Goal: Transaction & Acquisition: Purchase product/service

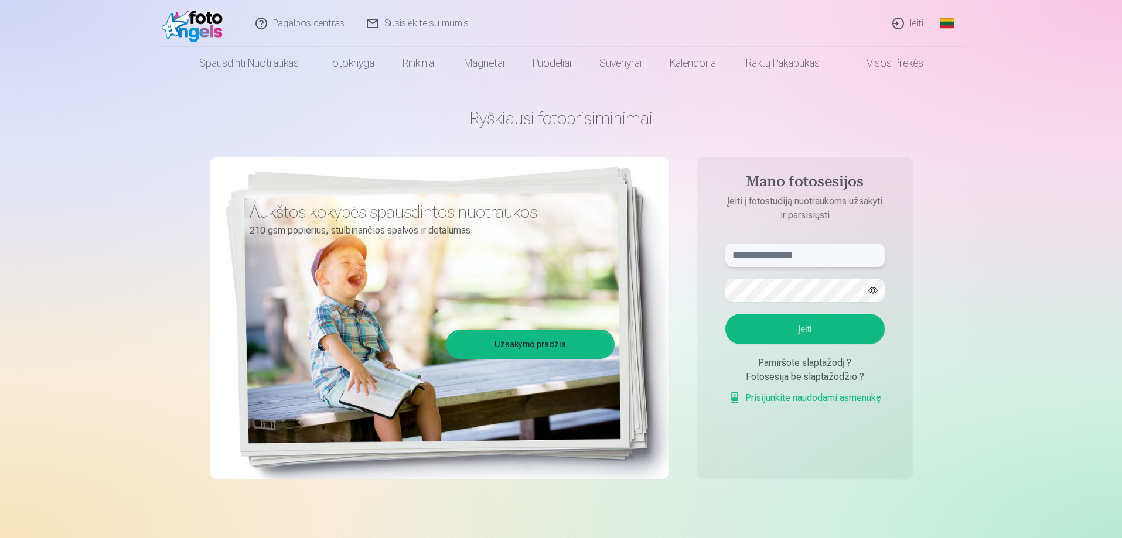
click at [827, 260] on input "text" at bounding box center [804, 255] width 159 height 23
type input "**********"
click at [725, 314] on button "Įeiti" at bounding box center [804, 329] width 159 height 30
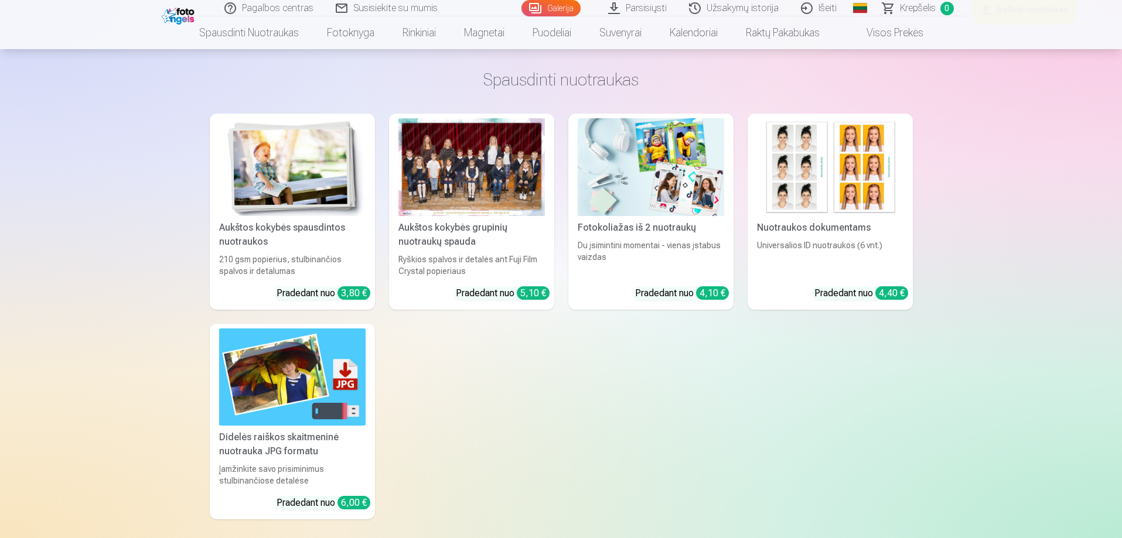
scroll to position [6420, 0]
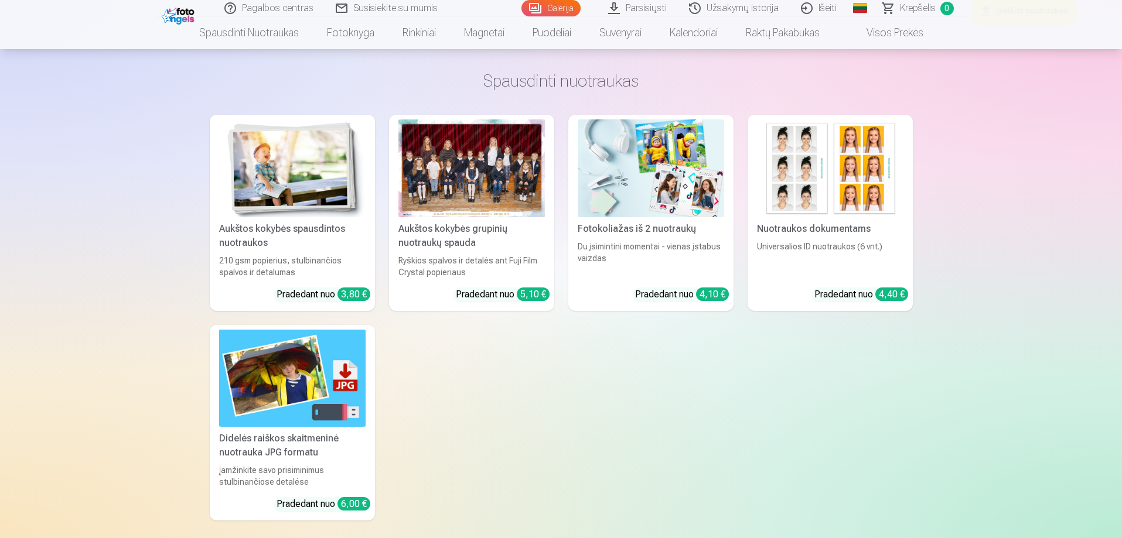
click at [501, 157] on div at bounding box center [471, 169] width 146 height 98
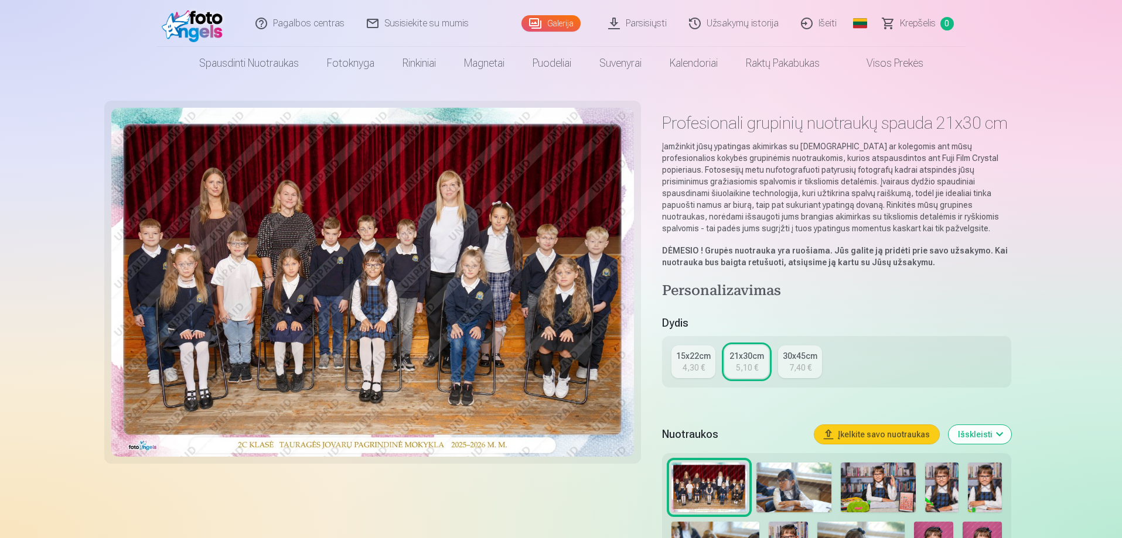
click at [688, 367] on div "4,30 €" at bounding box center [694, 368] width 22 height 12
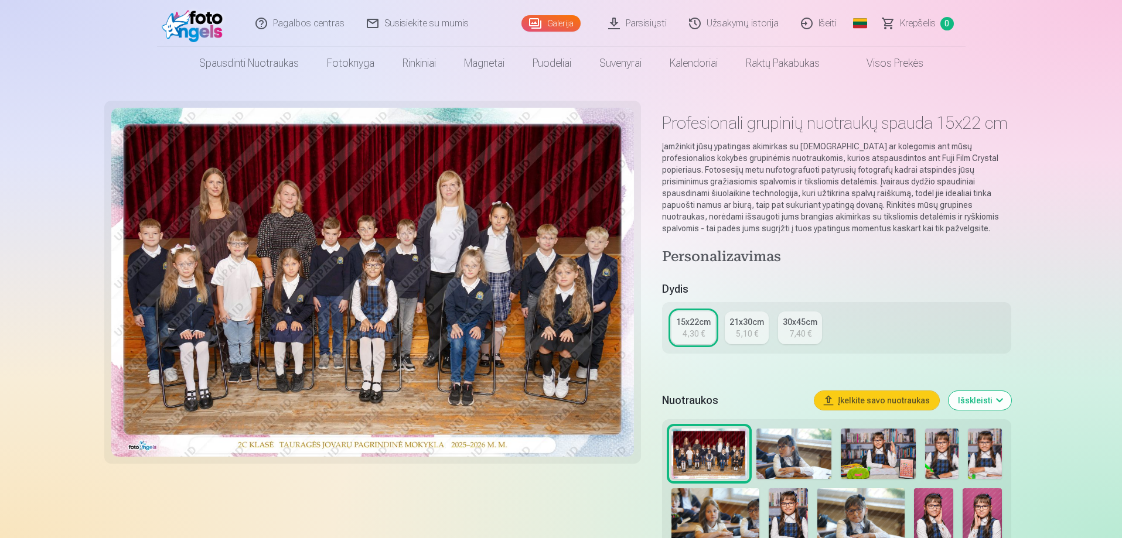
click at [737, 329] on div "5,10 €" at bounding box center [747, 334] width 22 height 12
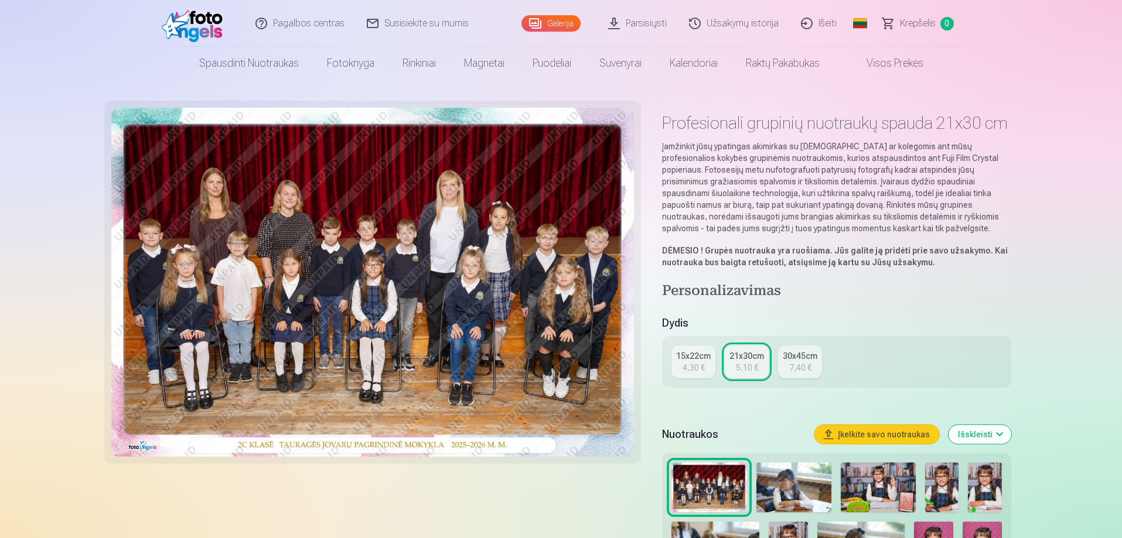
click at [798, 362] on div "7,40 €" at bounding box center [800, 368] width 22 height 12
click at [692, 362] on div "4,30 €" at bounding box center [694, 368] width 22 height 12
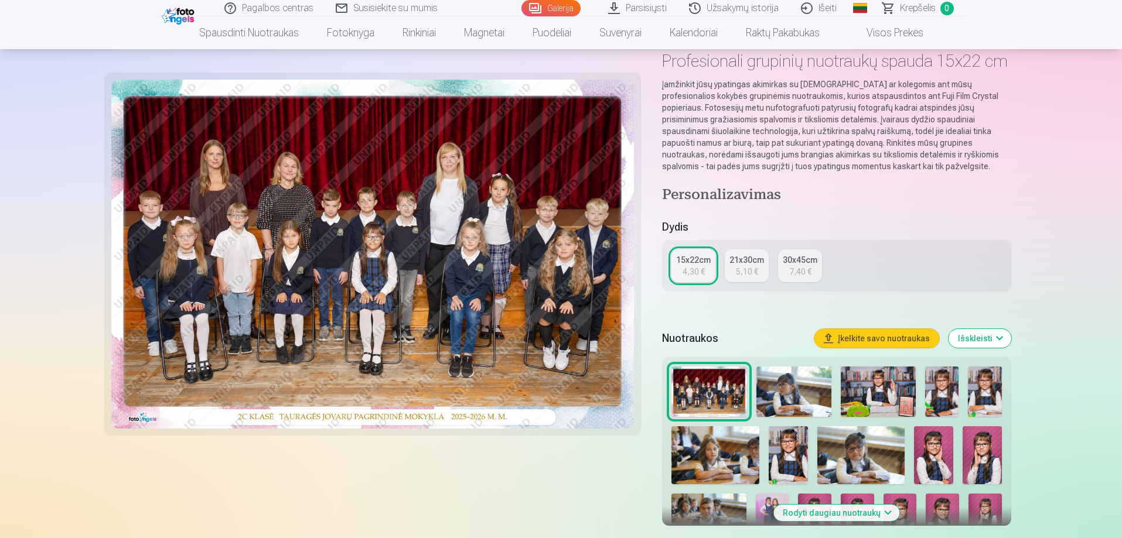
scroll to position [117, 0]
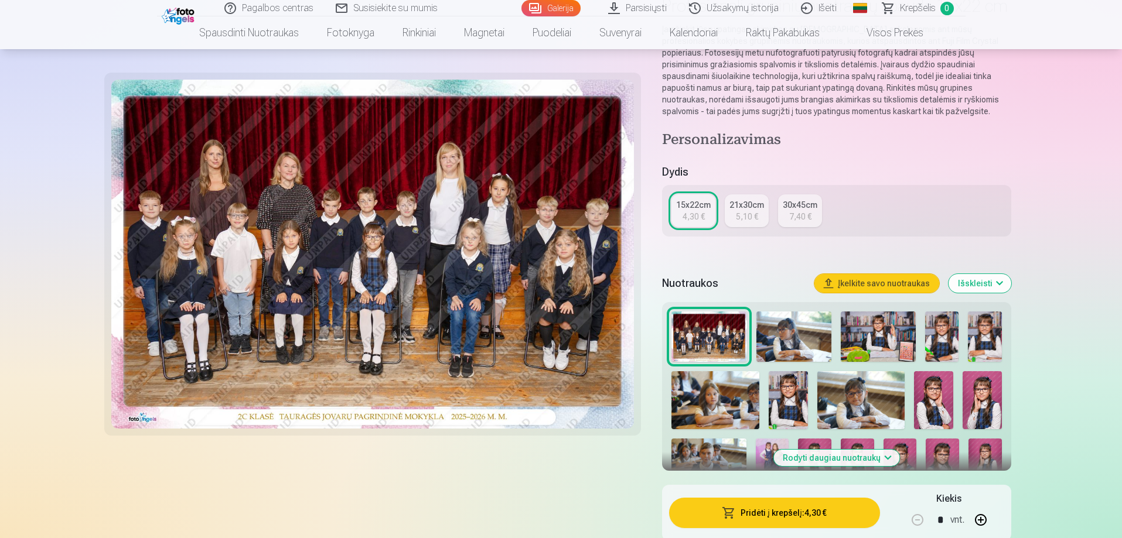
click at [998, 282] on button "Išskleisti" at bounding box center [980, 283] width 63 height 19
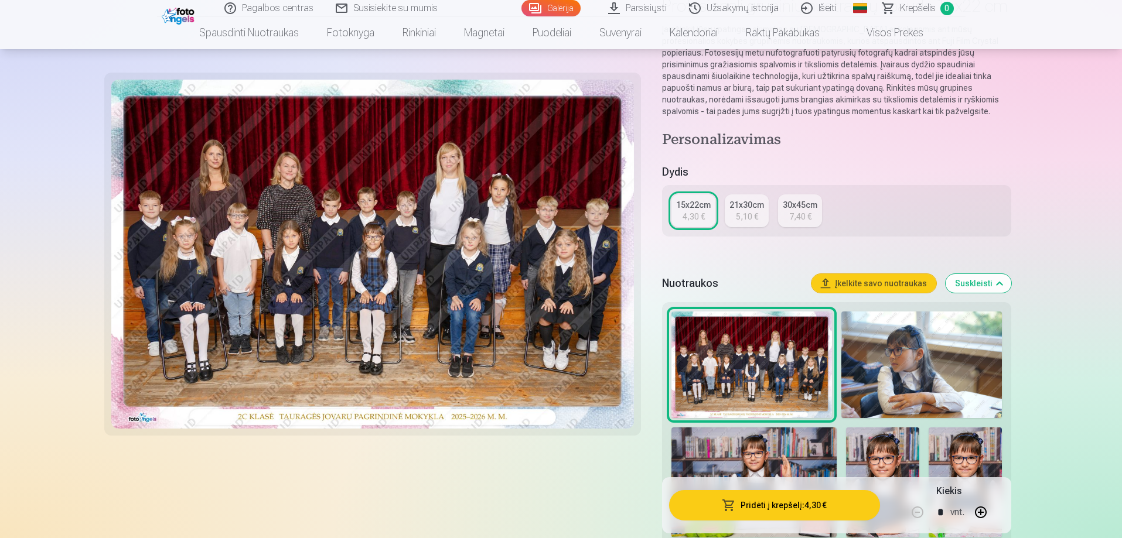
click at [998, 282] on button "Suskleisti" at bounding box center [979, 283] width 66 height 19
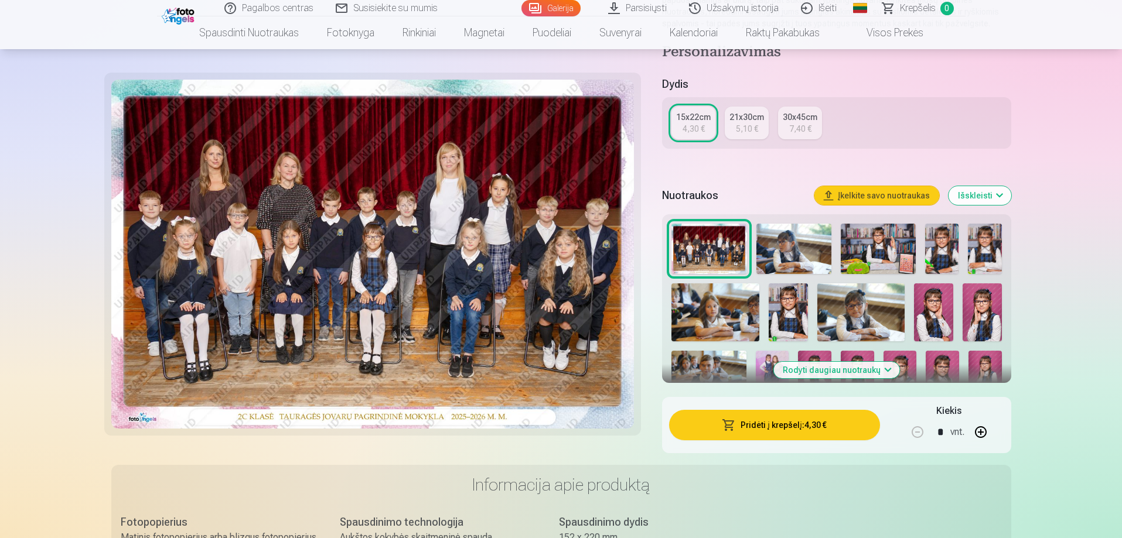
scroll to position [216, 0]
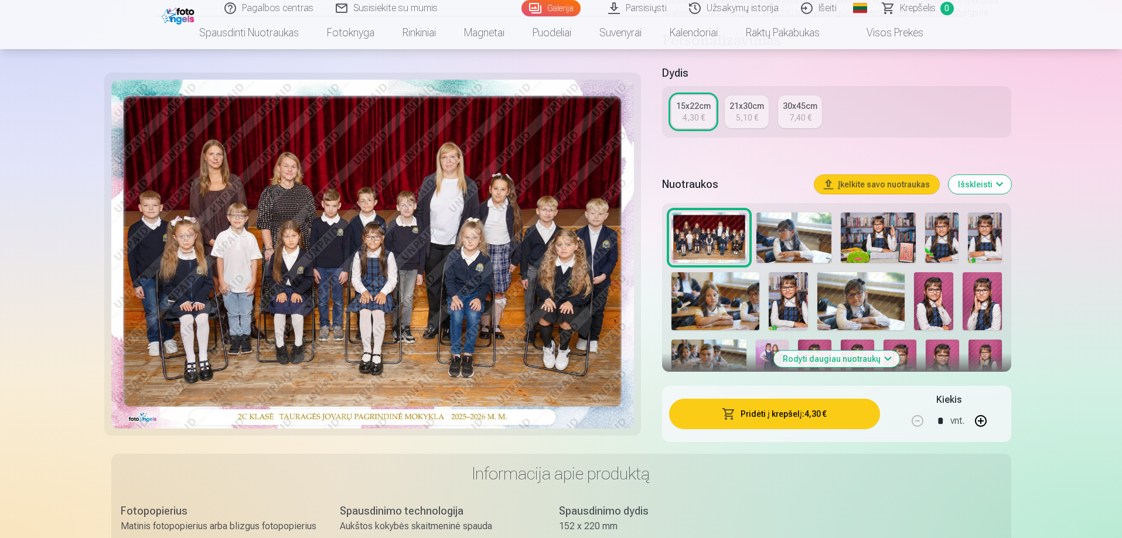
click at [1004, 189] on button "Išskleisti" at bounding box center [980, 184] width 63 height 19
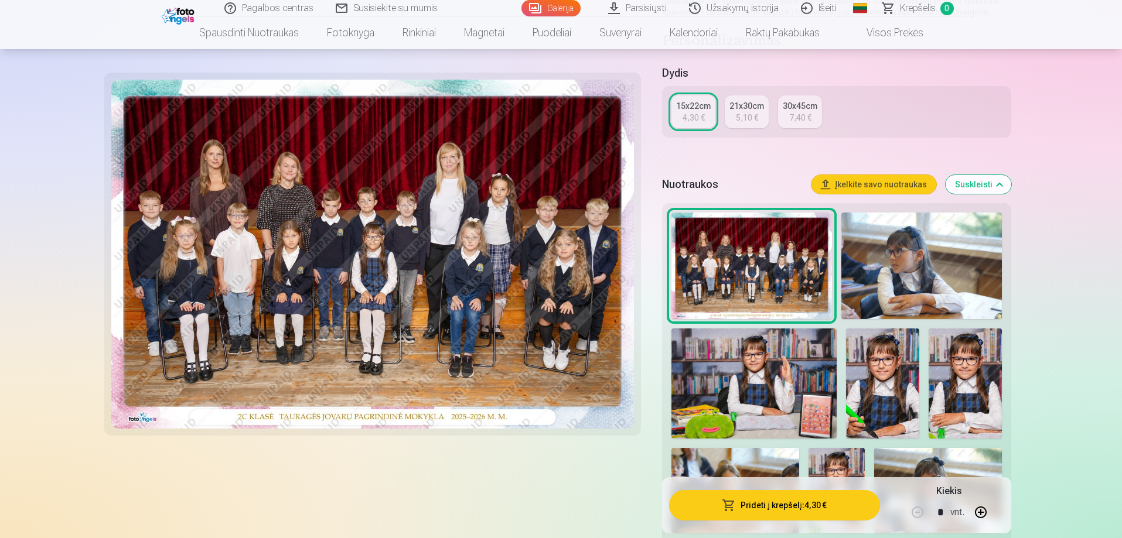
click at [1004, 189] on button "Suskleisti" at bounding box center [979, 184] width 66 height 19
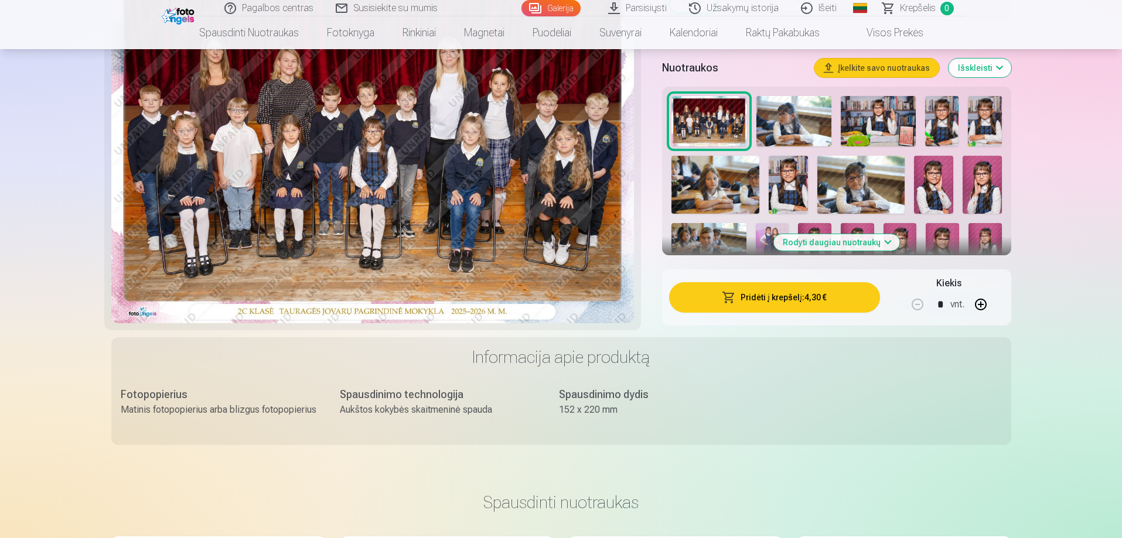
scroll to position [333, 0]
click at [881, 242] on button "Rodyti daugiau nuotraukų" at bounding box center [836, 242] width 126 height 16
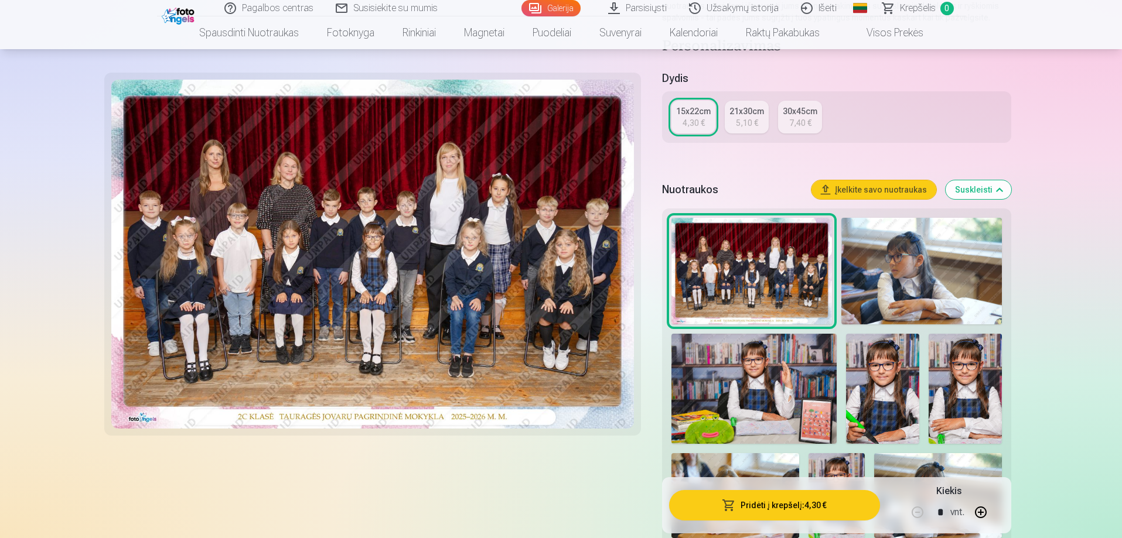
scroll to position [158, 0]
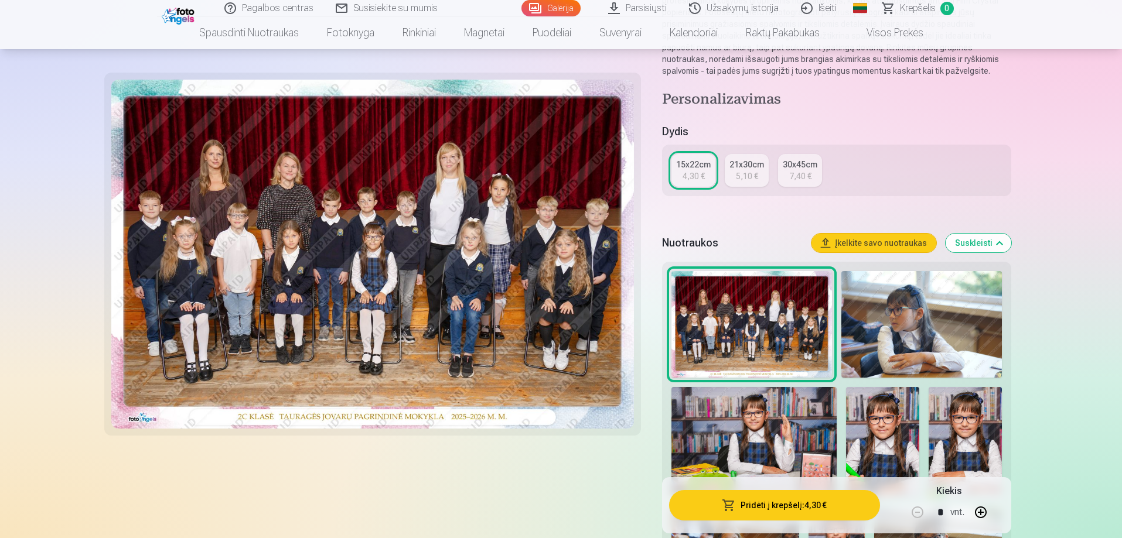
click at [738, 173] on div "5,10 €" at bounding box center [747, 176] width 22 height 12
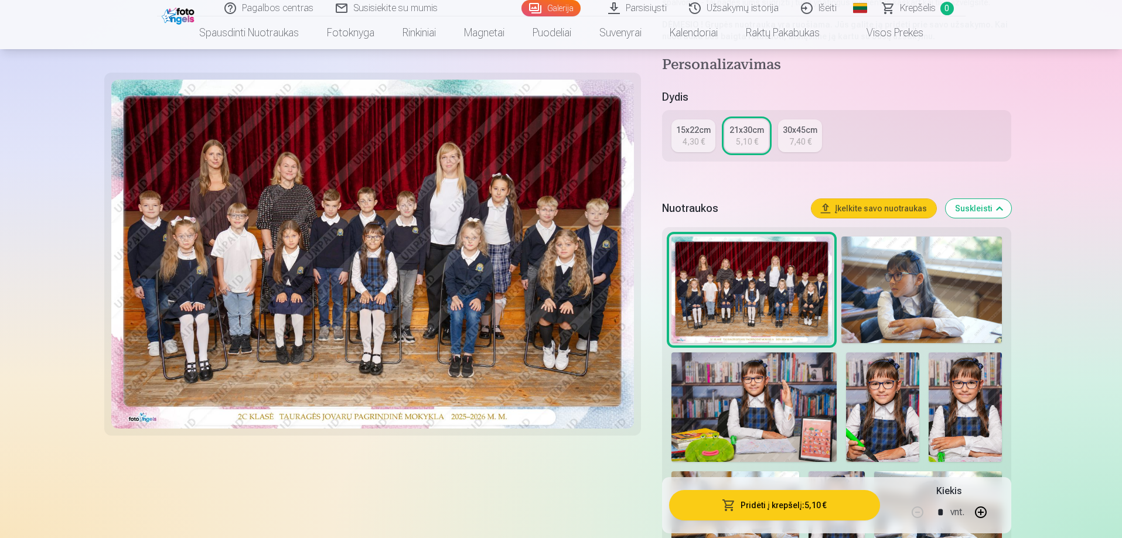
scroll to position [234, 0]
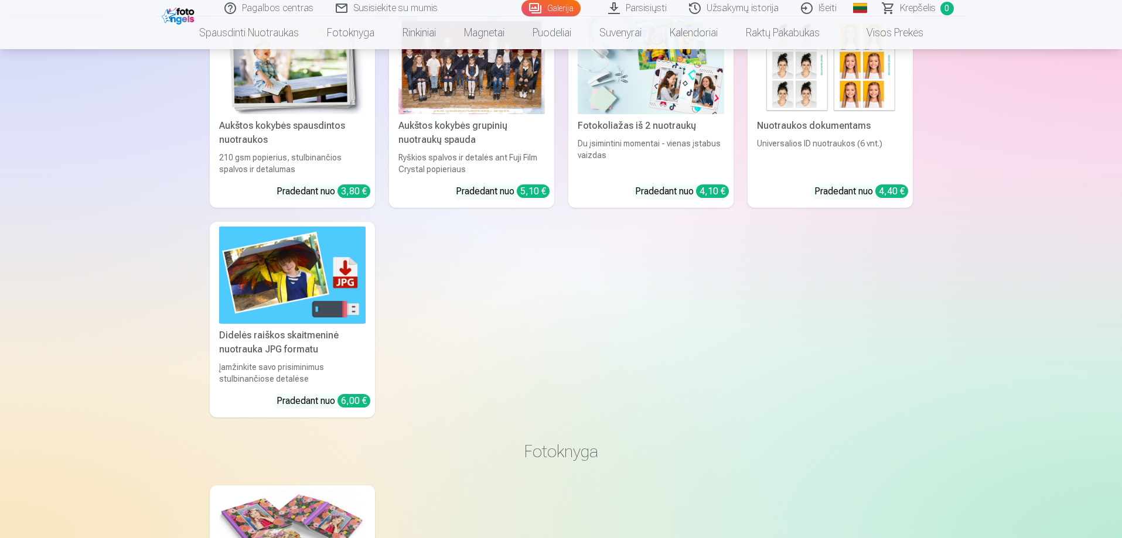
scroll to position [6445, 0]
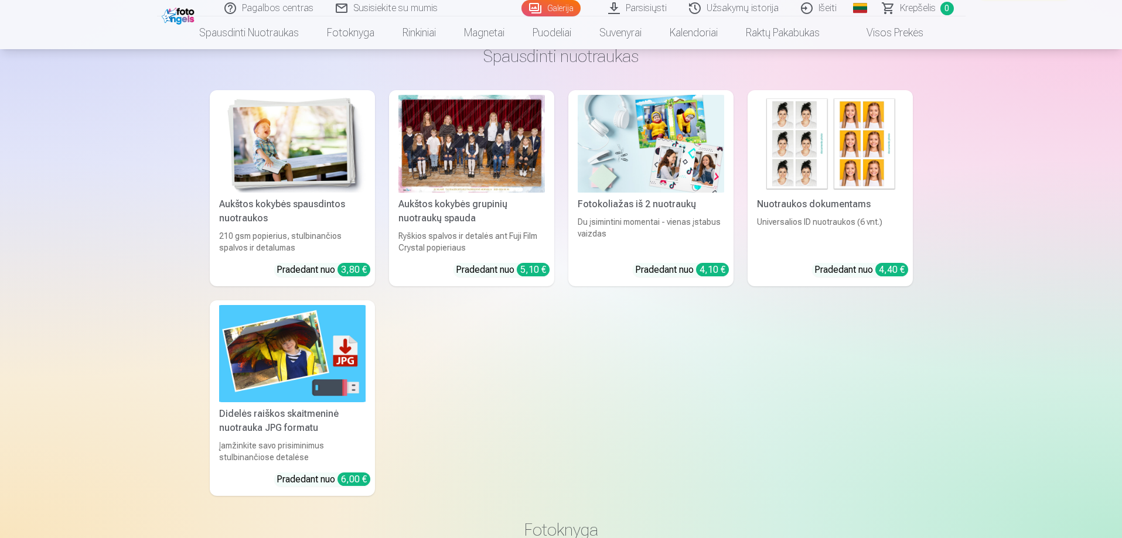
click at [331, 164] on img at bounding box center [292, 144] width 146 height 98
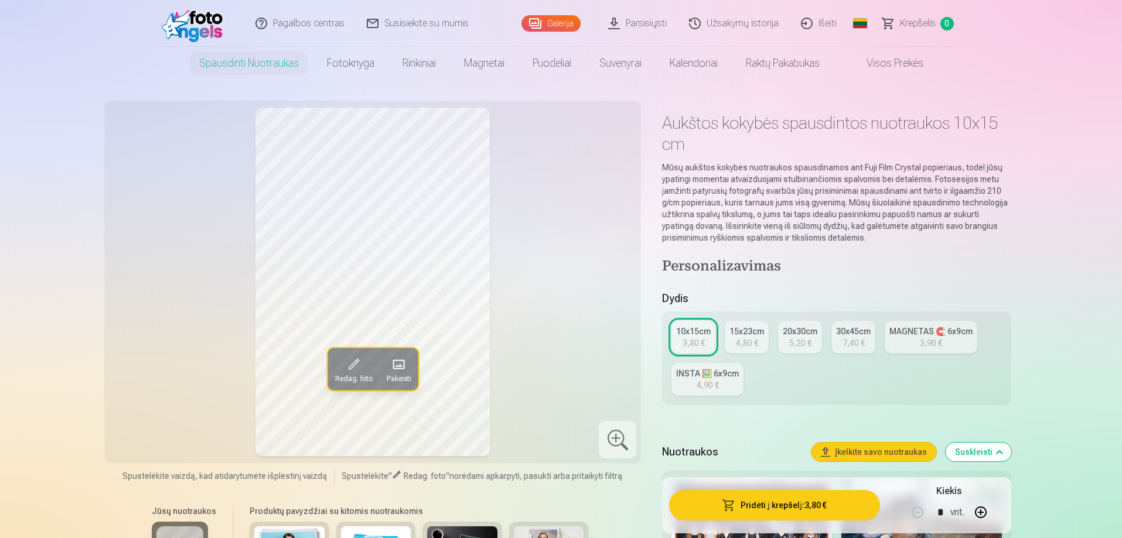
click at [697, 382] on div "4,90 €" at bounding box center [708, 386] width 22 height 12
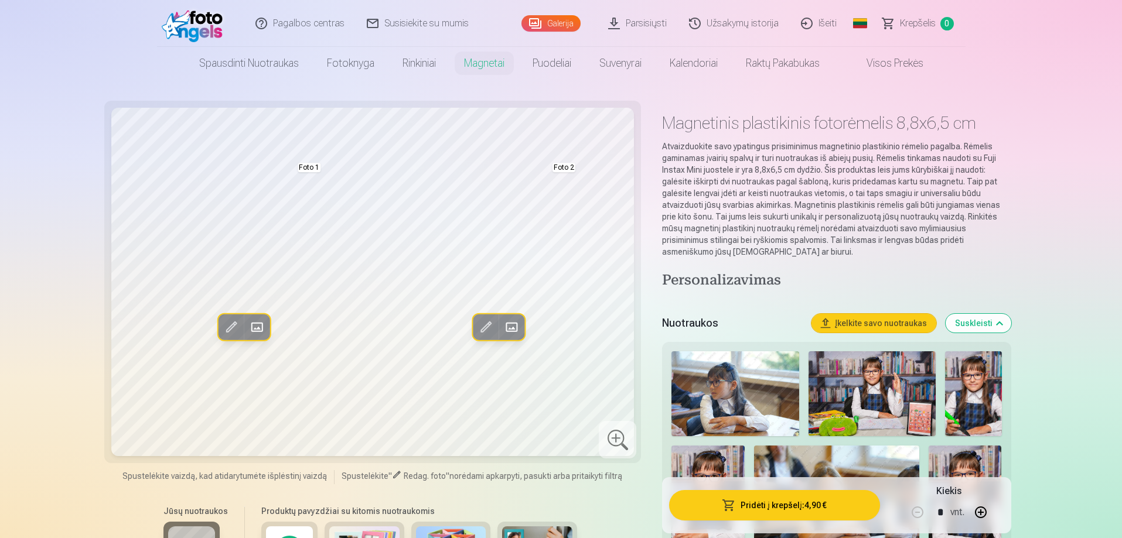
click at [990, 320] on button "Suskleisti" at bounding box center [979, 323] width 66 height 19
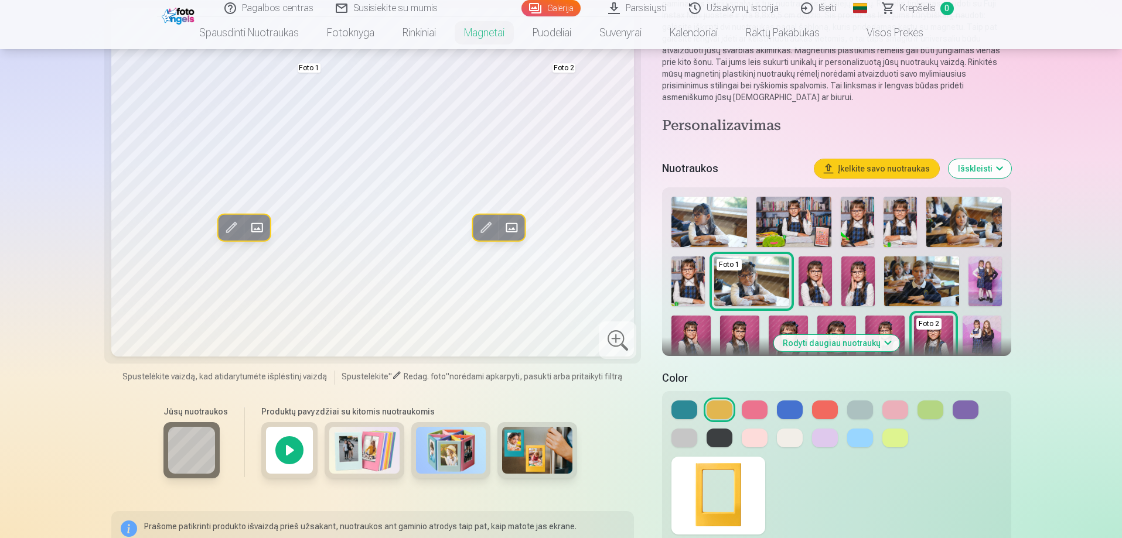
scroll to position [176, 0]
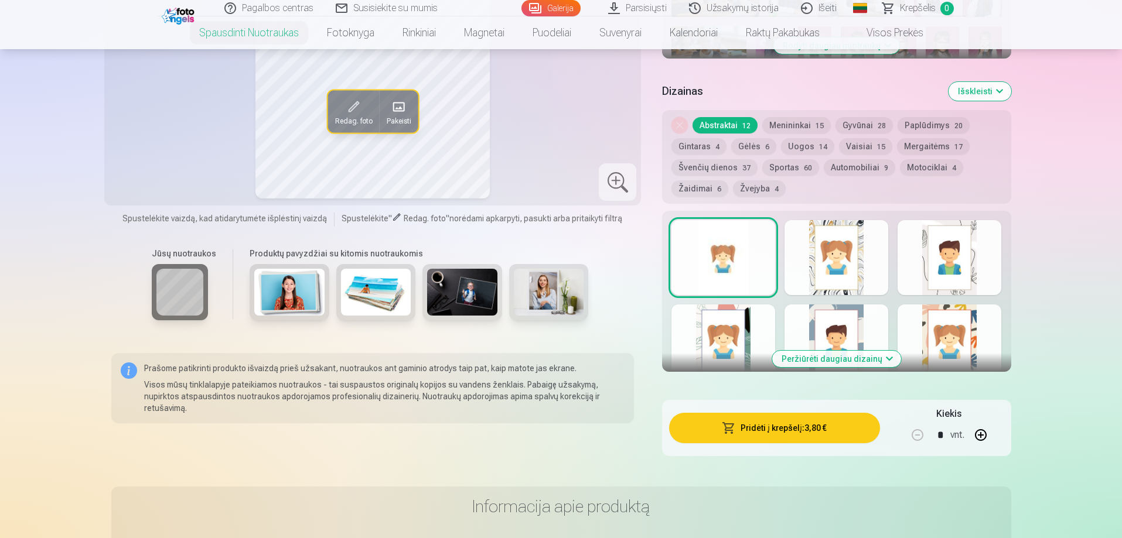
scroll to position [586, 0]
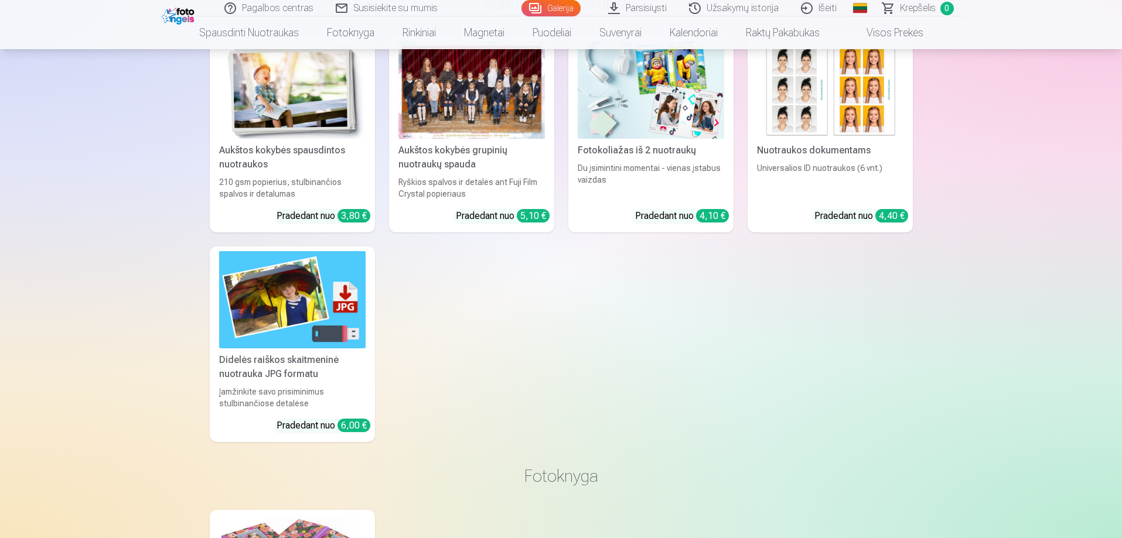
scroll to position [6386, 0]
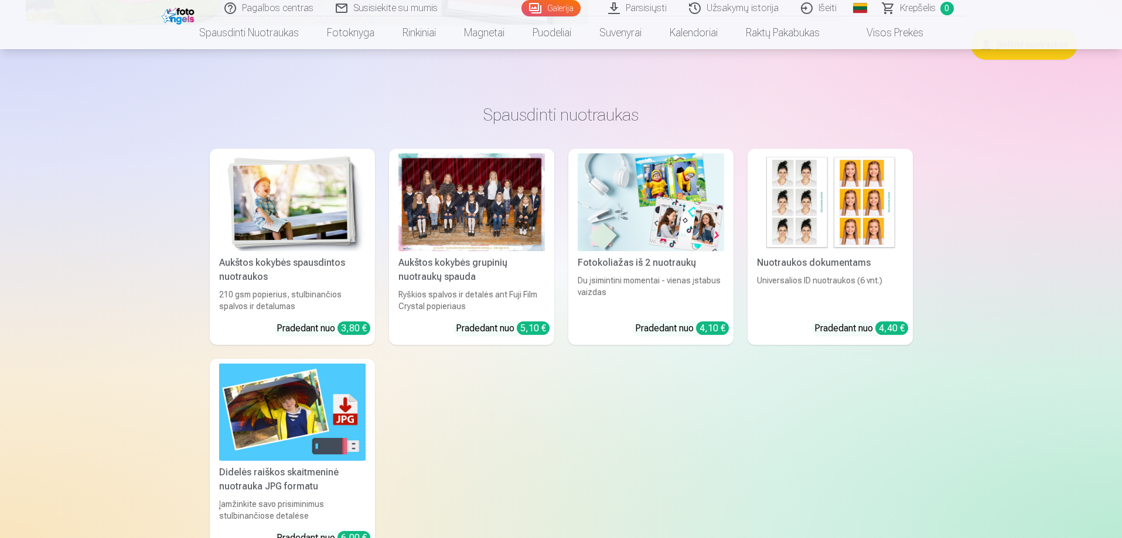
click at [448, 195] on div at bounding box center [471, 202] width 146 height 98
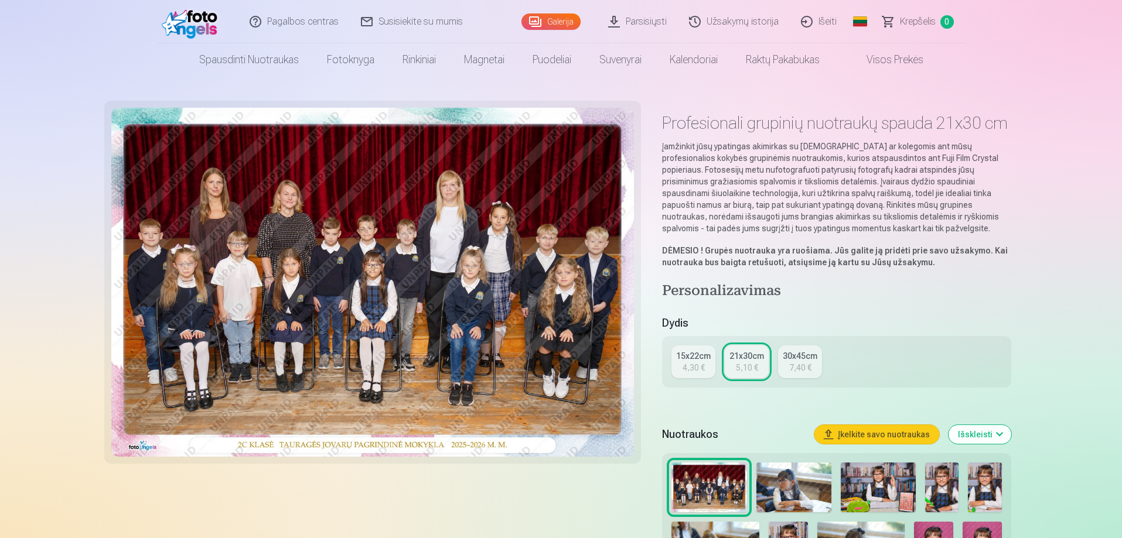
scroll to position [293, 0]
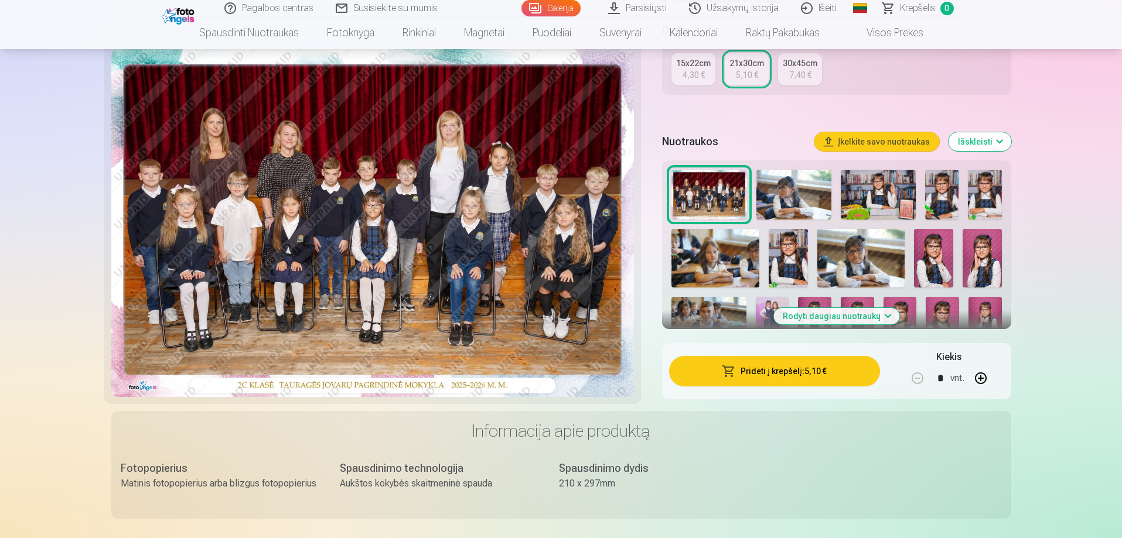
click at [775, 193] on img at bounding box center [793, 195] width 75 height 50
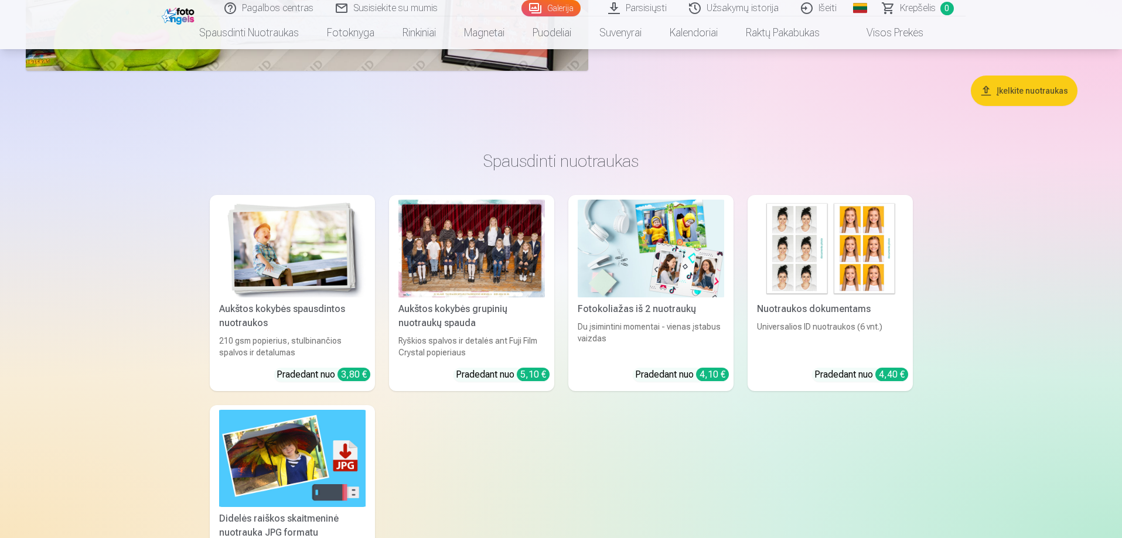
scroll to position [6392, 0]
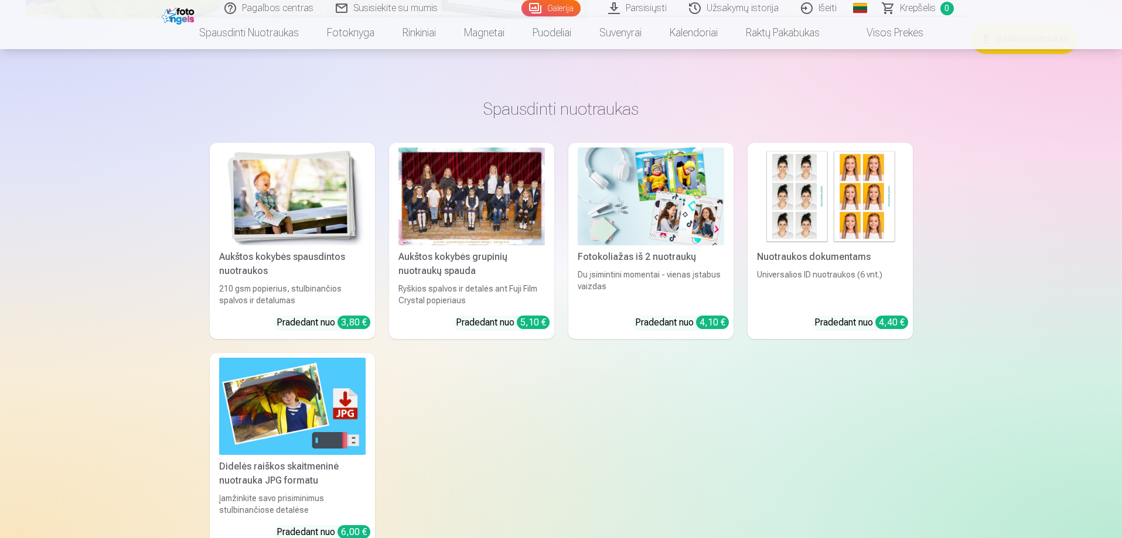
click at [450, 198] on div at bounding box center [471, 197] width 146 height 98
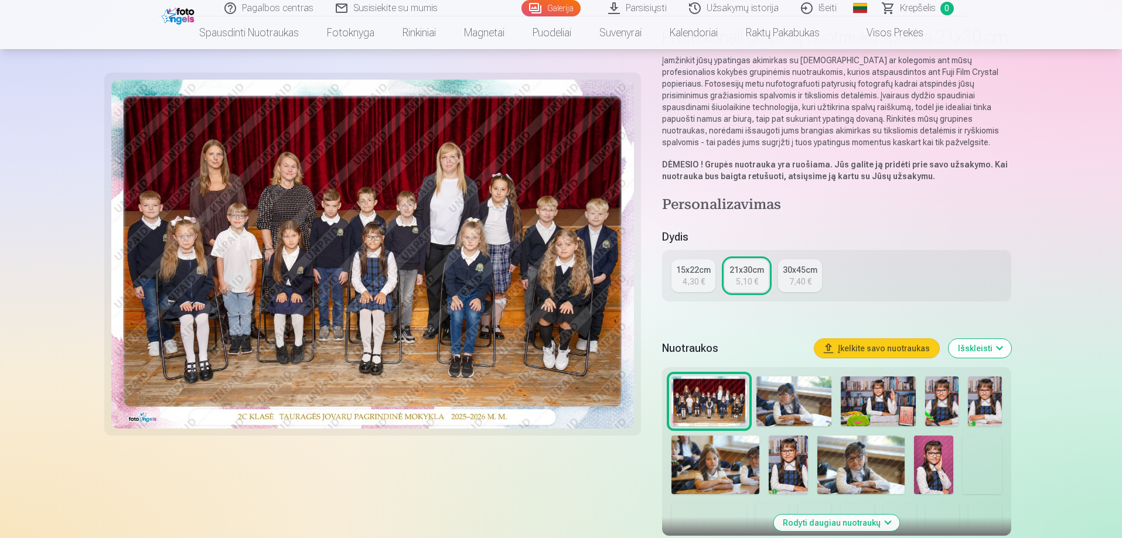
scroll to position [176, 0]
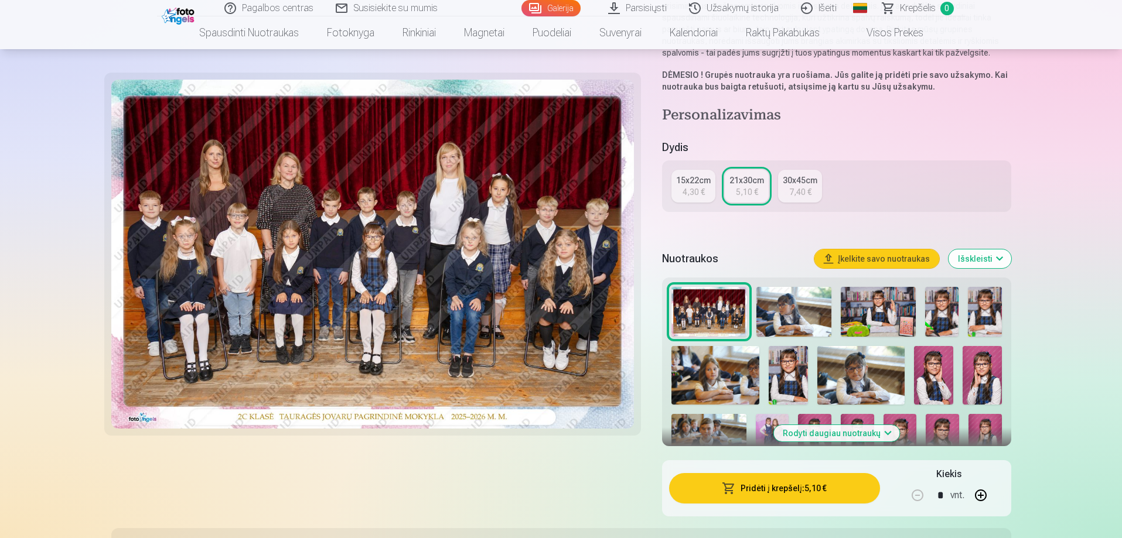
click at [781, 478] on button "Pridėti į krepšelį : 5,10 €" at bounding box center [774, 488] width 210 height 30
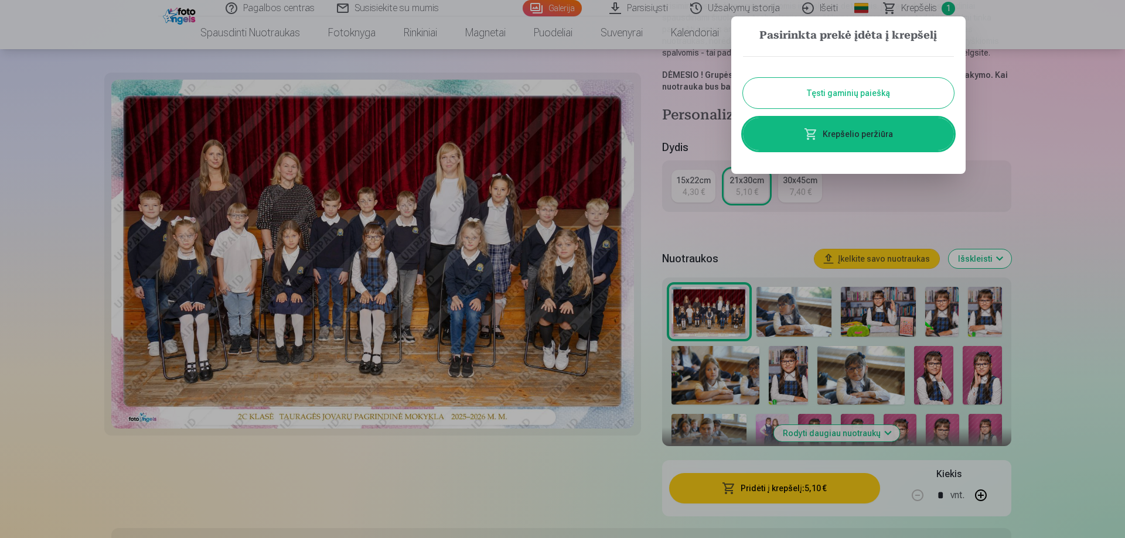
click at [841, 91] on button "Tęsti gaminių paiešką" at bounding box center [848, 93] width 211 height 30
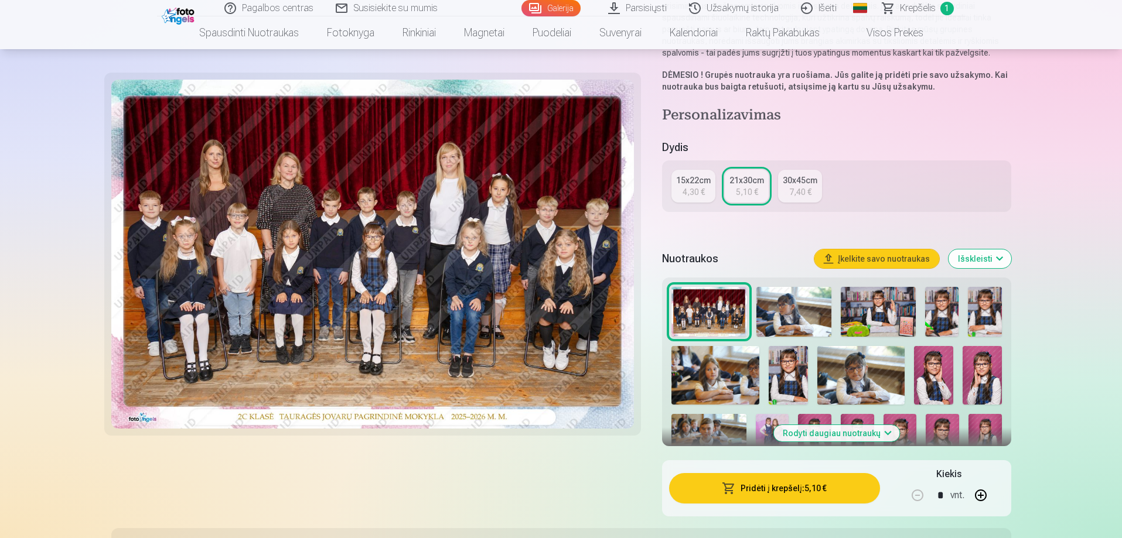
click at [820, 303] on img at bounding box center [793, 312] width 75 height 50
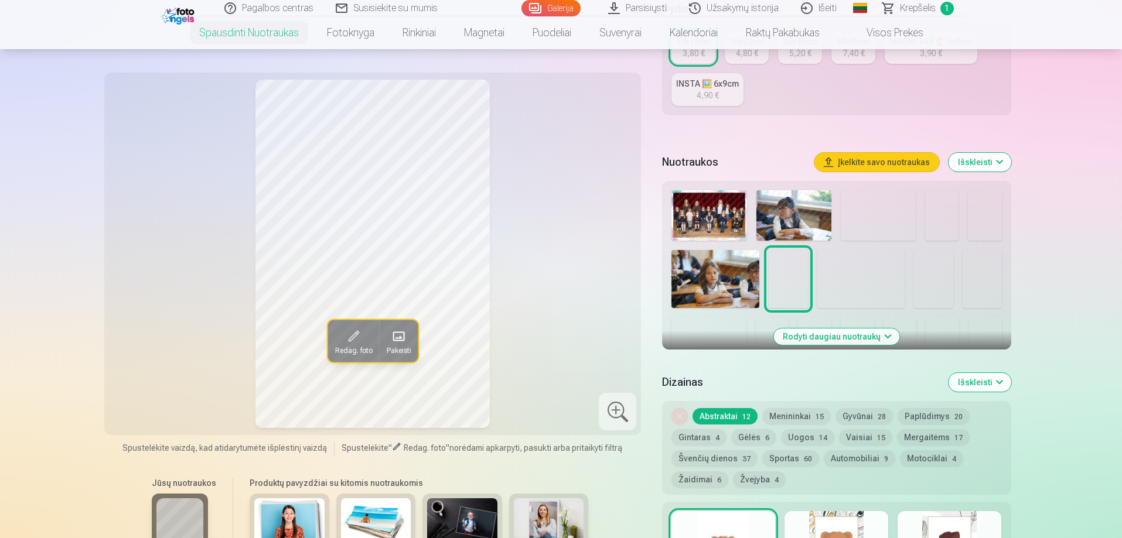
scroll to position [176, 0]
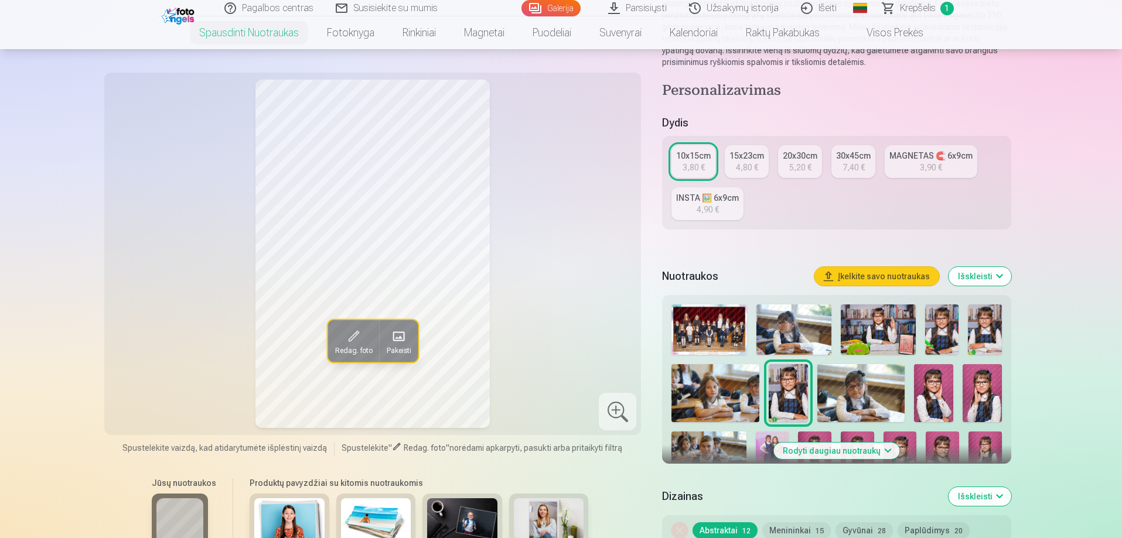
click at [735, 163] on link "15x23cm 4,80 €" at bounding box center [747, 161] width 44 height 33
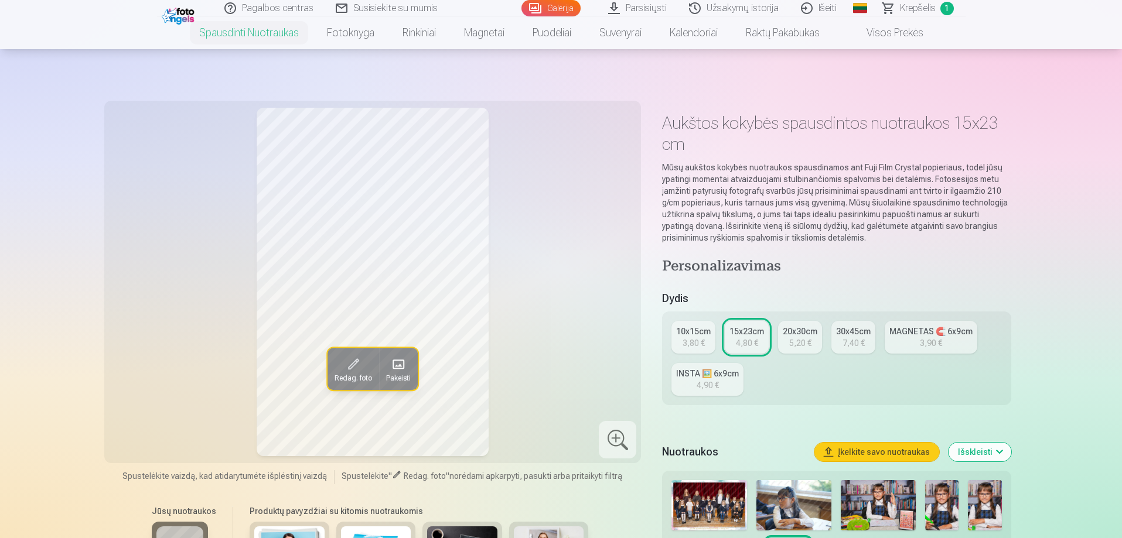
scroll to position [117, 0]
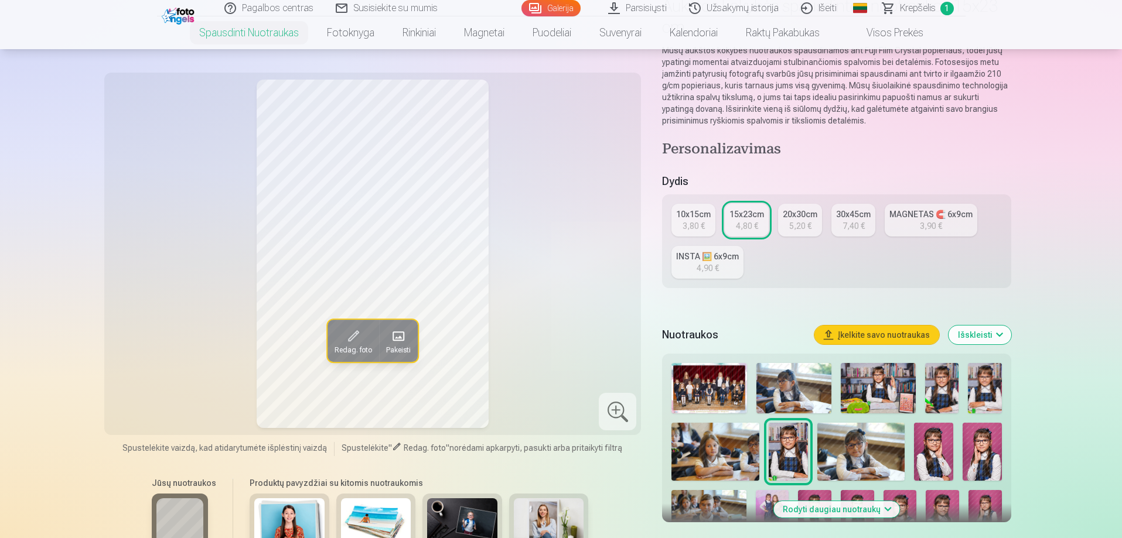
click at [715, 383] on img at bounding box center [708, 388] width 75 height 50
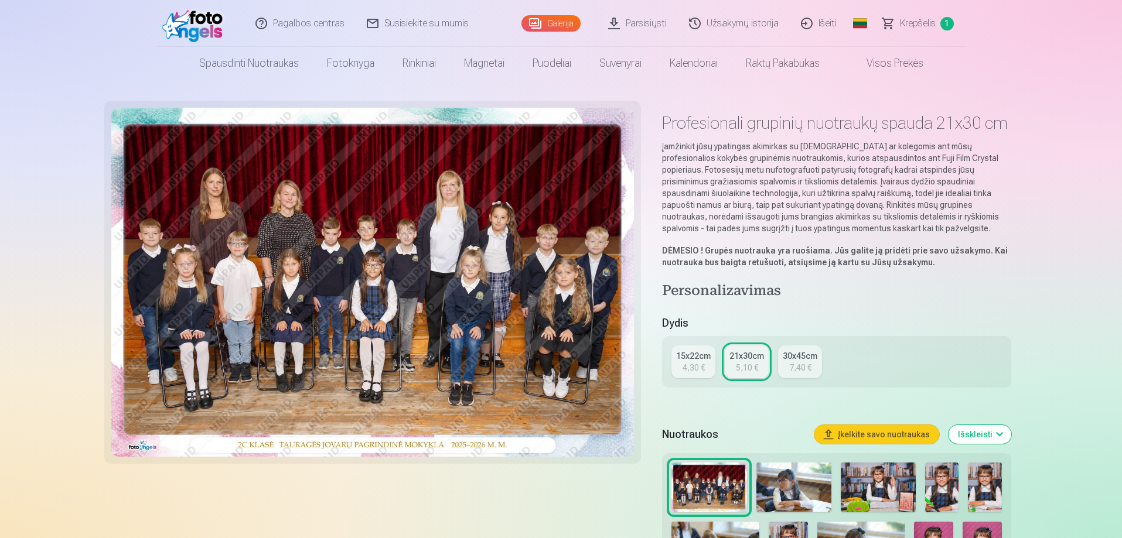
click at [800, 475] on img at bounding box center [793, 488] width 75 height 50
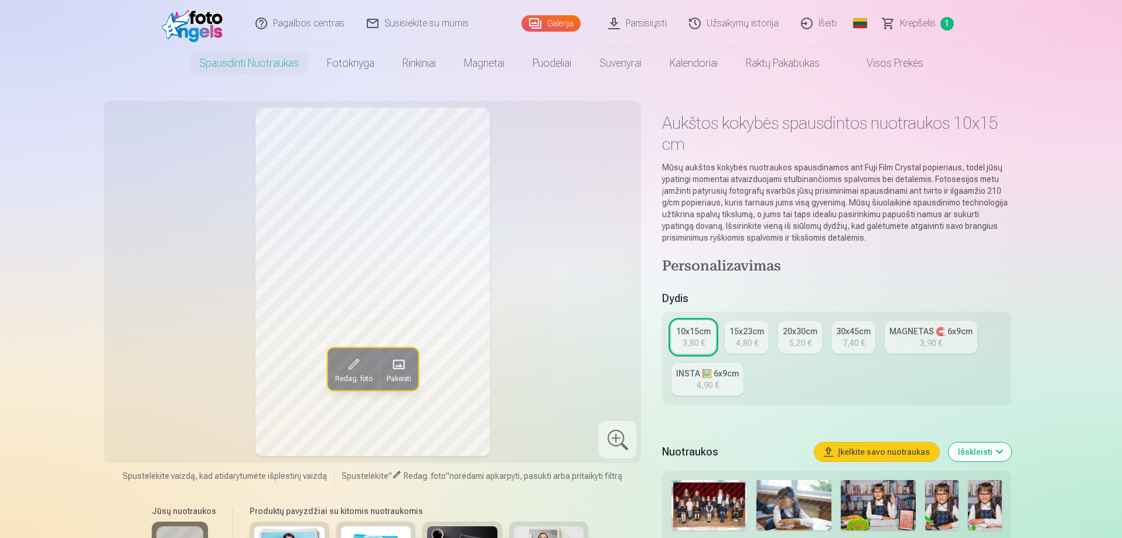
click at [615, 445] on div at bounding box center [617, 439] width 37 height 37
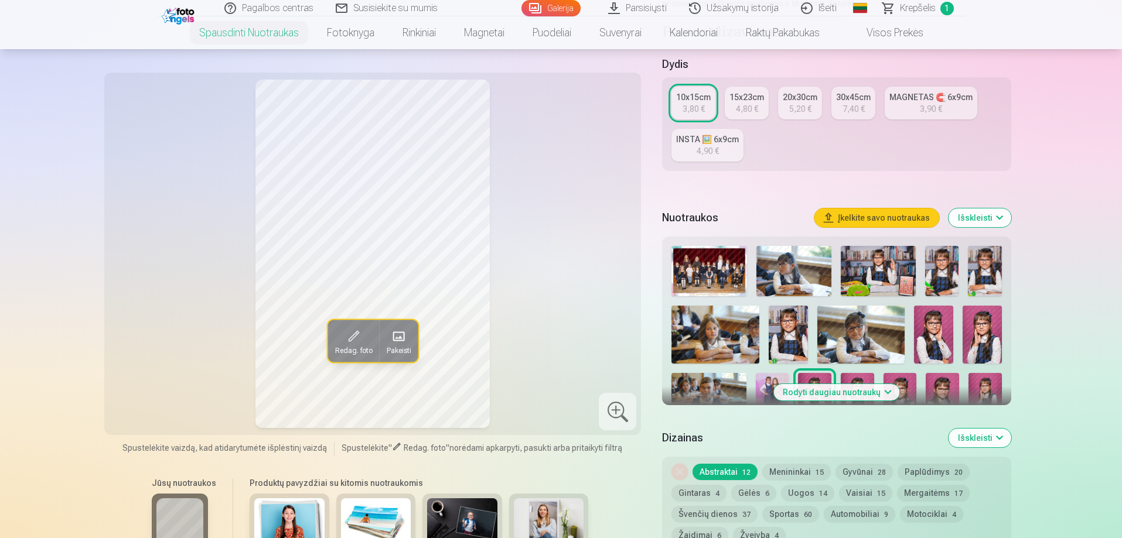
click at [993, 215] on button "Išskleisti" at bounding box center [980, 218] width 63 height 19
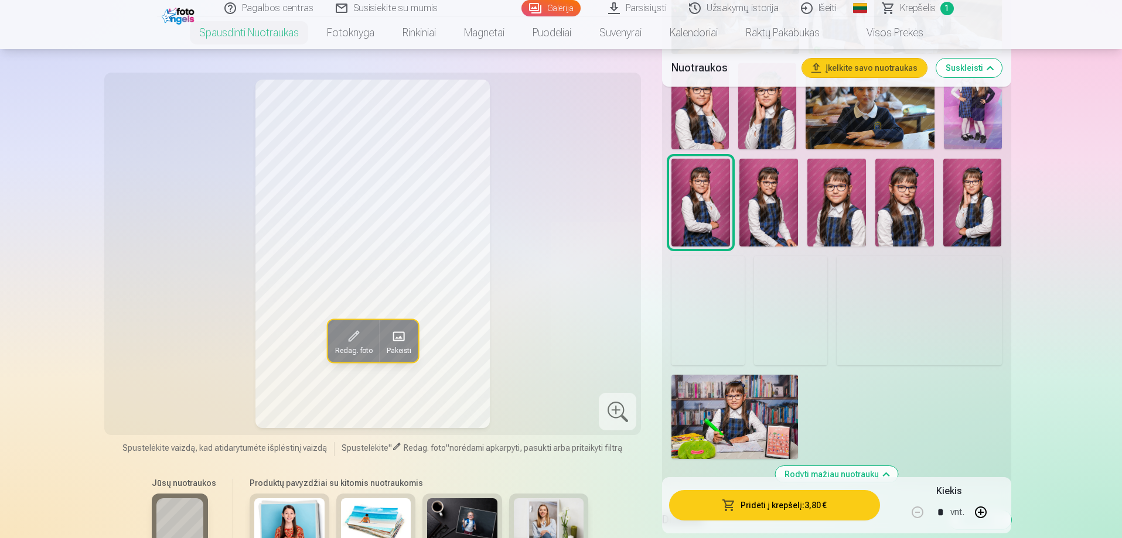
scroll to position [762, 0]
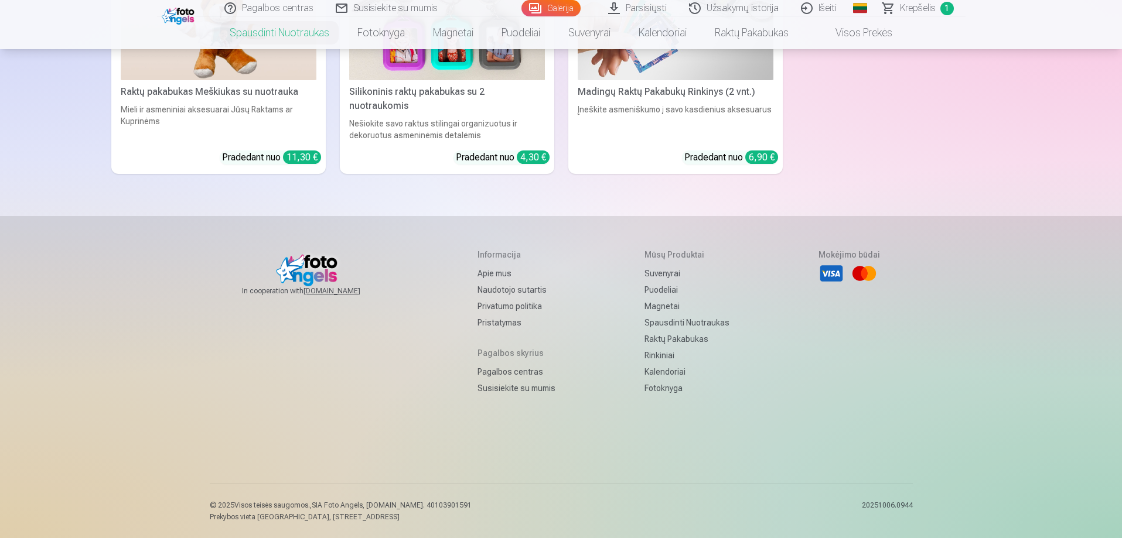
scroll to position [4724, 0]
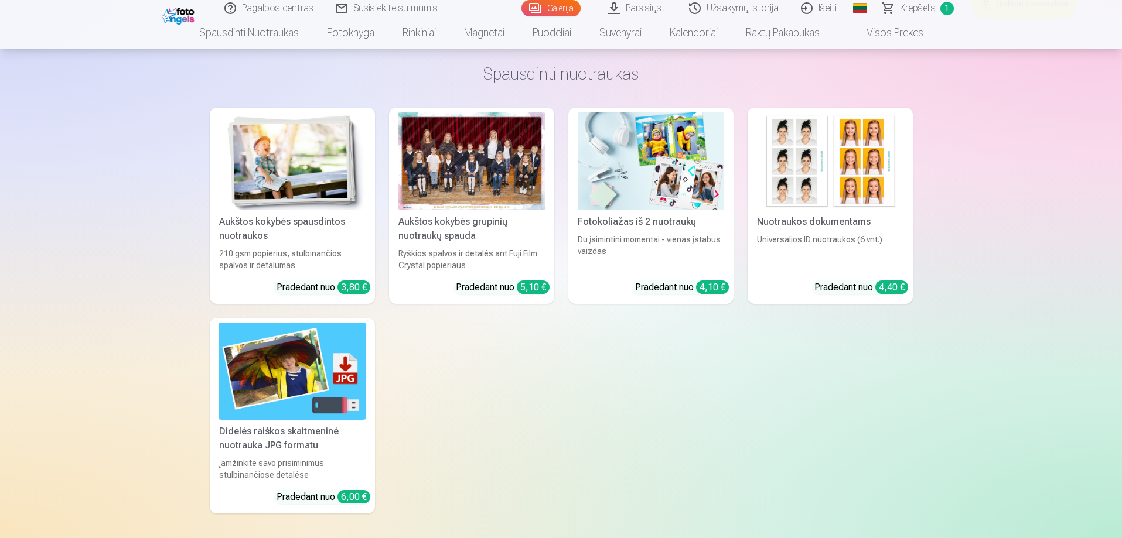
scroll to position [6445, 0]
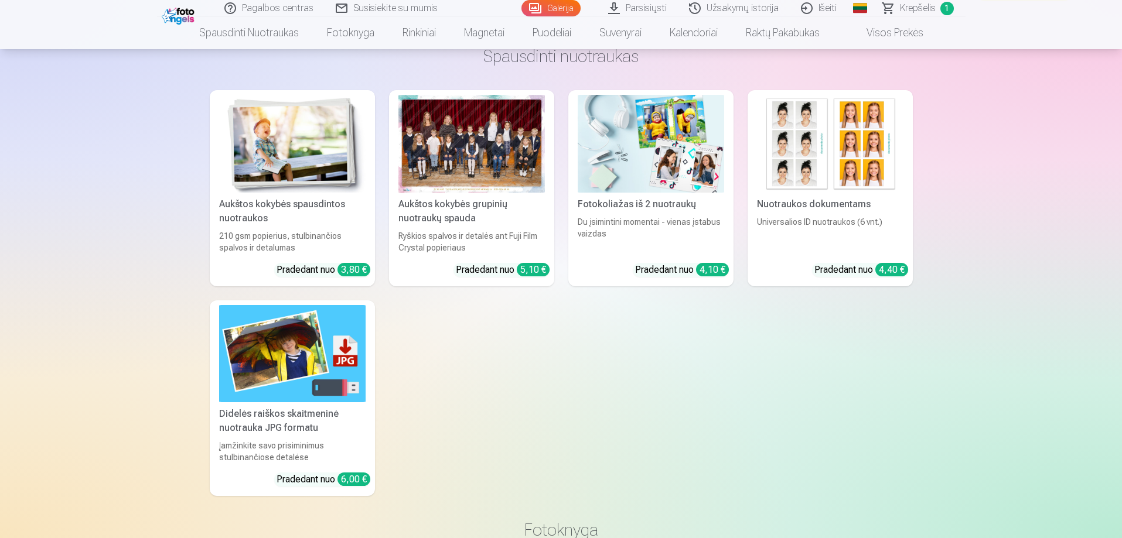
click at [470, 169] on div at bounding box center [471, 144] width 146 height 98
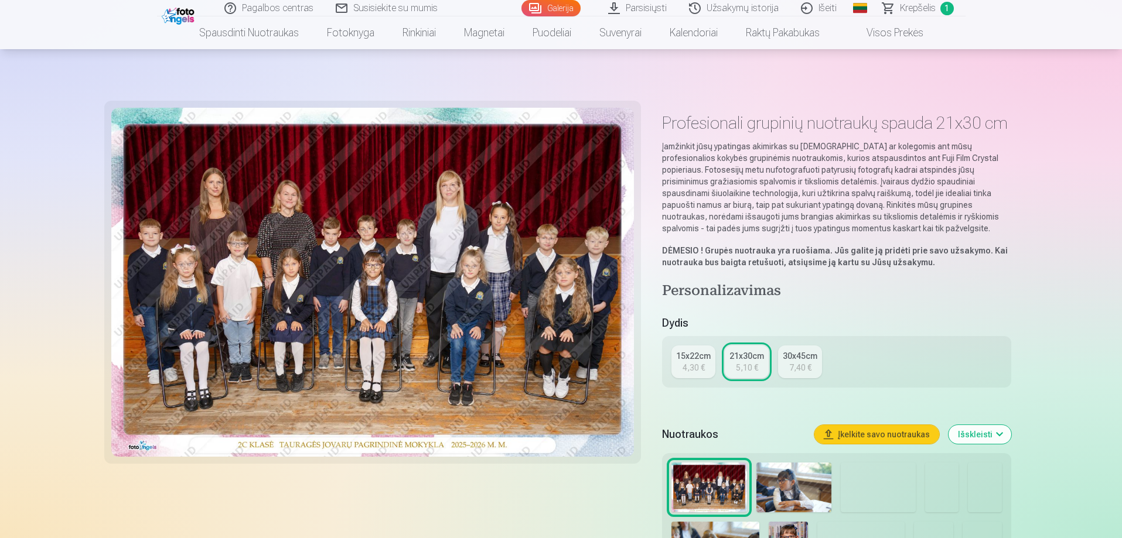
scroll to position [234, 0]
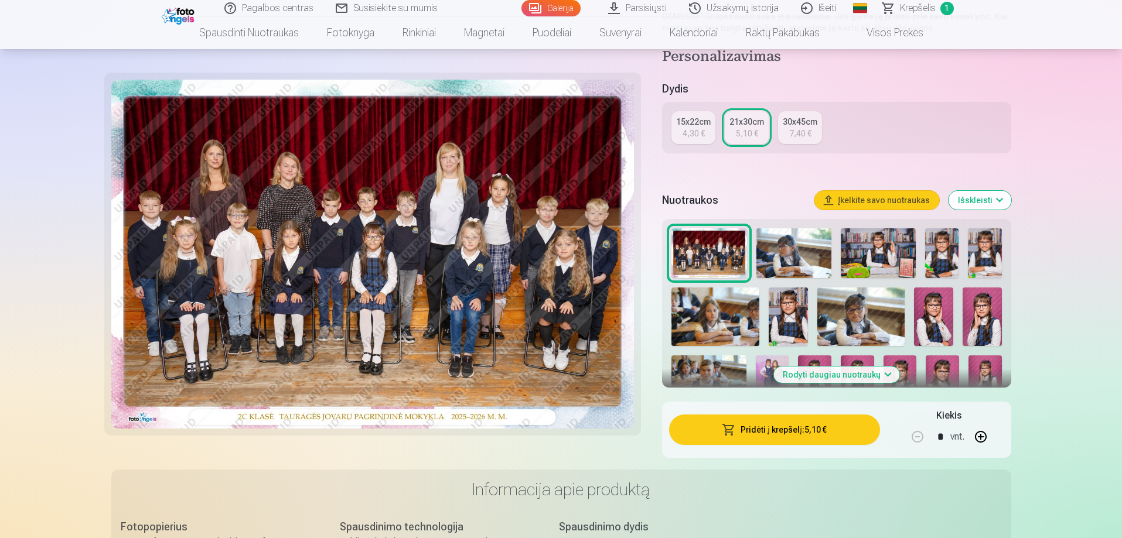
click at [792, 242] on img at bounding box center [793, 253] width 75 height 50
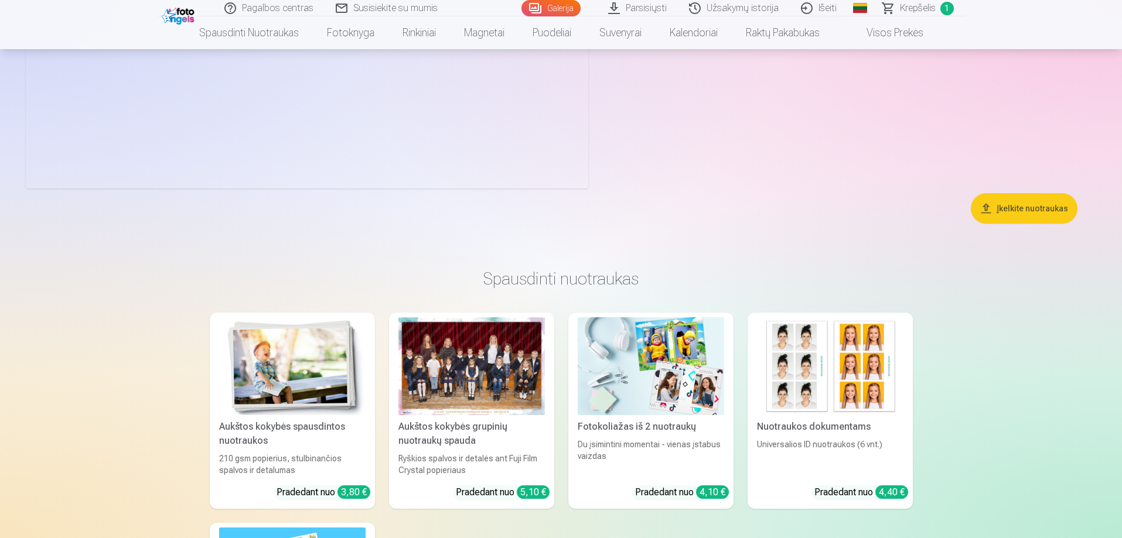
scroll to position [6392, 0]
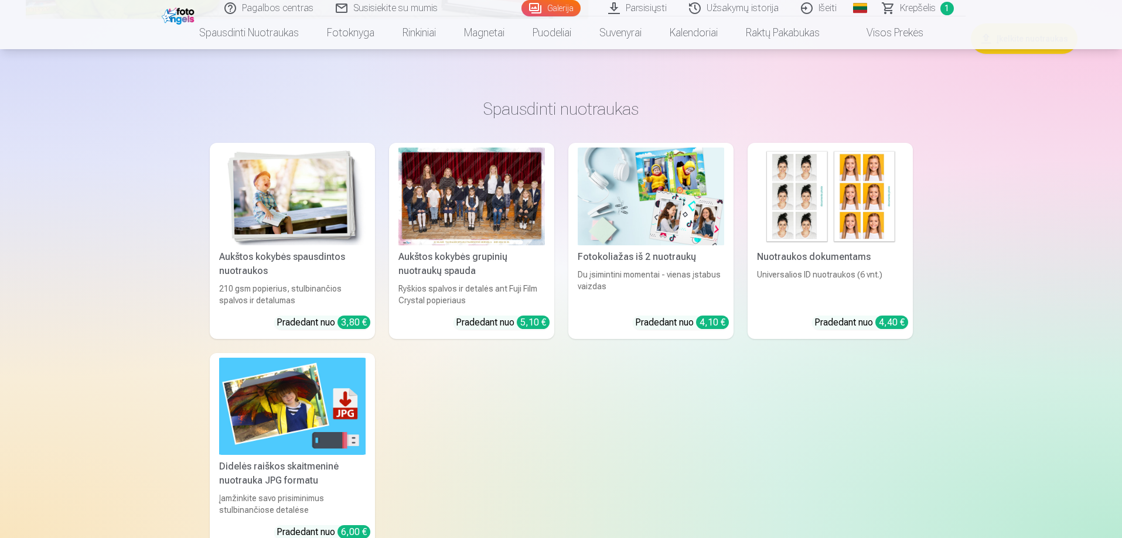
click at [415, 184] on div at bounding box center [471, 197] width 146 height 98
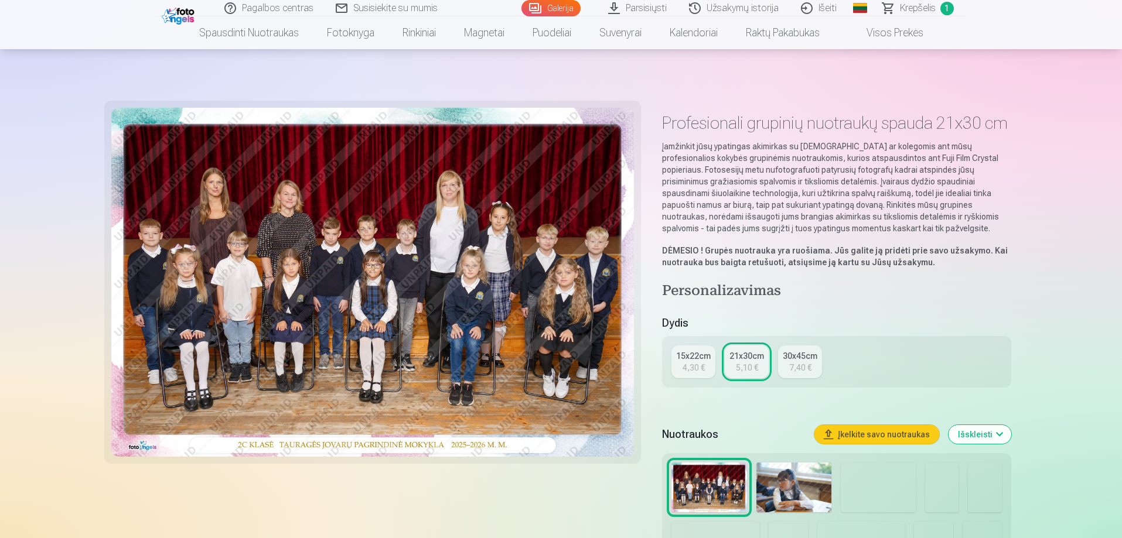
scroll to position [234, 0]
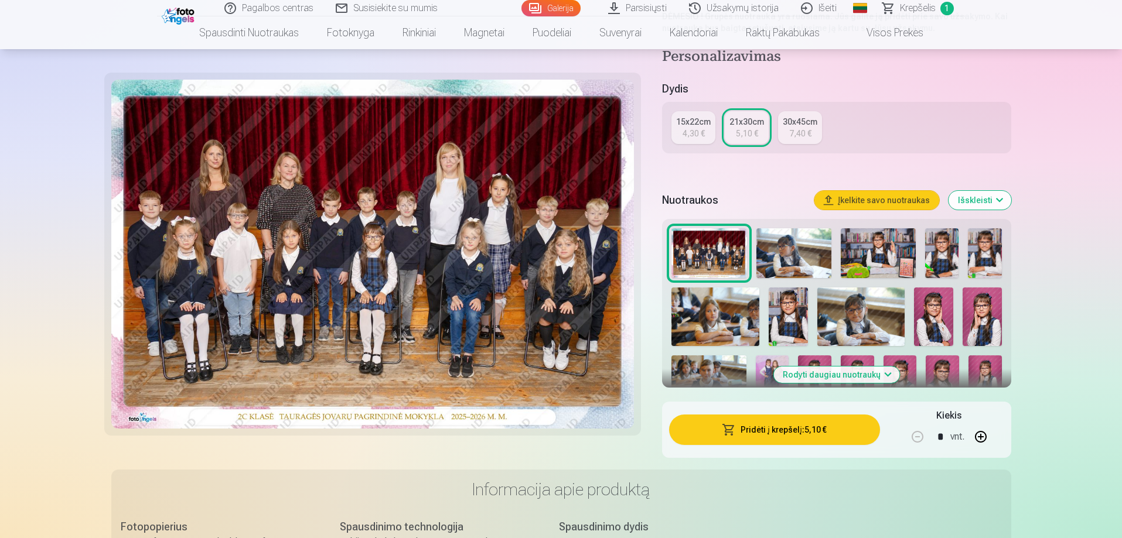
click at [875, 250] on img at bounding box center [878, 253] width 75 height 50
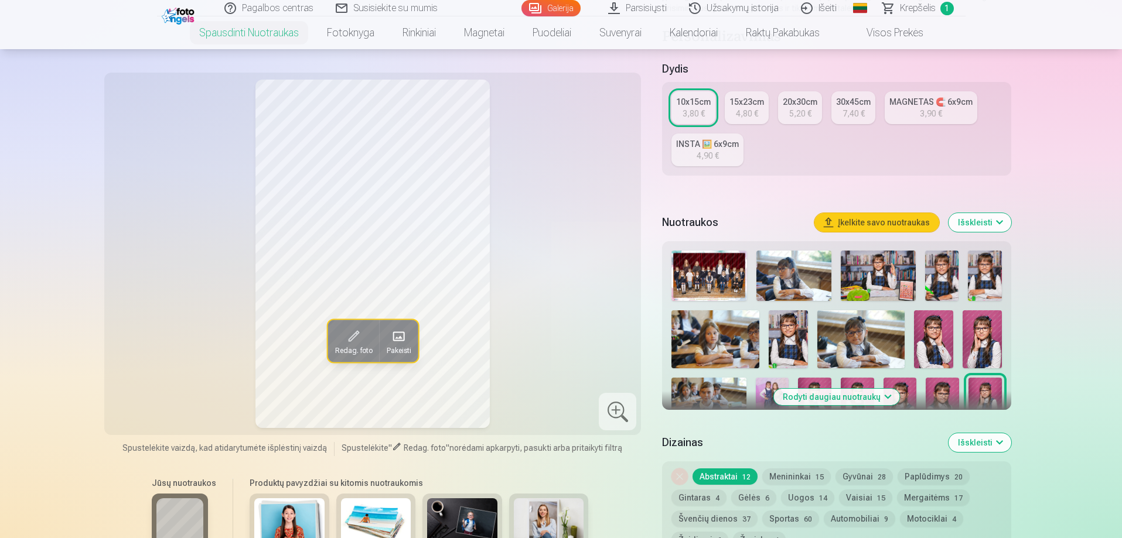
scroll to position [234, 0]
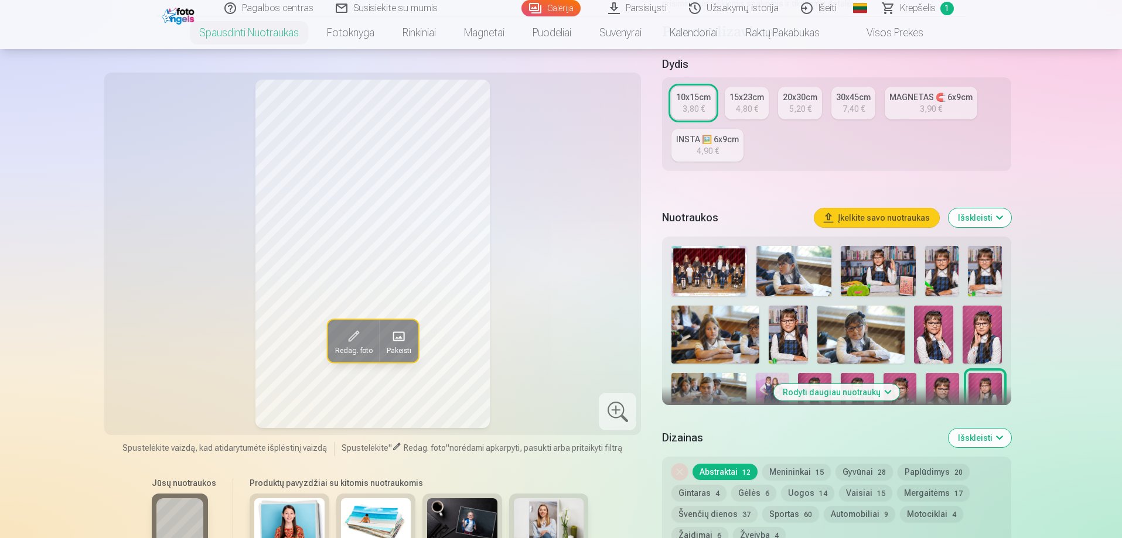
click at [960, 271] on div at bounding box center [836, 362] width 339 height 243
click at [943, 274] on img at bounding box center [941, 271] width 33 height 50
click at [737, 97] on div "15x23cm" at bounding box center [746, 97] width 35 height 12
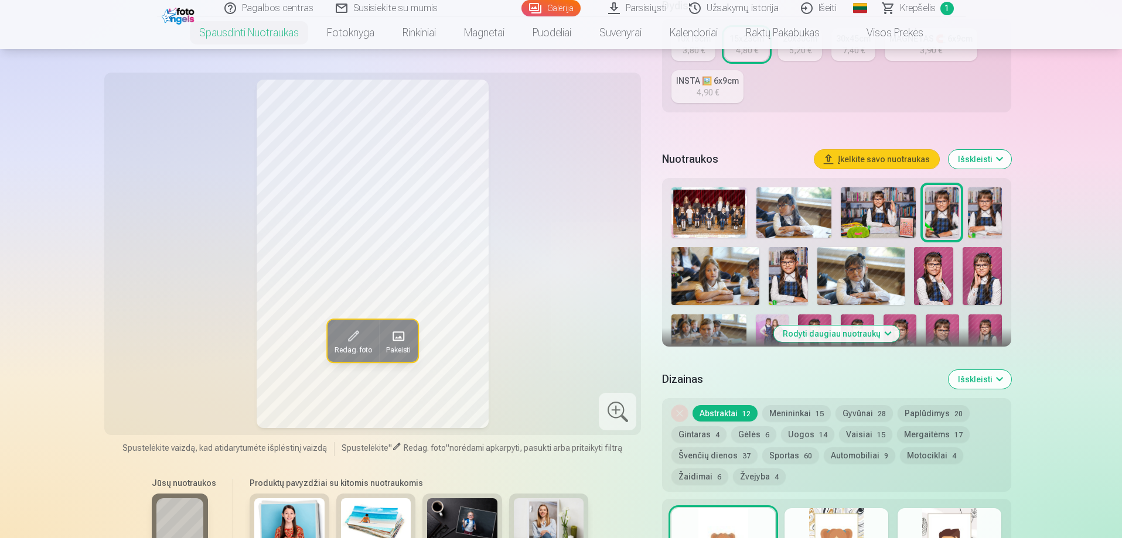
scroll to position [527, 0]
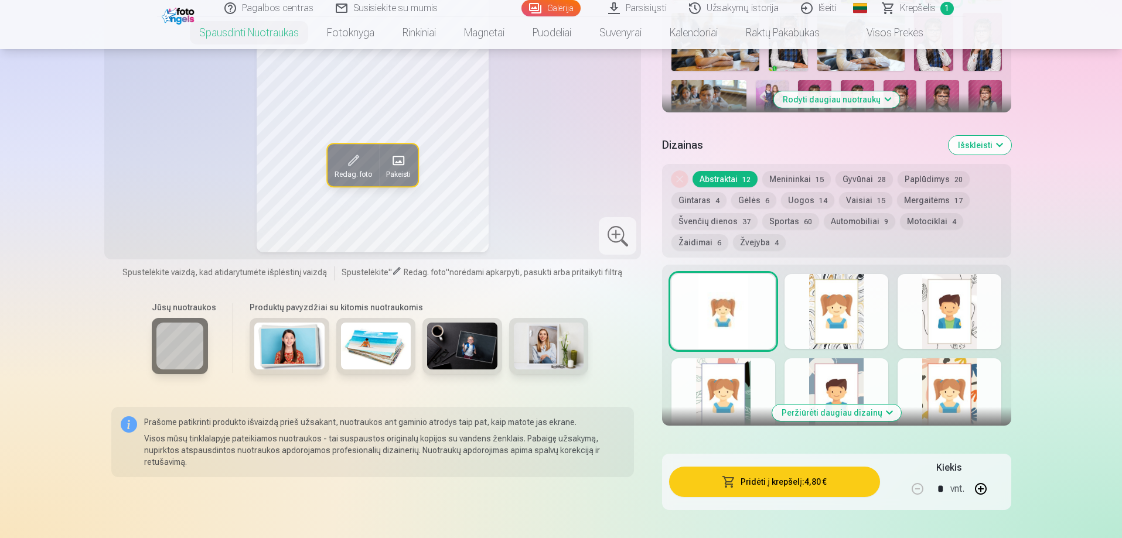
click at [823, 309] on div at bounding box center [836, 311] width 104 height 75
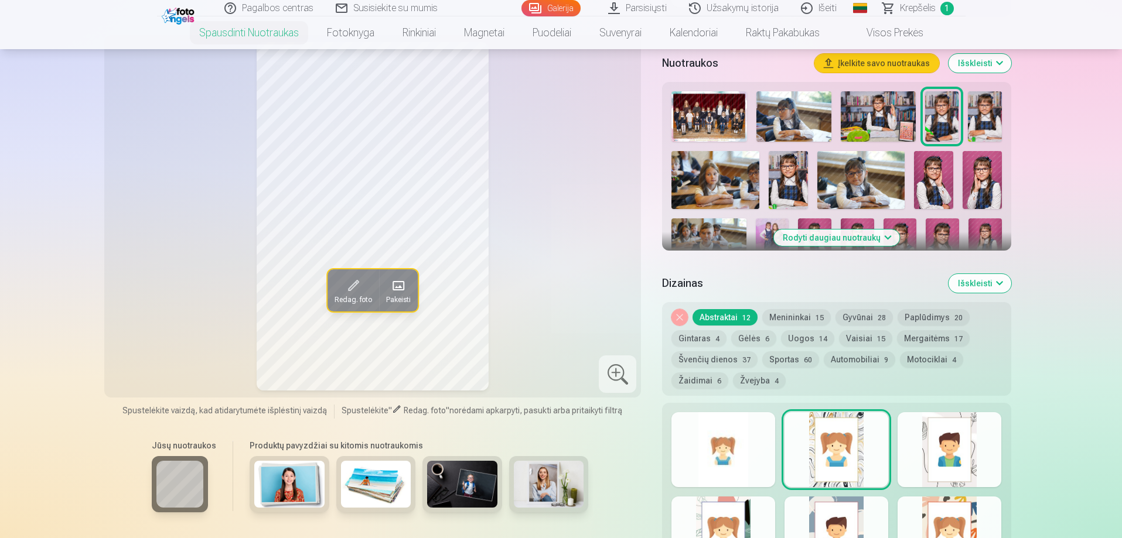
scroll to position [410, 0]
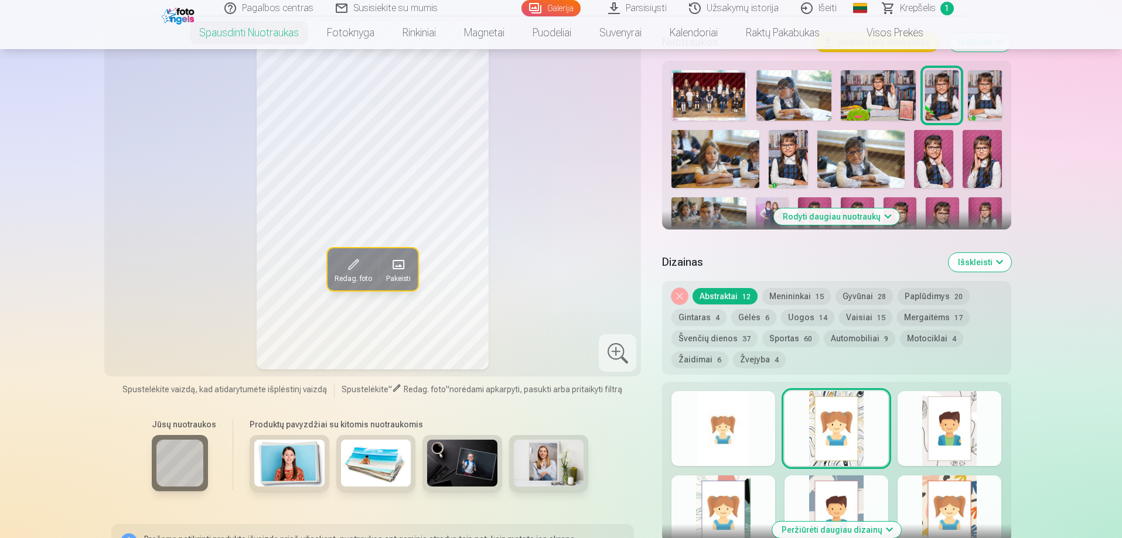
click at [722, 336] on button "Švenčių dienos 37" at bounding box center [714, 338] width 86 height 16
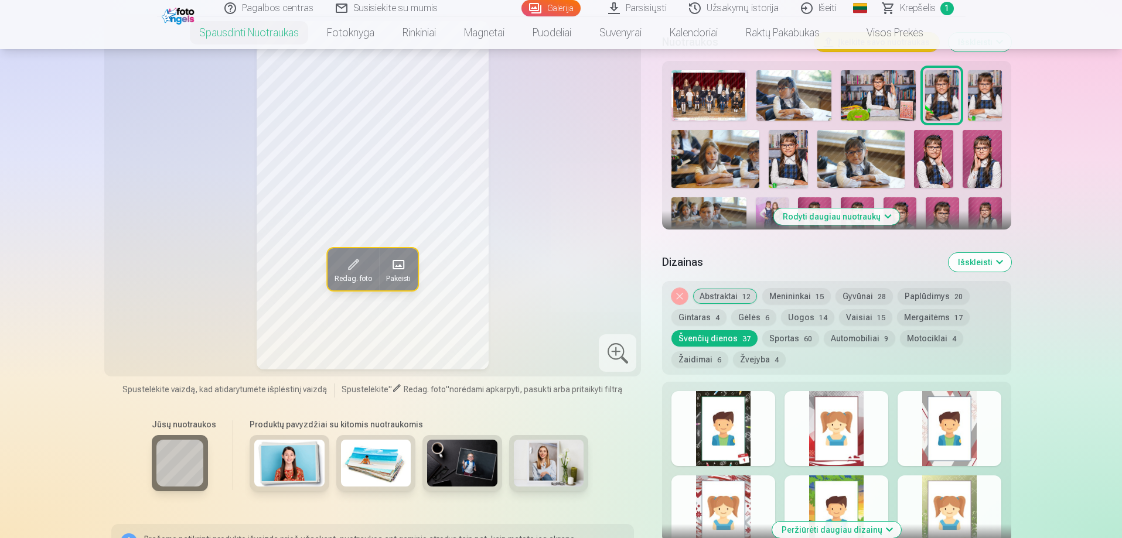
click at [708, 358] on button "Žaidimai 6" at bounding box center [699, 360] width 57 height 16
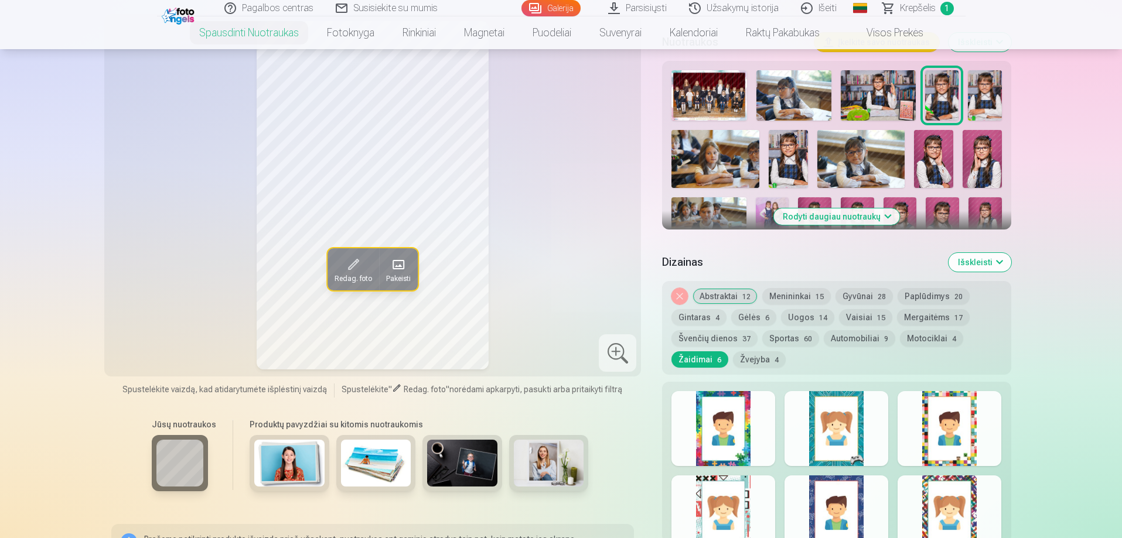
click at [753, 358] on button "Žvejyba 4" at bounding box center [759, 360] width 53 height 16
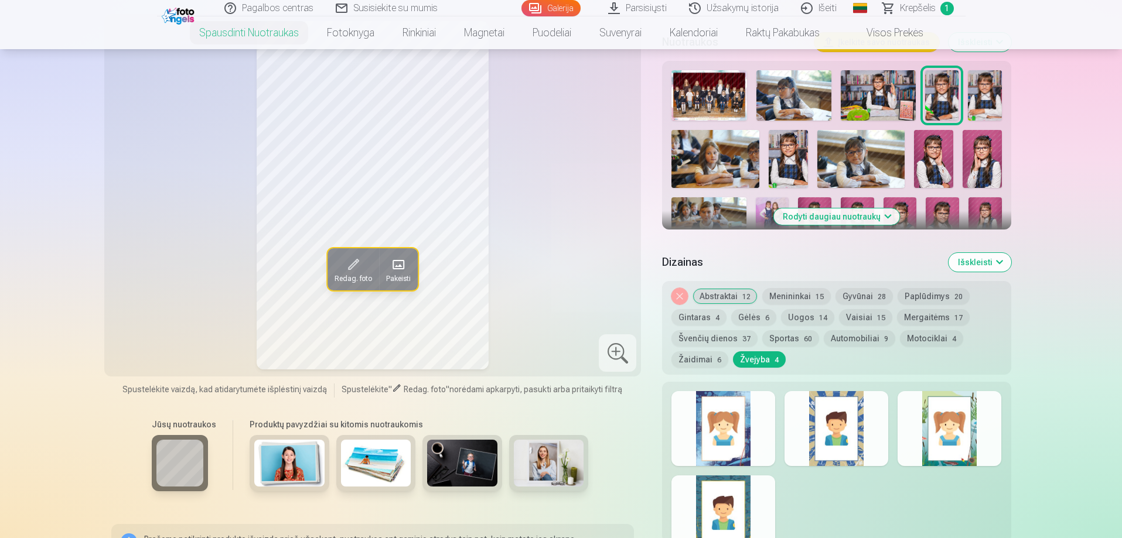
click at [679, 359] on button "Žaidimai 6" at bounding box center [699, 360] width 57 height 16
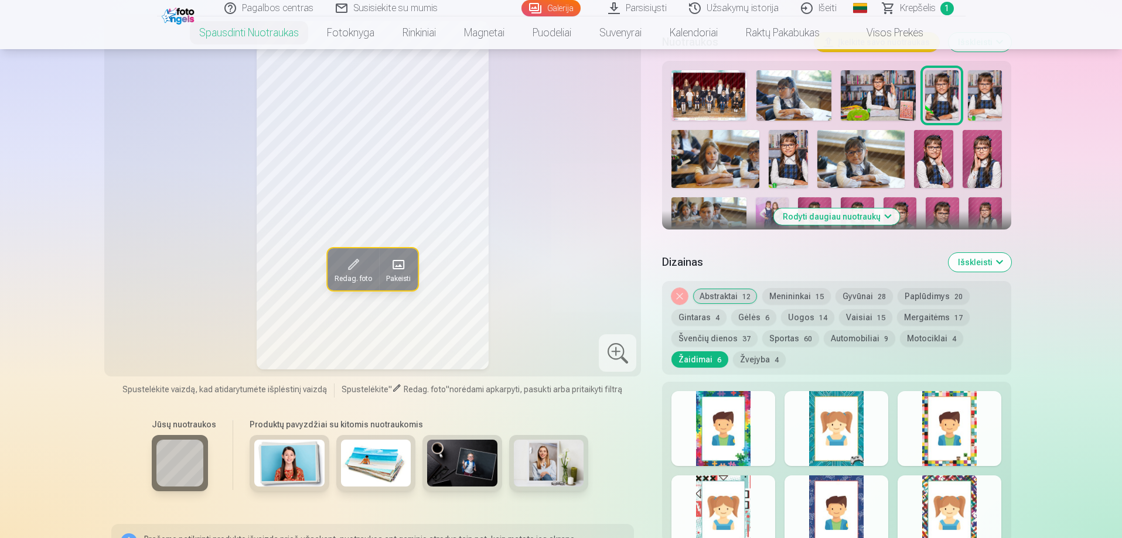
click at [711, 410] on div at bounding box center [723, 428] width 104 height 75
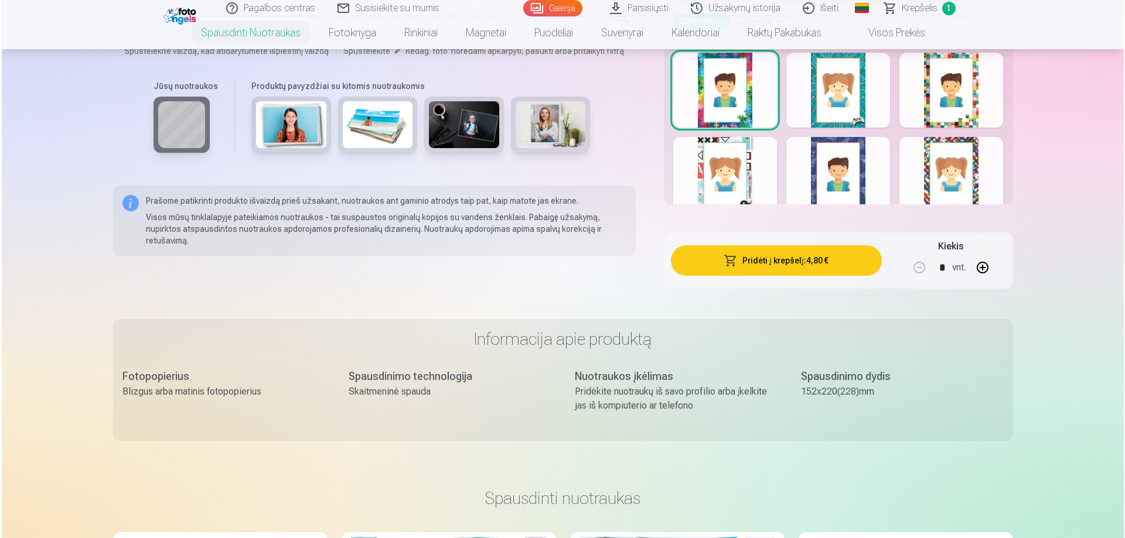
scroll to position [820, 0]
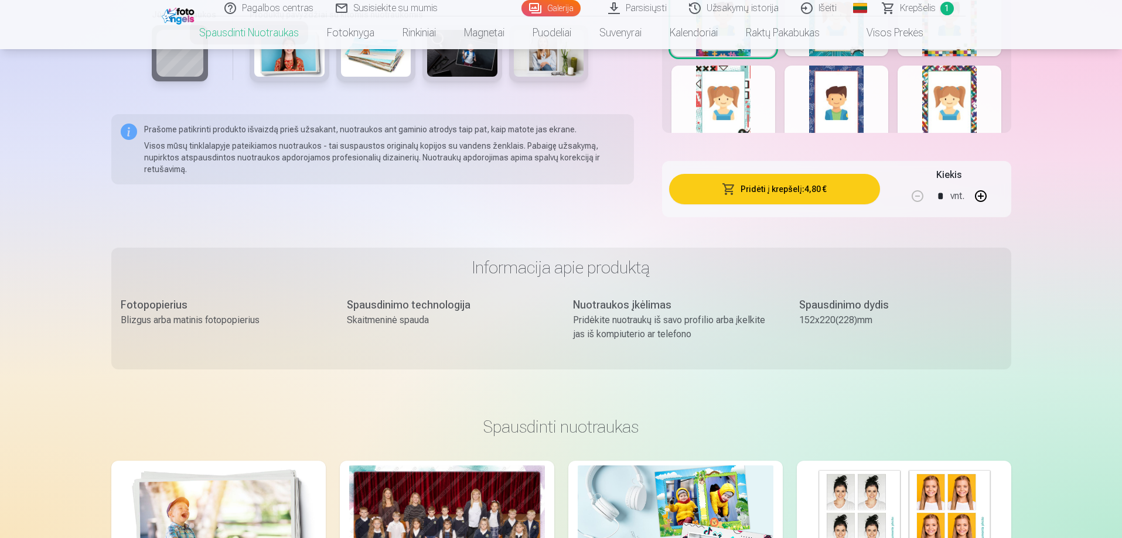
click at [799, 188] on button "Pridėti į krepšelį : 4,80 €" at bounding box center [774, 189] width 210 height 30
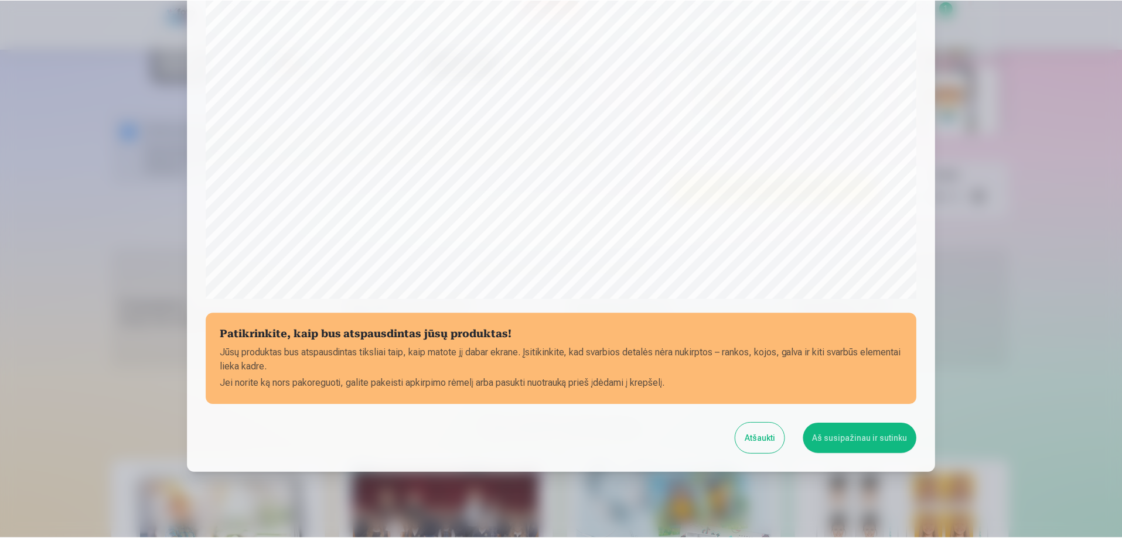
scroll to position [305, 0]
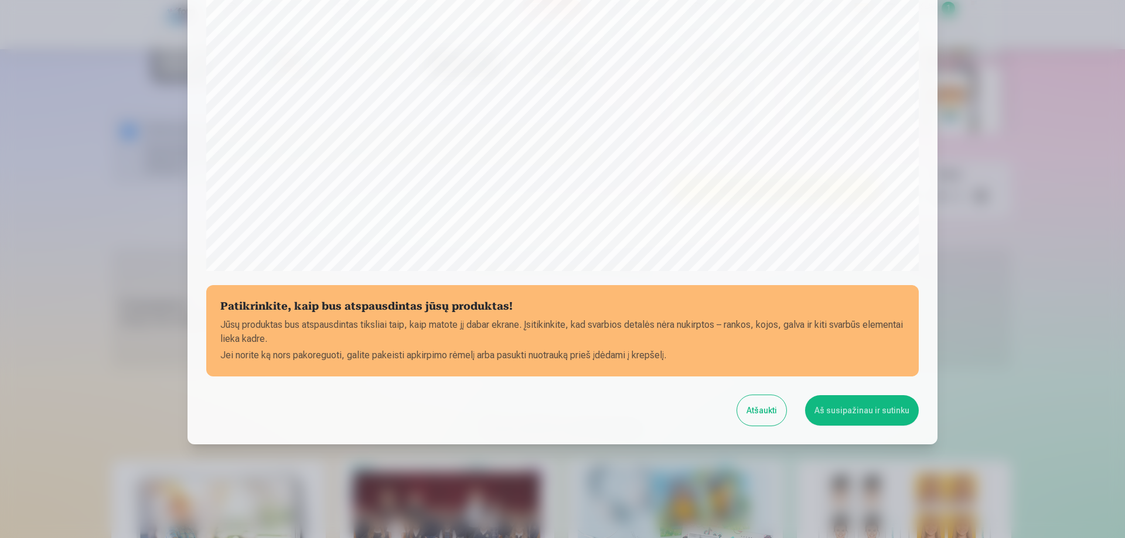
click at [749, 406] on button "Atšaukti" at bounding box center [761, 410] width 49 height 30
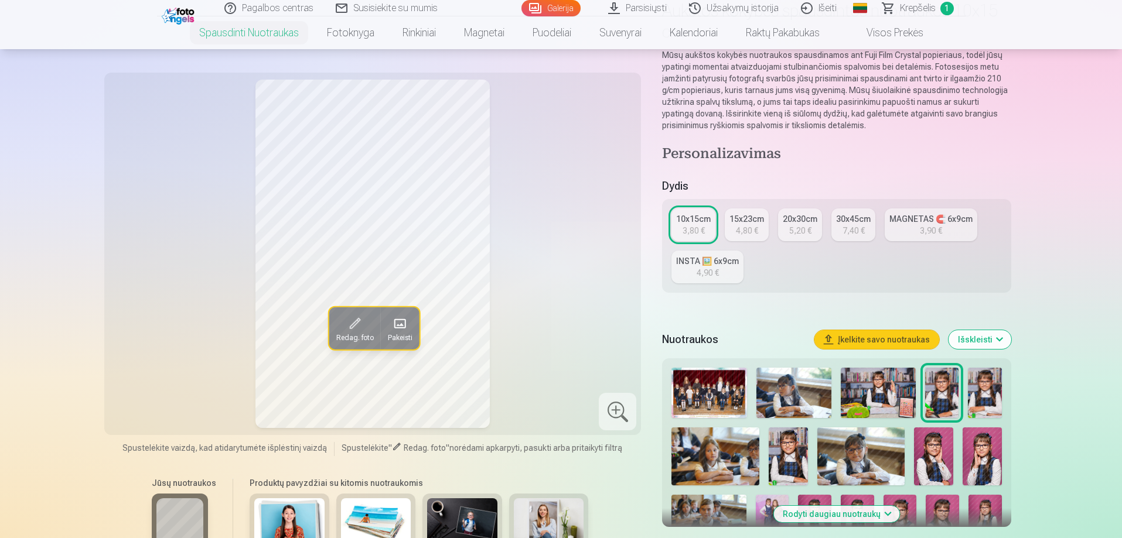
scroll to position [176, 0]
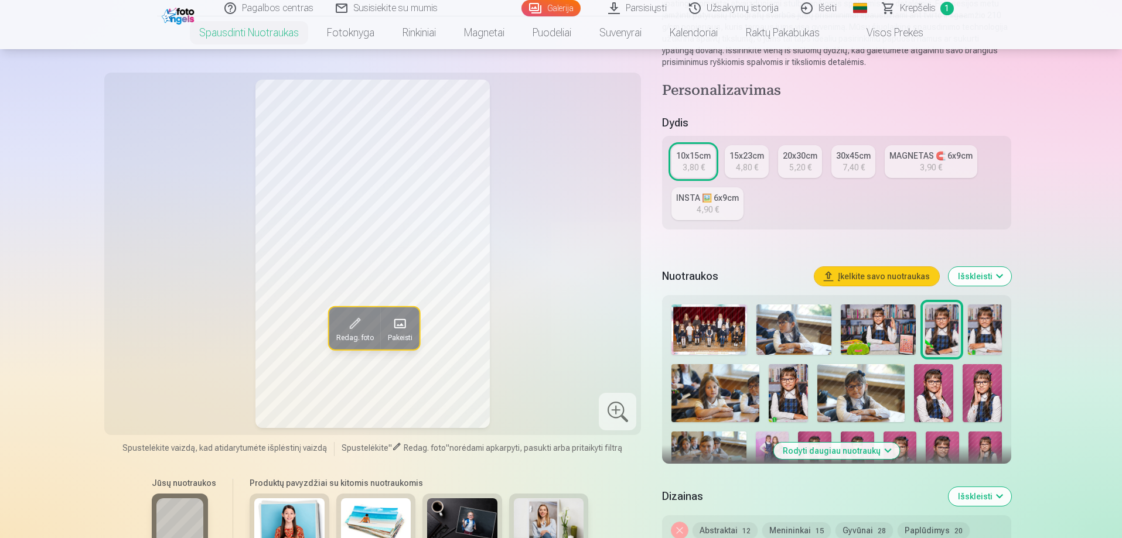
click at [748, 166] on div "4,80 €" at bounding box center [747, 168] width 22 height 12
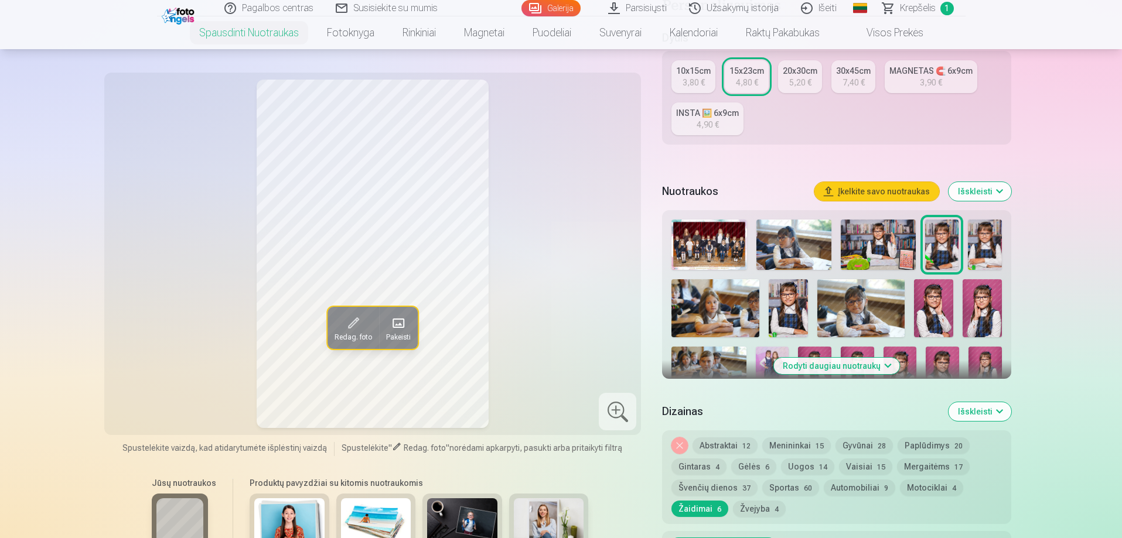
scroll to position [352, 0]
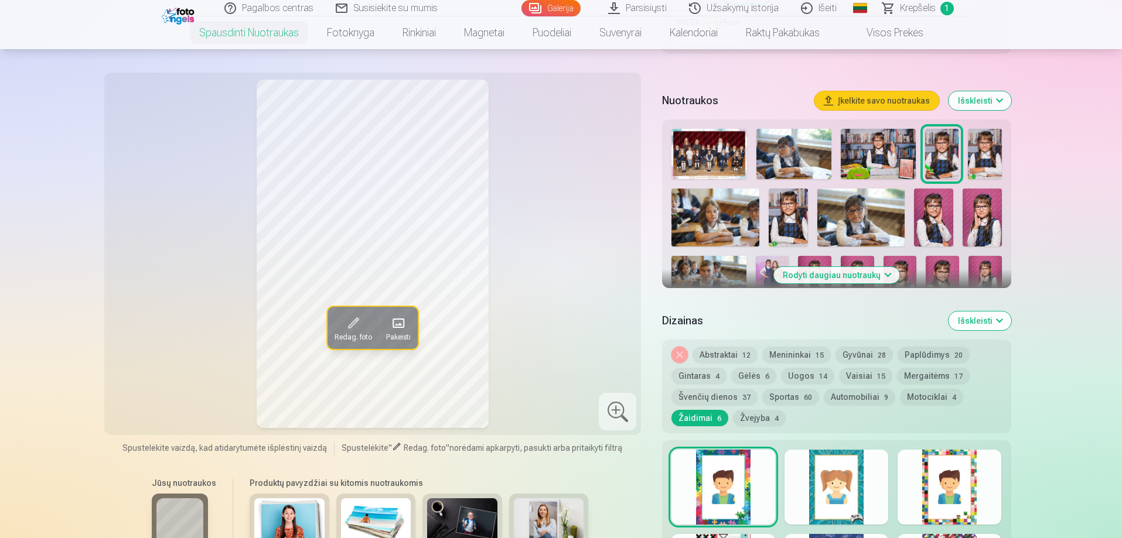
click at [990, 153] on img at bounding box center [984, 154] width 33 height 50
click at [932, 154] on img at bounding box center [941, 154] width 33 height 50
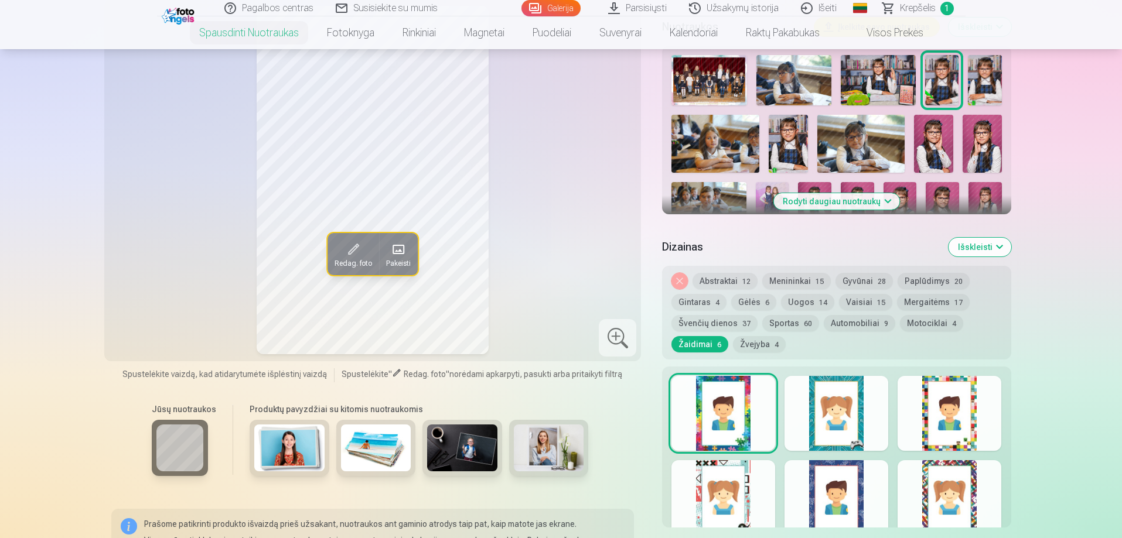
scroll to position [527, 0]
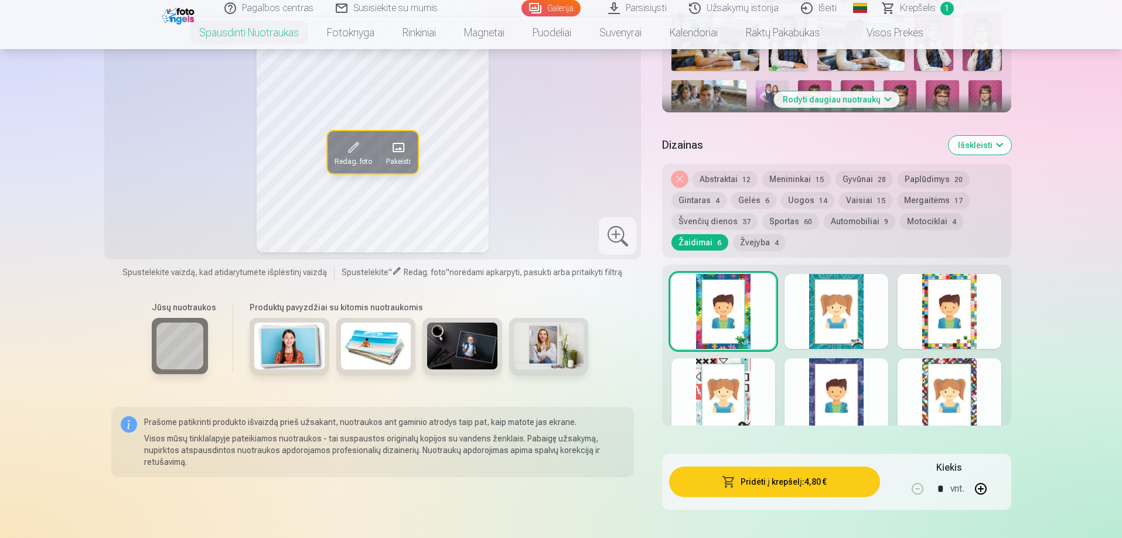
click at [679, 178] on button "Nuimkite dizainą" at bounding box center [679, 179] width 16 height 16
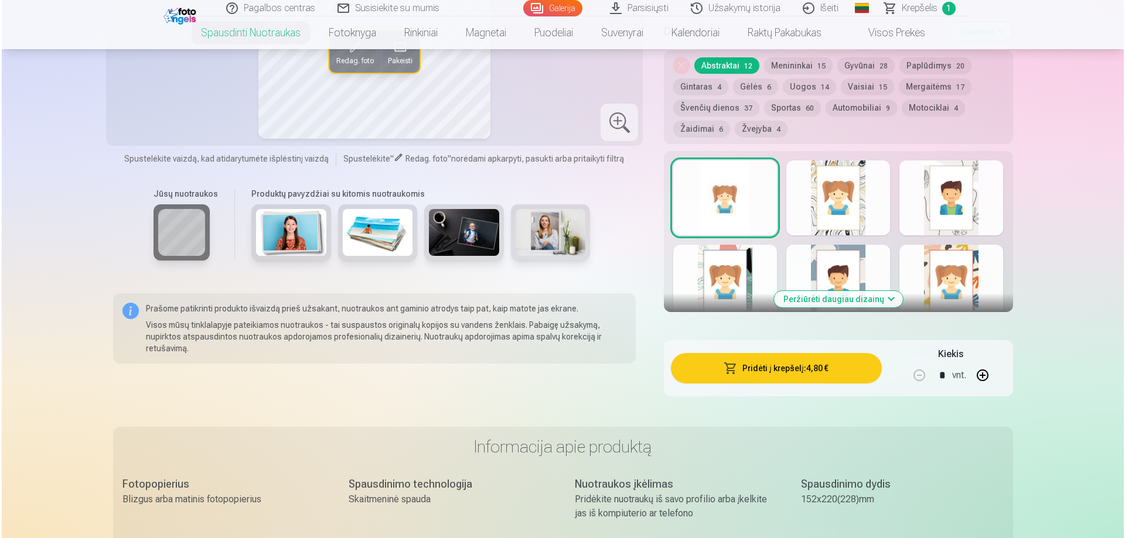
scroll to position [717, 0]
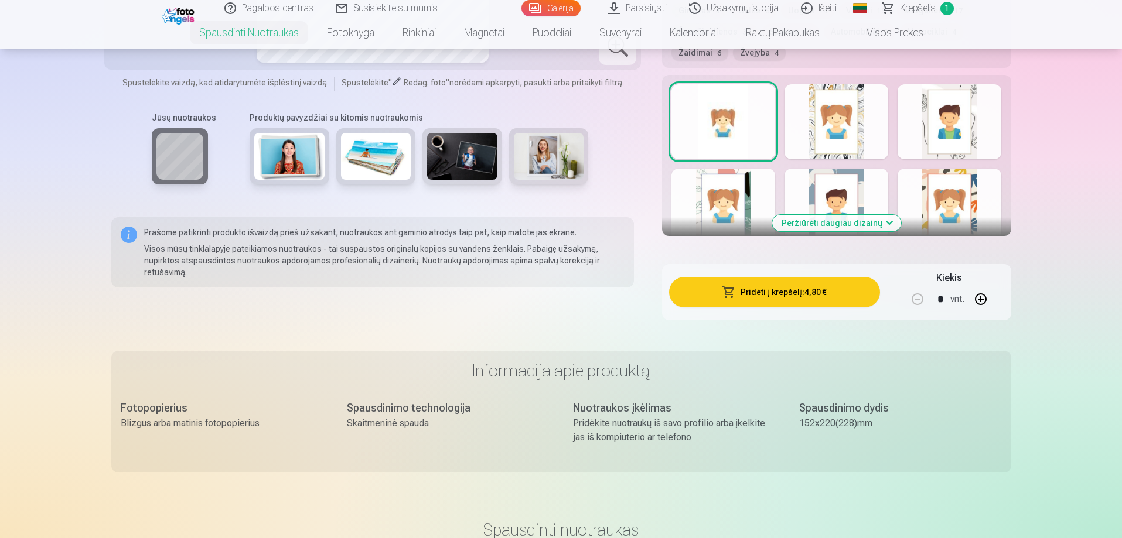
click at [810, 300] on button "Pridėti į krepšelį : 4,80 €" at bounding box center [774, 292] width 210 height 30
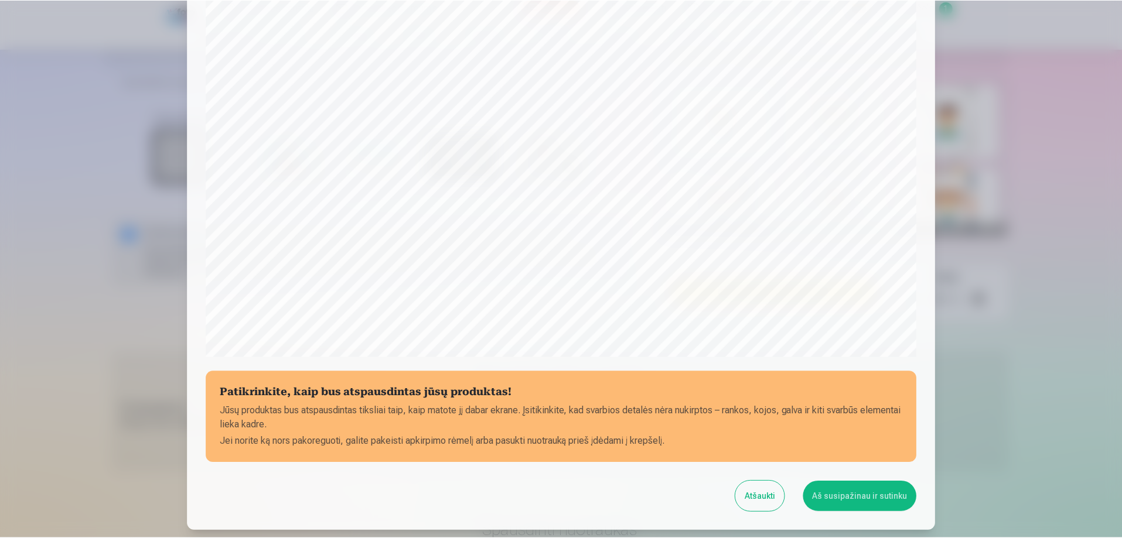
scroll to position [305, 0]
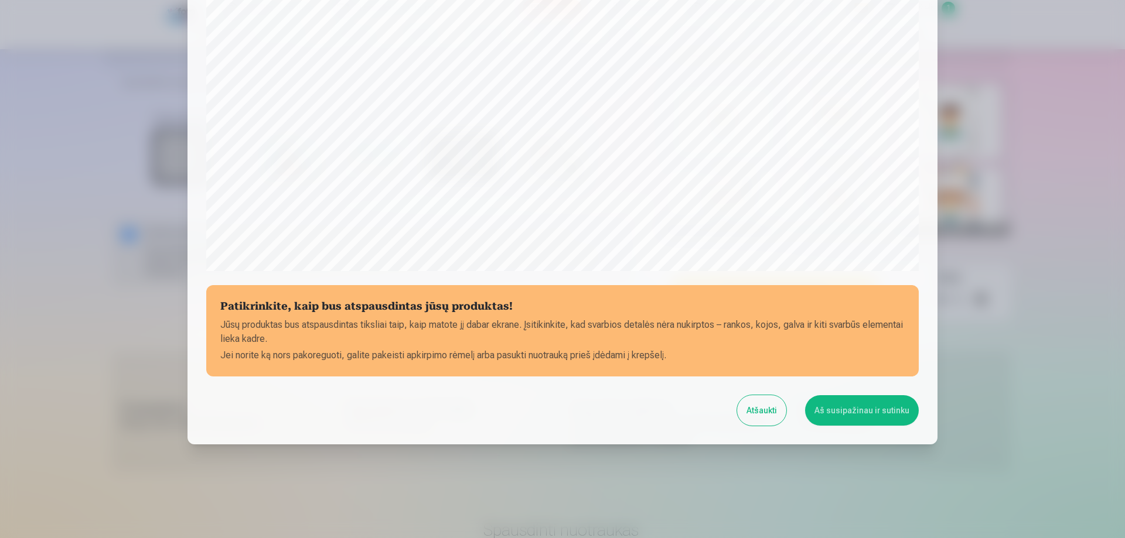
drag, startPoint x: 847, startPoint y: 415, endPoint x: 830, endPoint y: 422, distance: 18.2
click at [847, 415] on button "Aš susipažinau ir sutinku" at bounding box center [862, 410] width 114 height 30
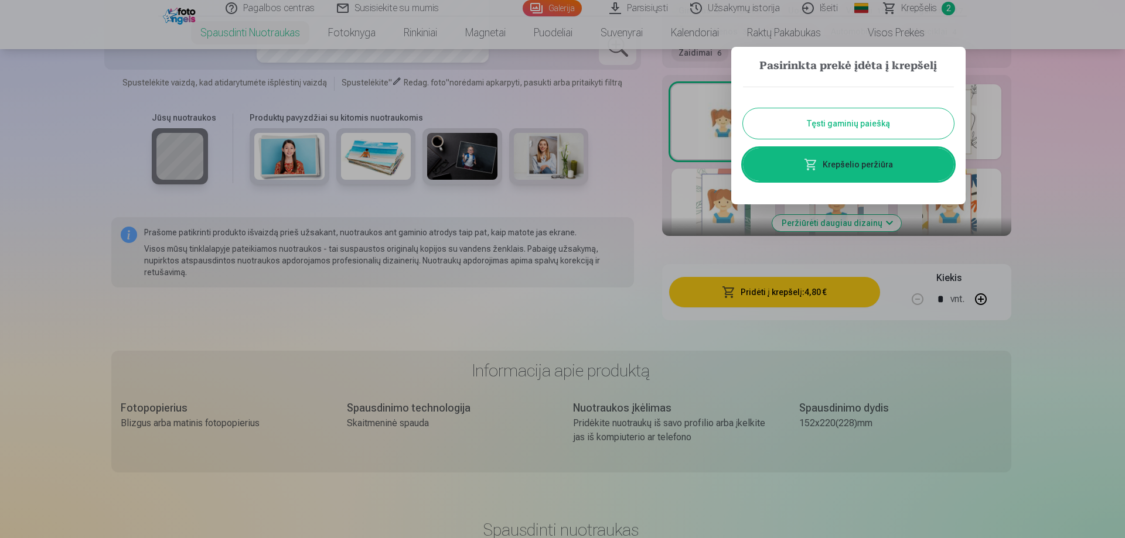
click at [876, 127] on button "Tęsti gaminių paiešką" at bounding box center [848, 123] width 211 height 30
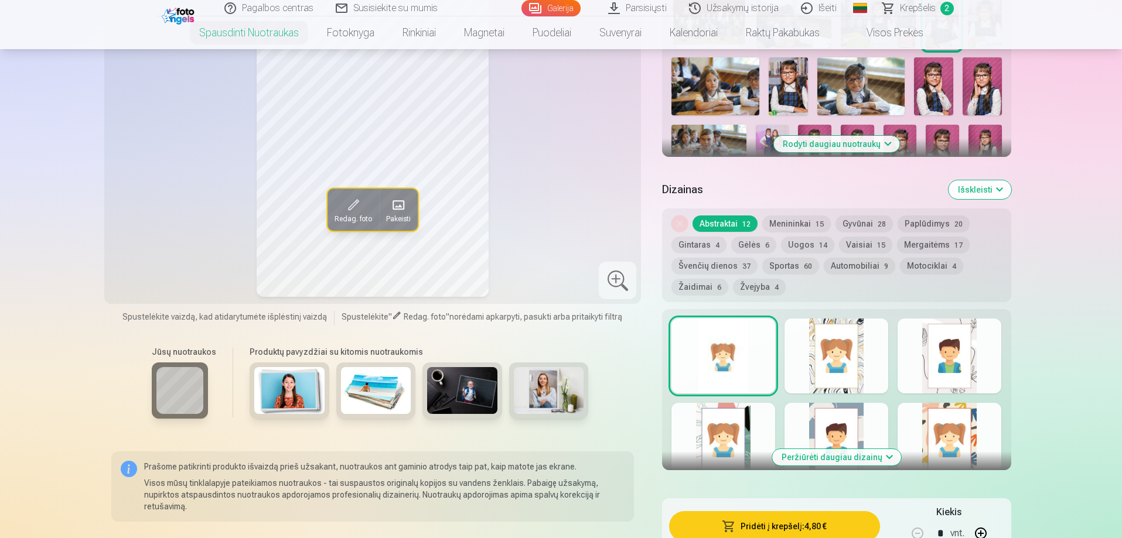
scroll to position [307, 0]
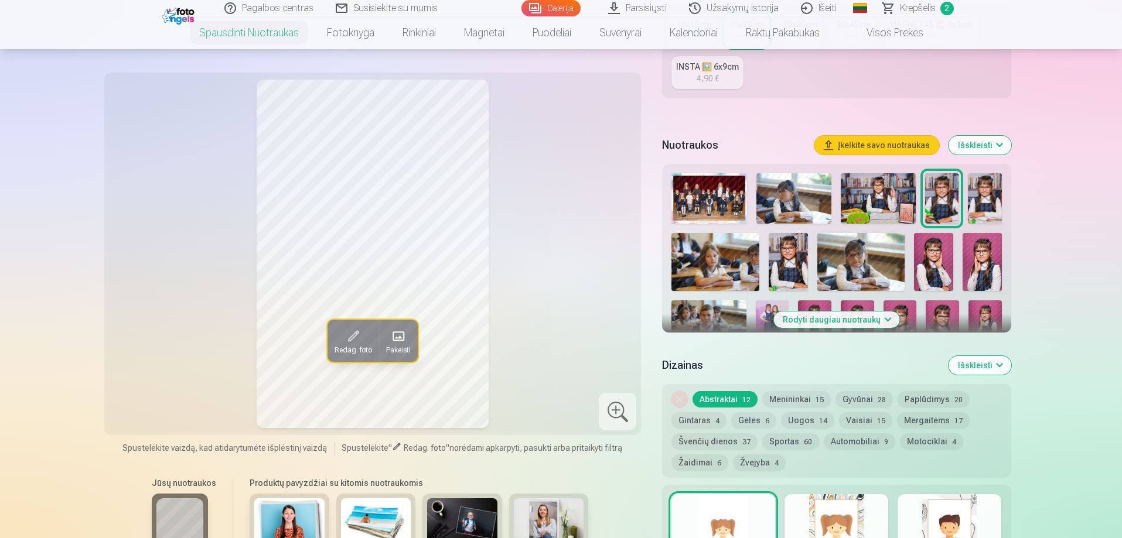
click at [720, 263] on img at bounding box center [715, 262] width 88 height 59
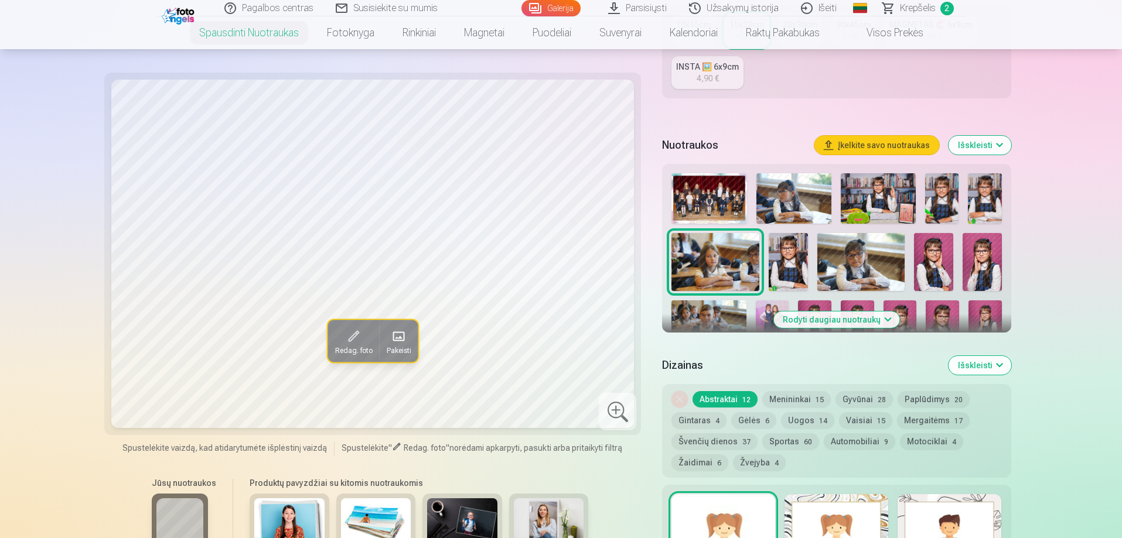
click at [797, 259] on img at bounding box center [788, 262] width 39 height 59
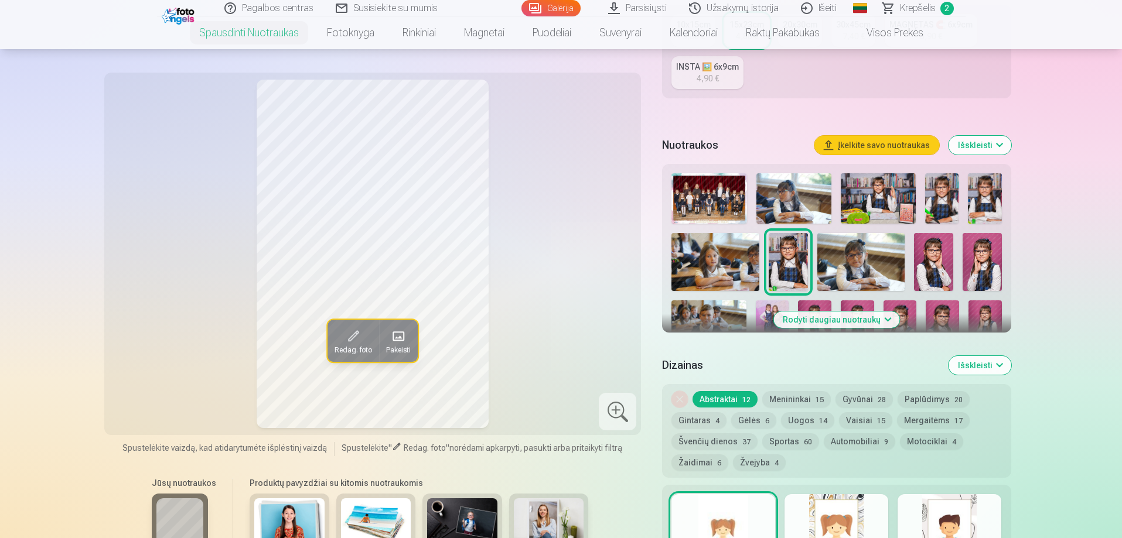
click at [873, 268] on img at bounding box center [861, 262] width 88 height 59
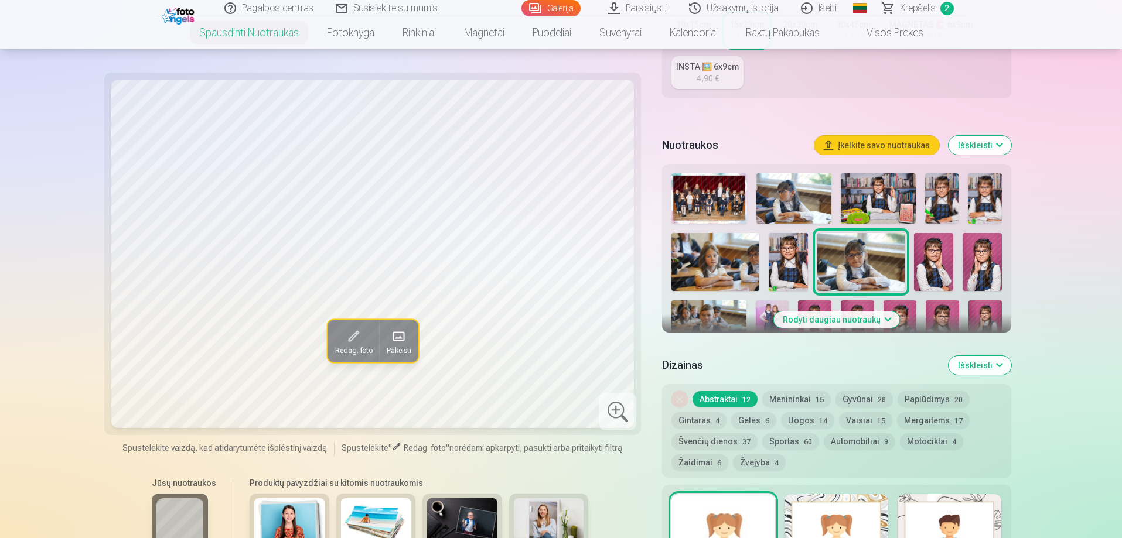
click at [935, 255] on img at bounding box center [933, 262] width 39 height 59
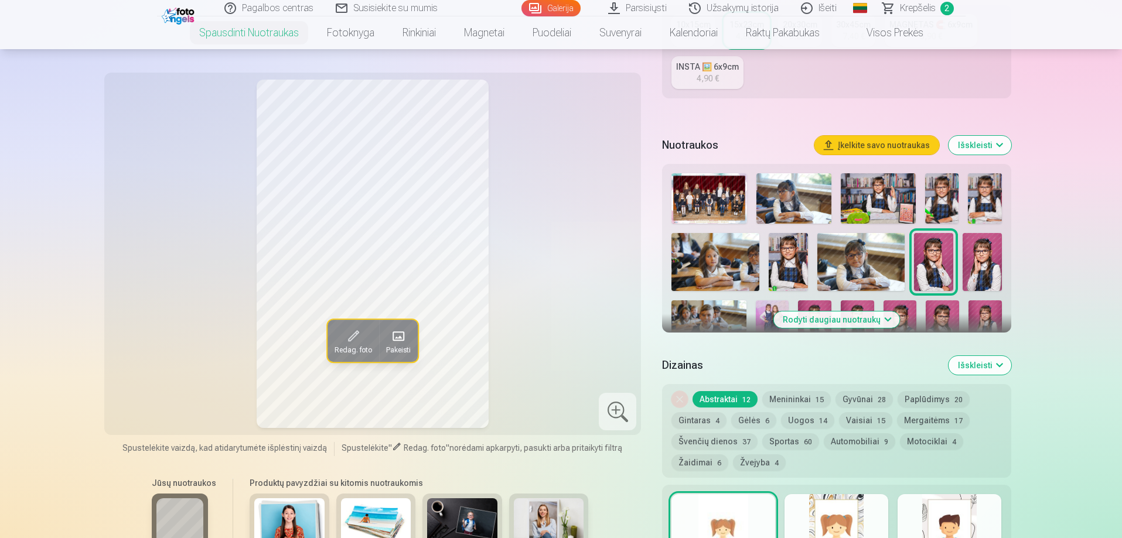
click at [985, 265] on img at bounding box center [982, 262] width 39 height 59
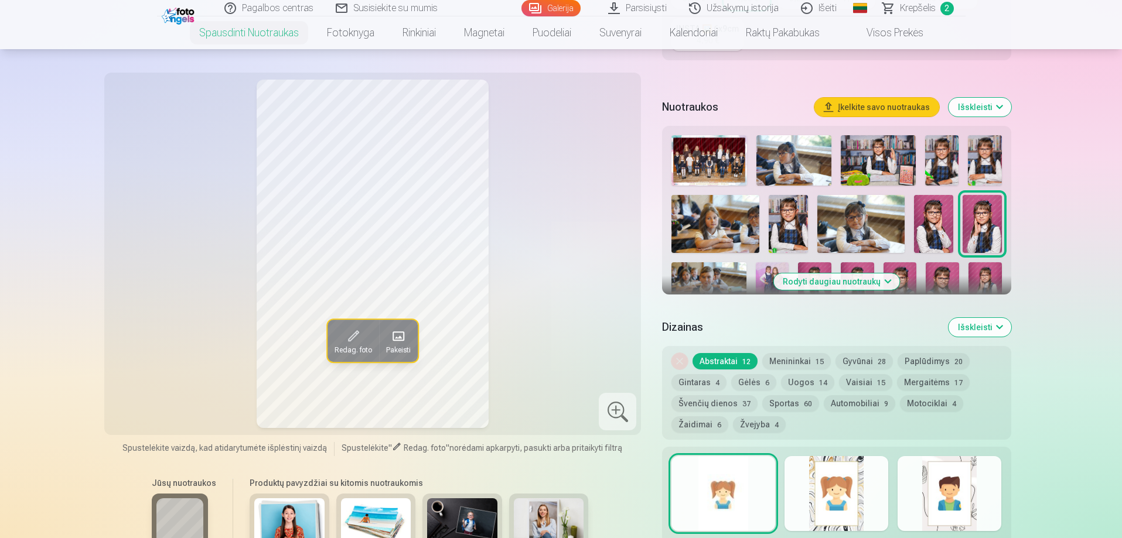
scroll to position [366, 0]
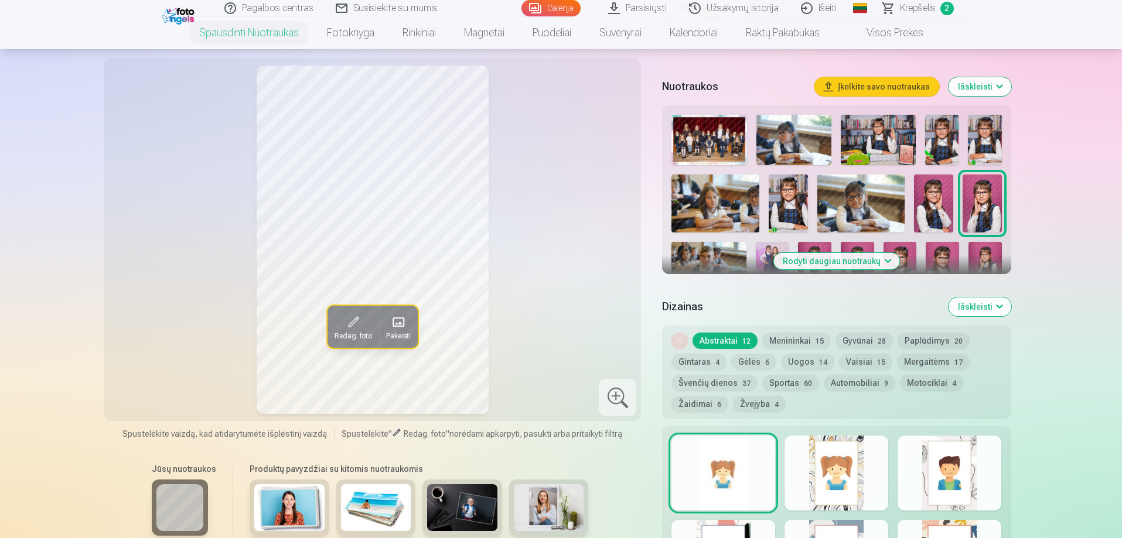
click at [976, 90] on button "Išskleisti" at bounding box center [980, 86] width 63 height 19
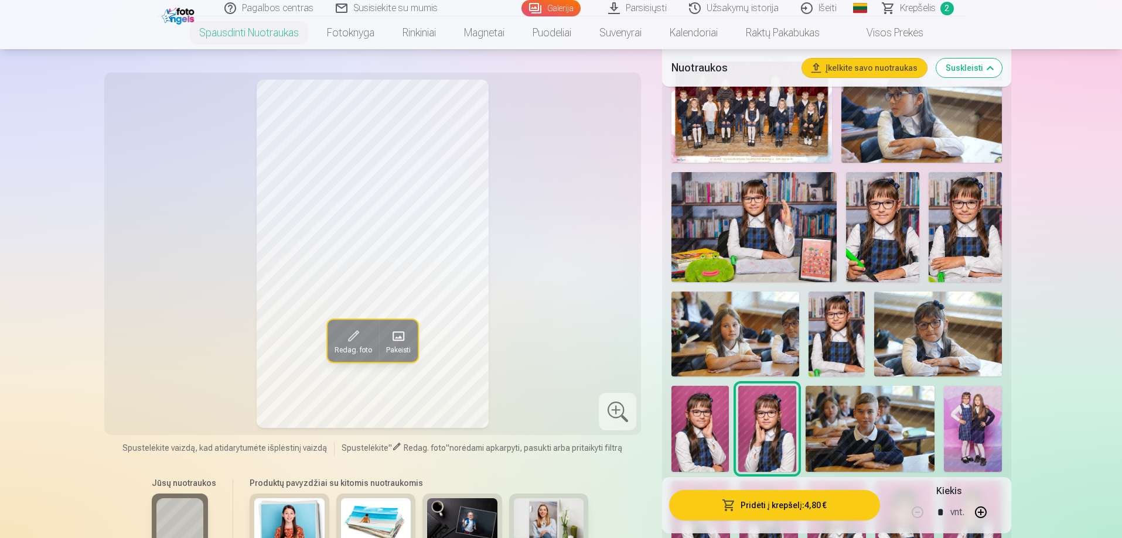
scroll to position [541, 0]
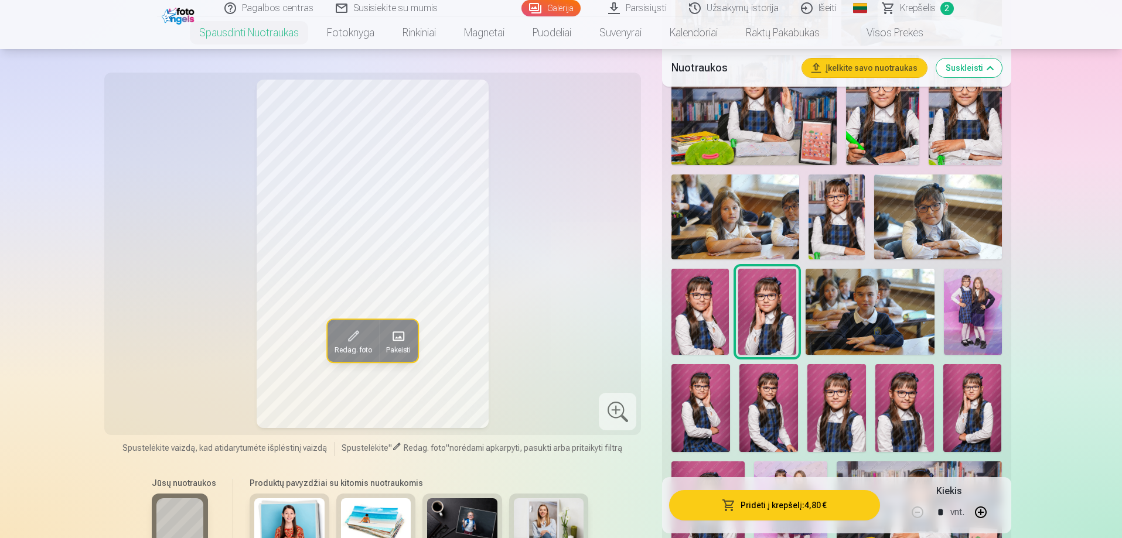
click at [861, 294] on img at bounding box center [870, 312] width 129 height 86
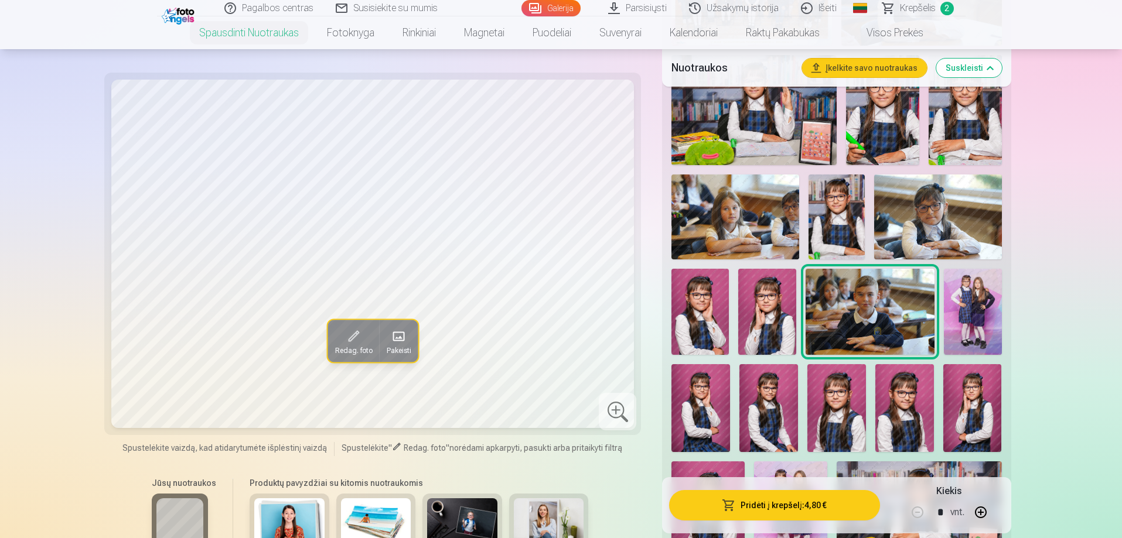
click at [980, 307] on img at bounding box center [972, 312] width 57 height 86
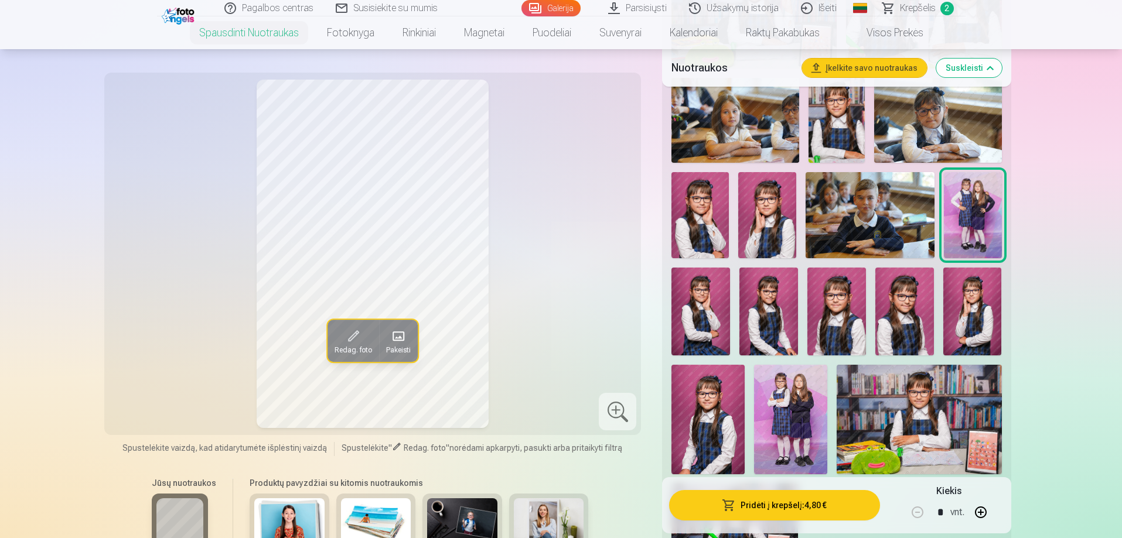
scroll to position [659, 0]
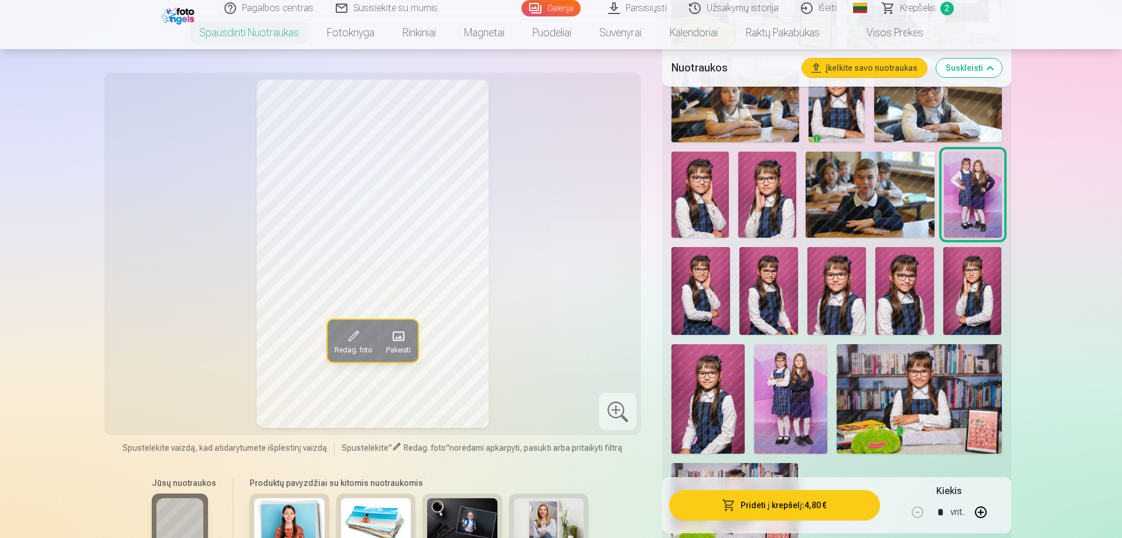
click at [789, 381] on img at bounding box center [790, 399] width 73 height 110
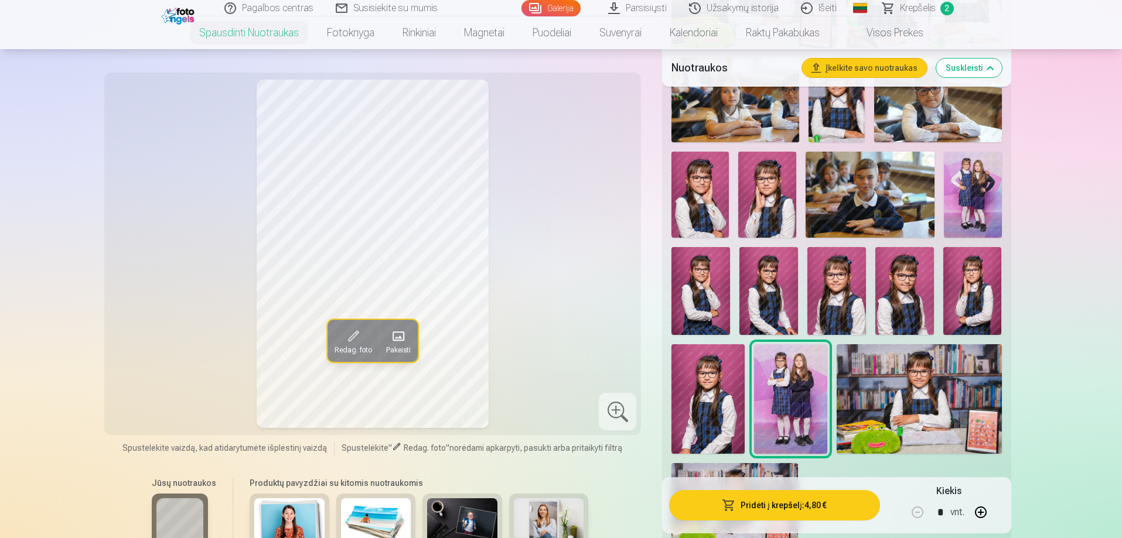
click at [977, 180] on img at bounding box center [972, 195] width 57 height 86
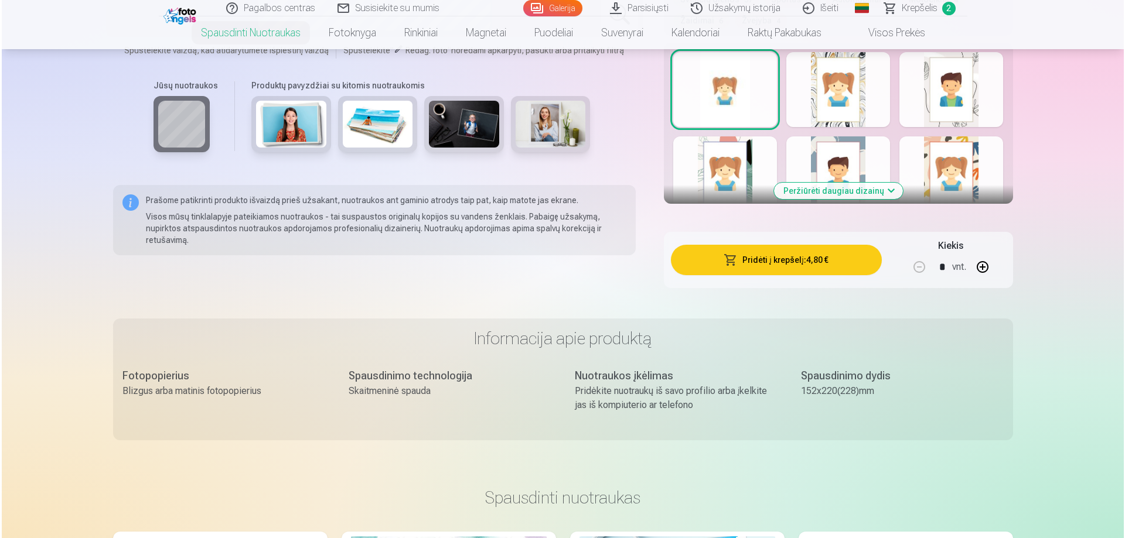
scroll to position [1420, 0]
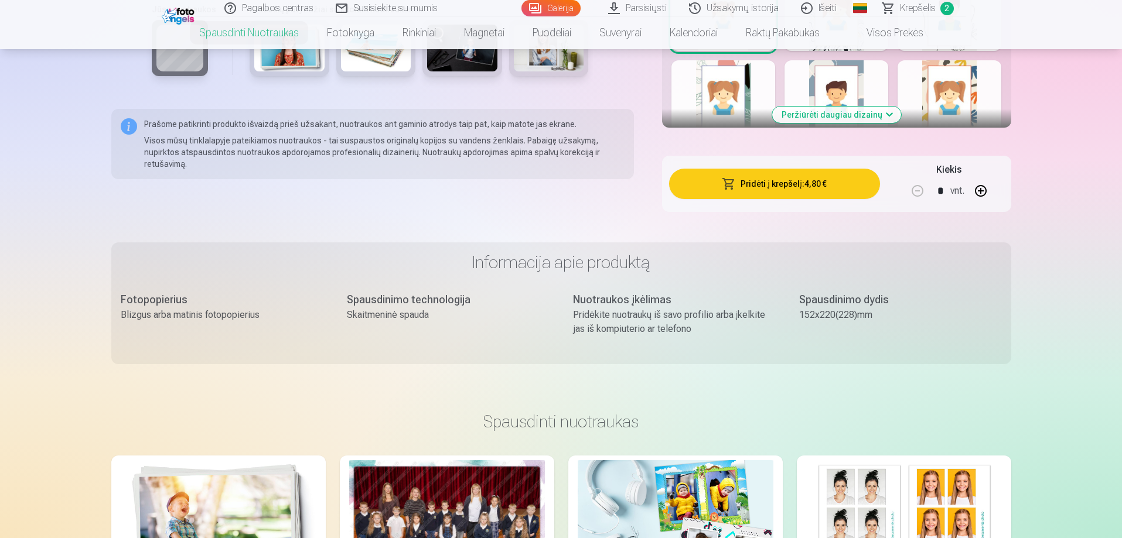
click at [791, 186] on button "Pridėti į krepšelį : 4,80 €" at bounding box center [774, 184] width 210 height 30
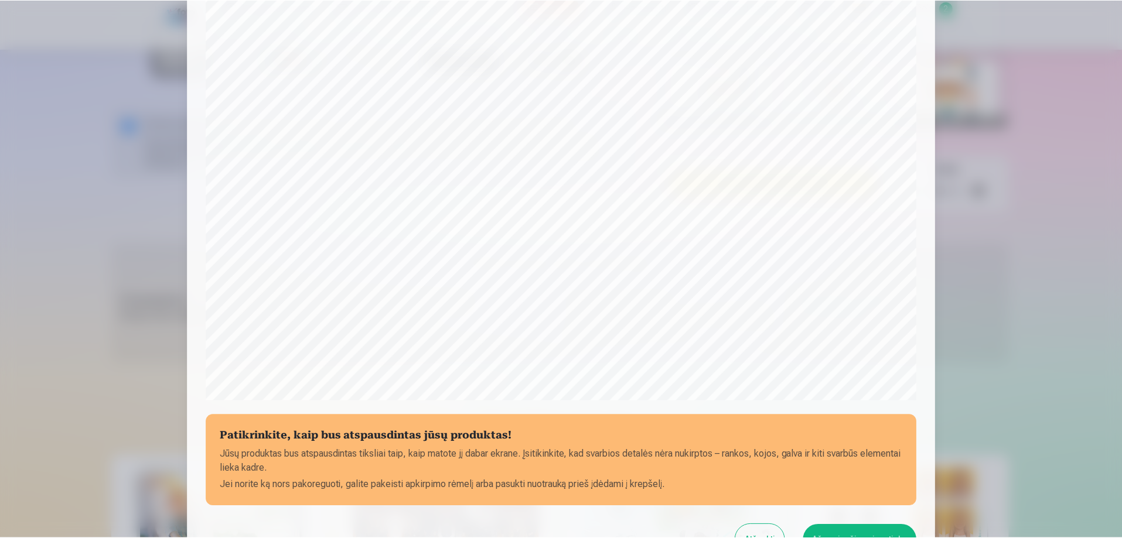
scroll to position [305, 0]
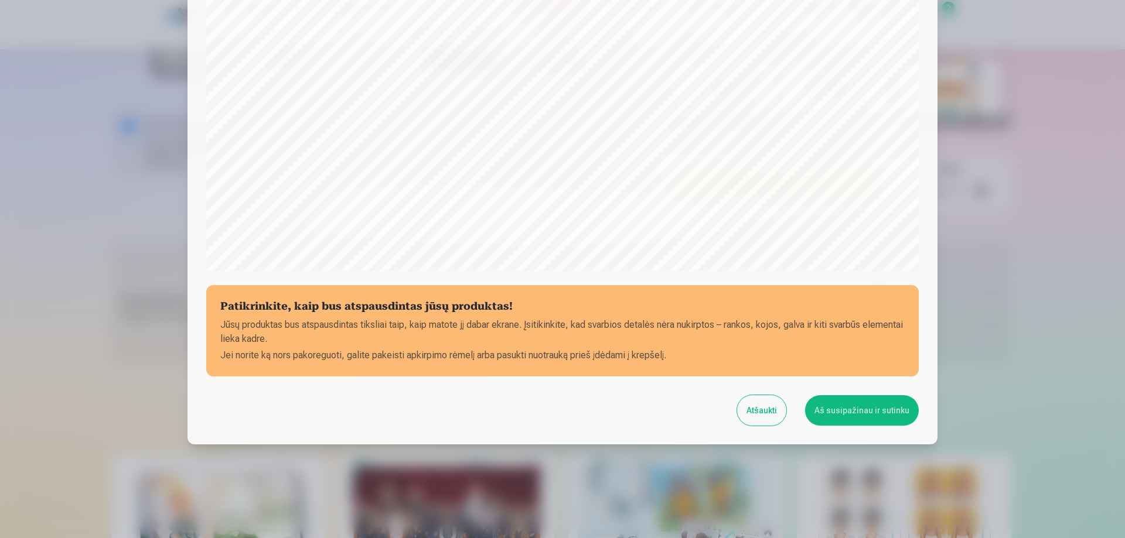
click at [868, 419] on button "Aš susipažinau ir sutinku" at bounding box center [862, 410] width 114 height 30
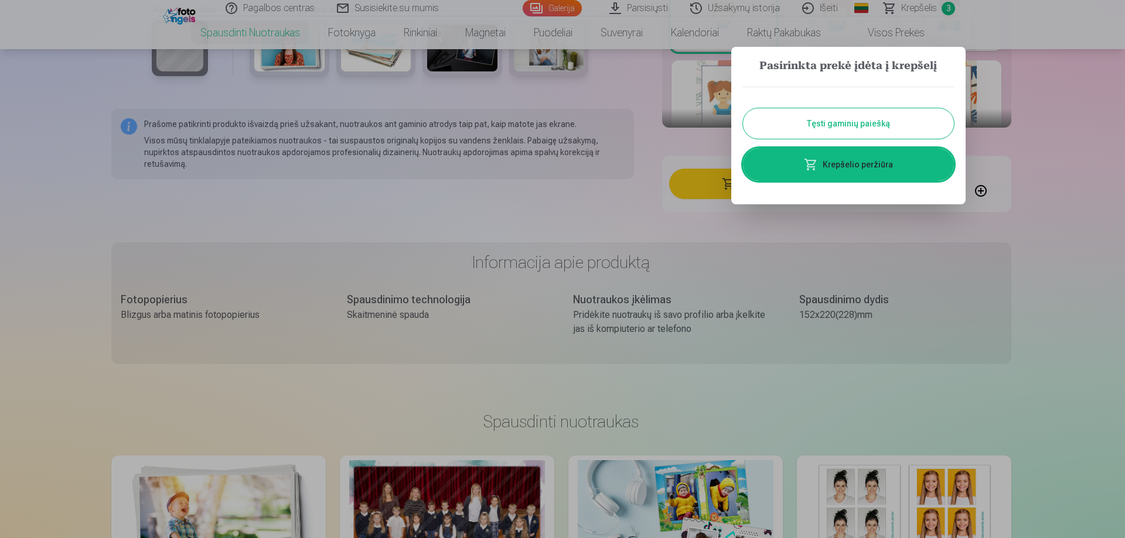
click at [842, 111] on button "Tęsti gaminių paiešką" at bounding box center [848, 123] width 211 height 30
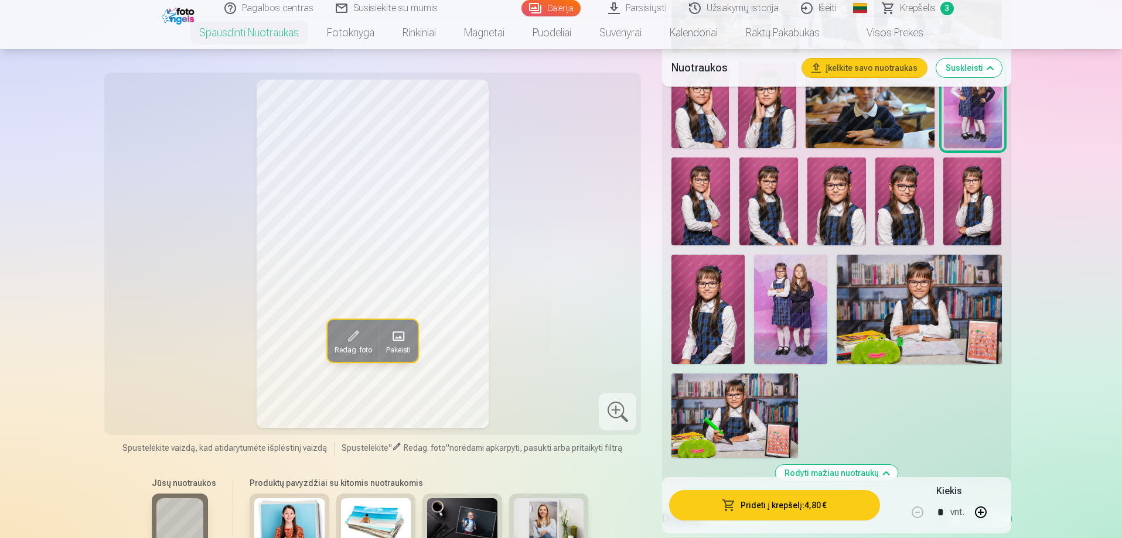
scroll to position [659, 0]
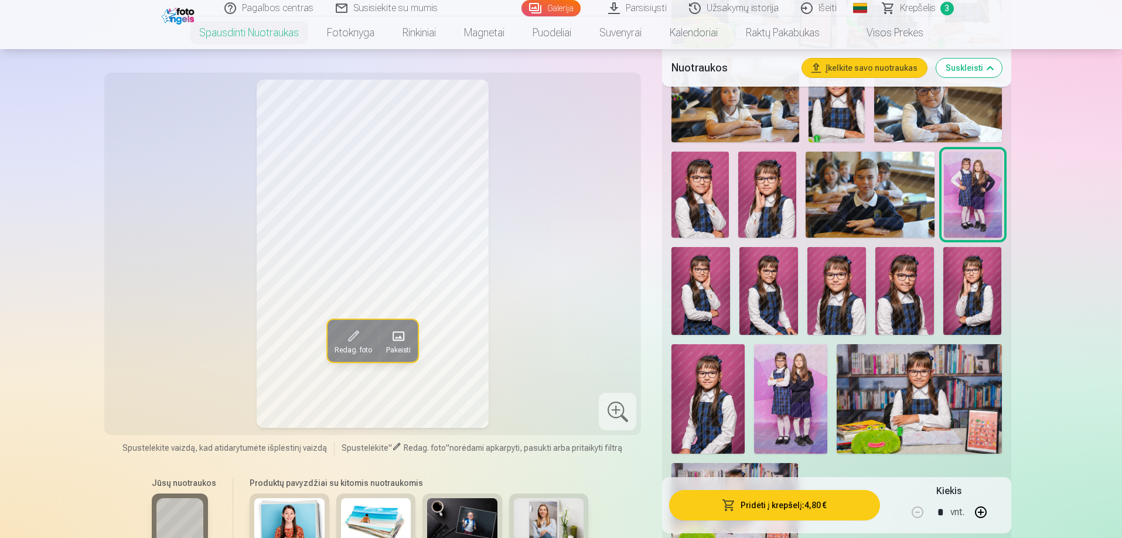
click at [704, 283] on img at bounding box center [700, 291] width 59 height 88
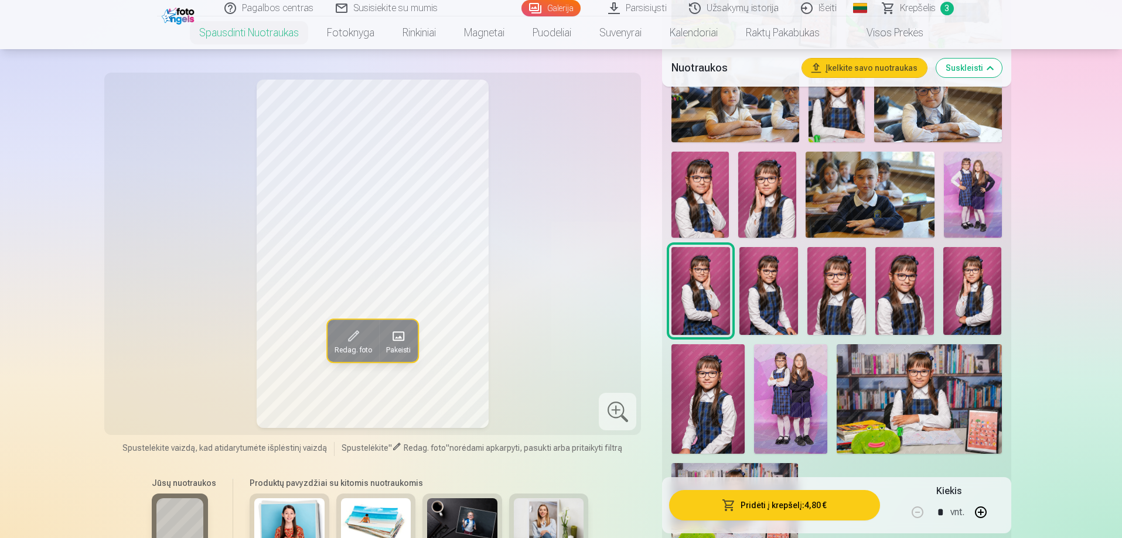
click at [773, 291] on img at bounding box center [768, 291] width 59 height 88
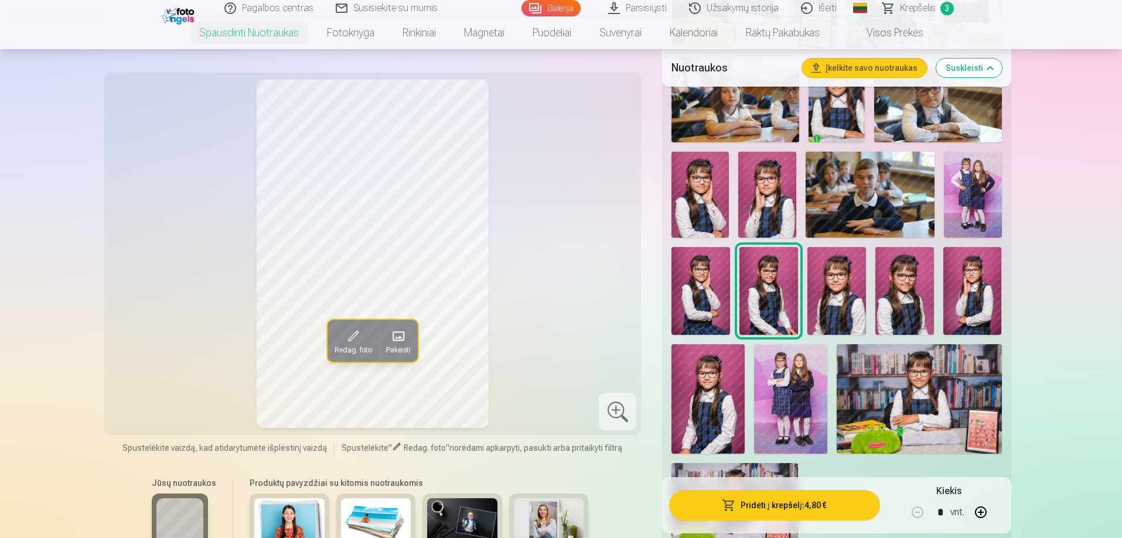
click at [835, 288] on img at bounding box center [836, 291] width 59 height 88
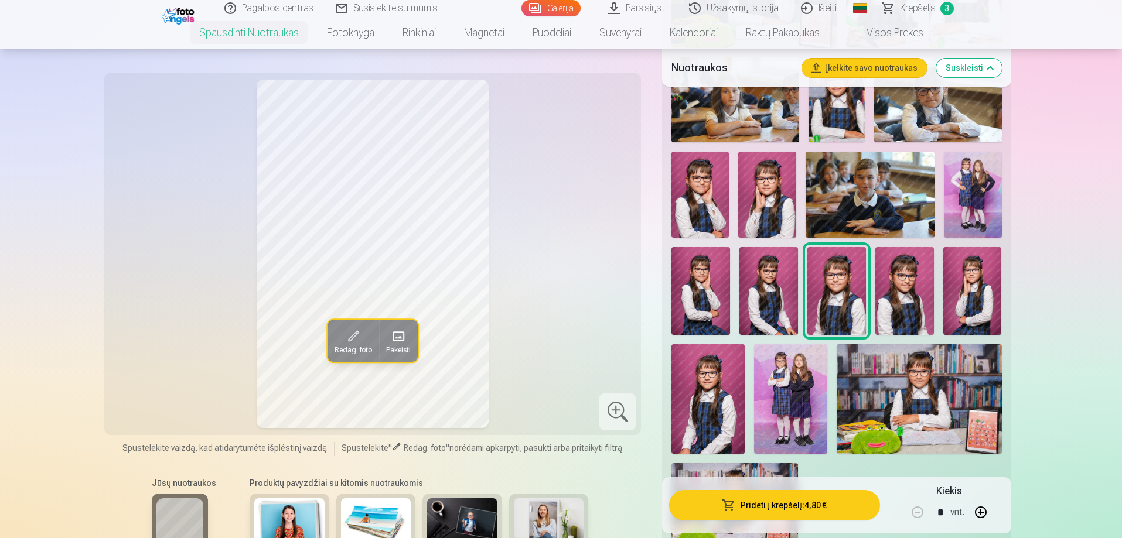
click at [903, 285] on img at bounding box center [904, 291] width 59 height 88
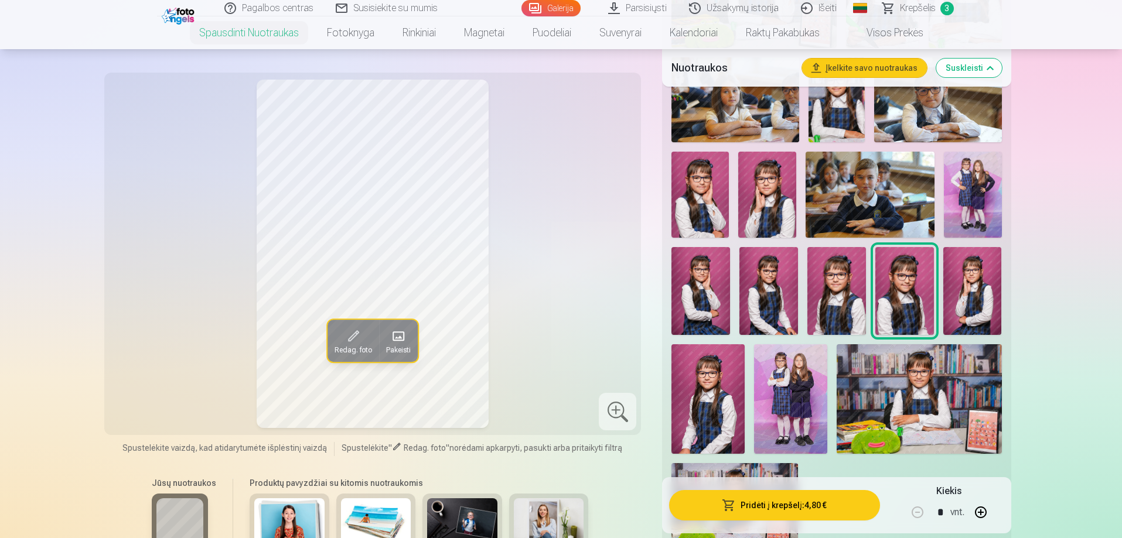
click at [959, 278] on img at bounding box center [972, 291] width 59 height 88
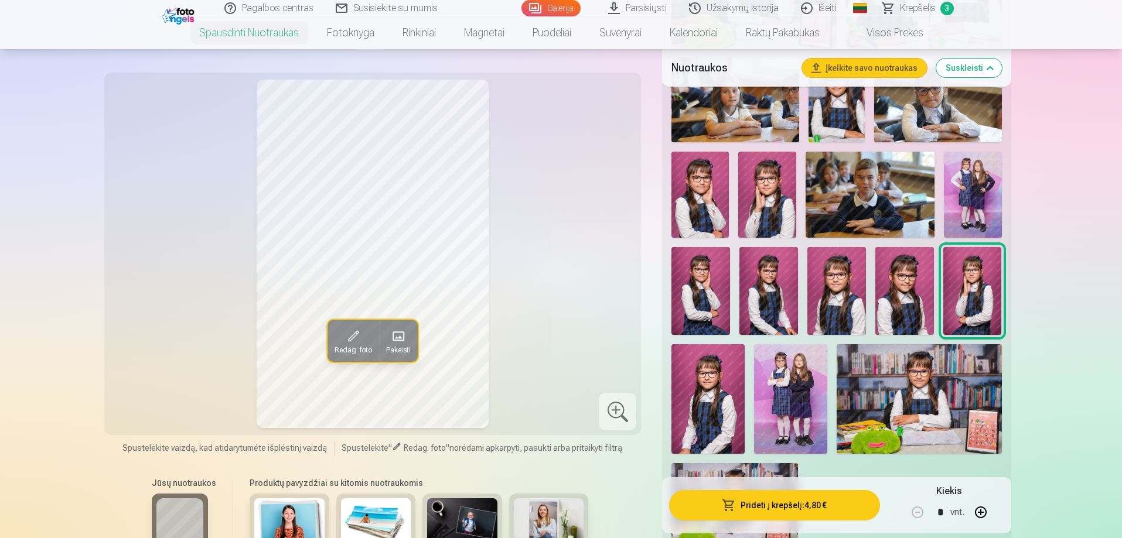
click at [692, 394] on img at bounding box center [707, 399] width 73 height 110
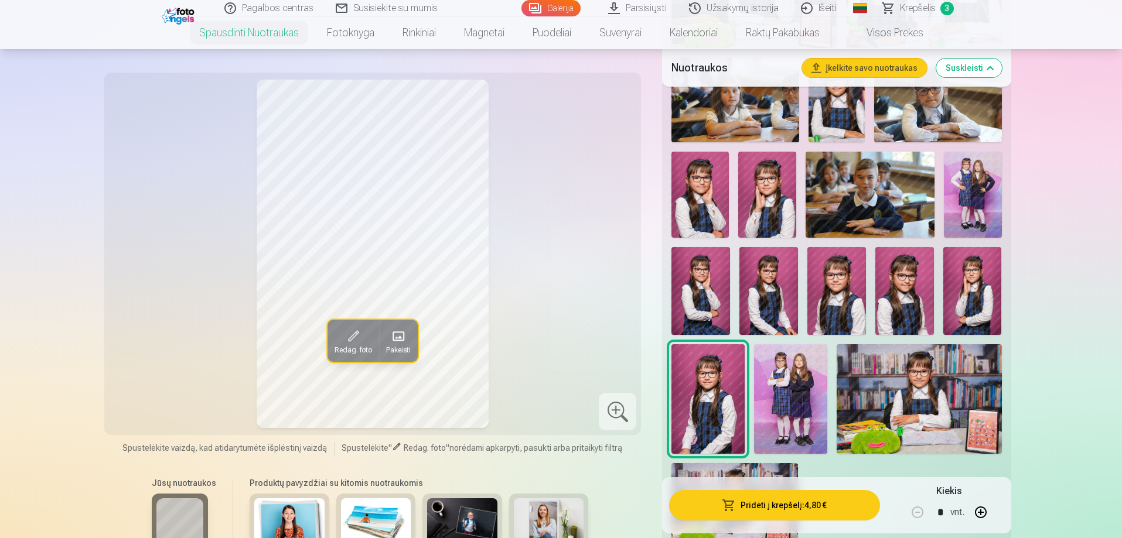
click at [776, 375] on img at bounding box center [790, 399] width 73 height 110
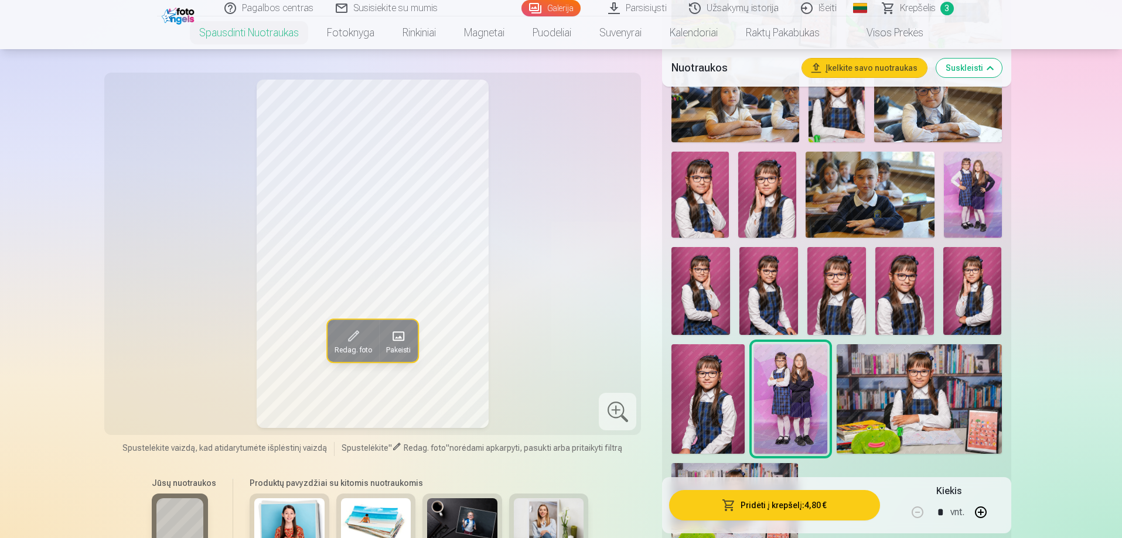
click at [864, 384] on img at bounding box center [919, 399] width 165 height 110
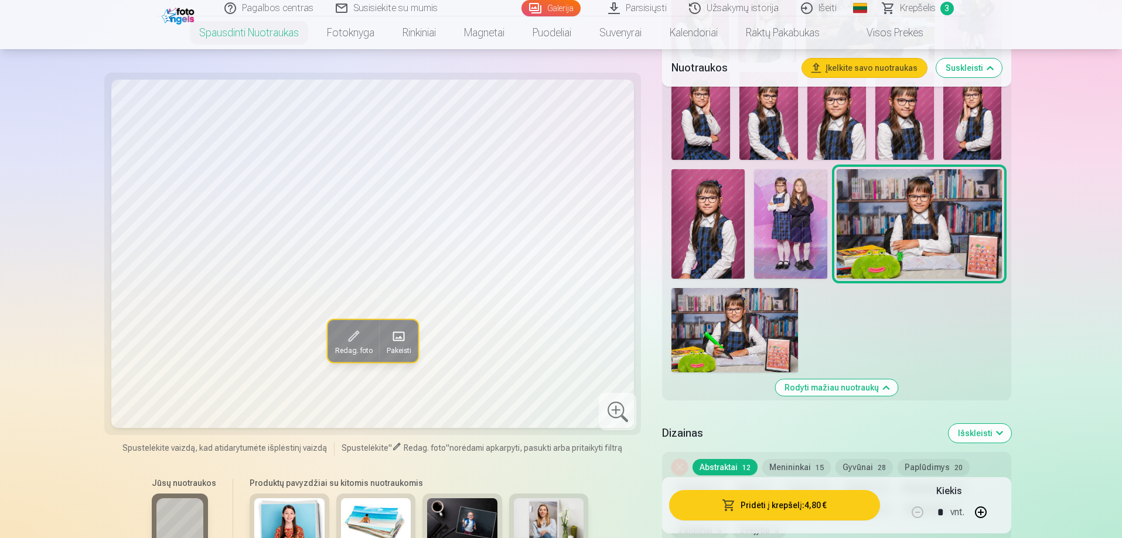
scroll to position [834, 0]
click at [744, 318] on img at bounding box center [734, 330] width 127 height 84
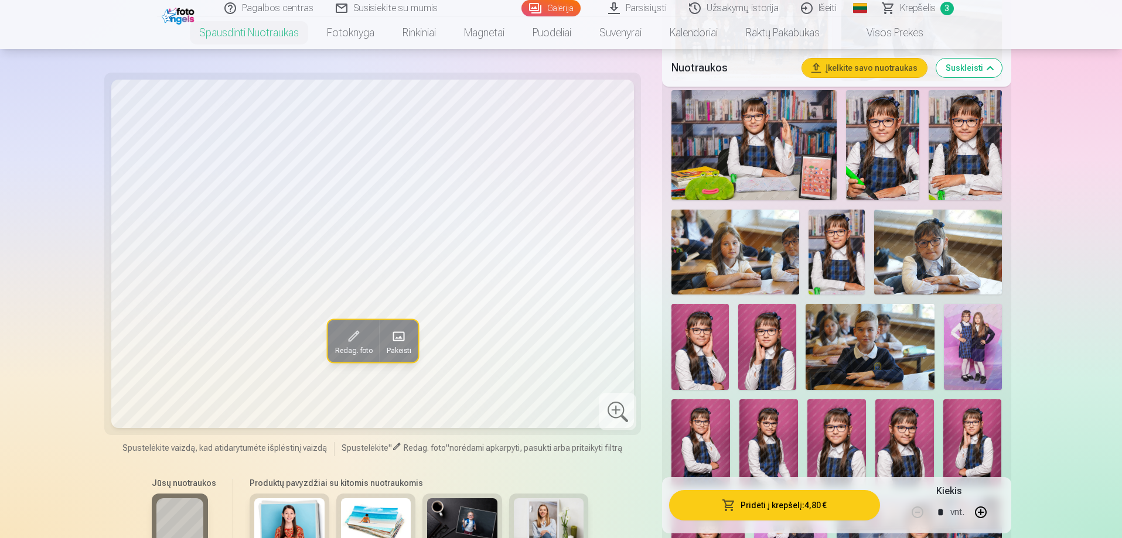
scroll to position [366, 0]
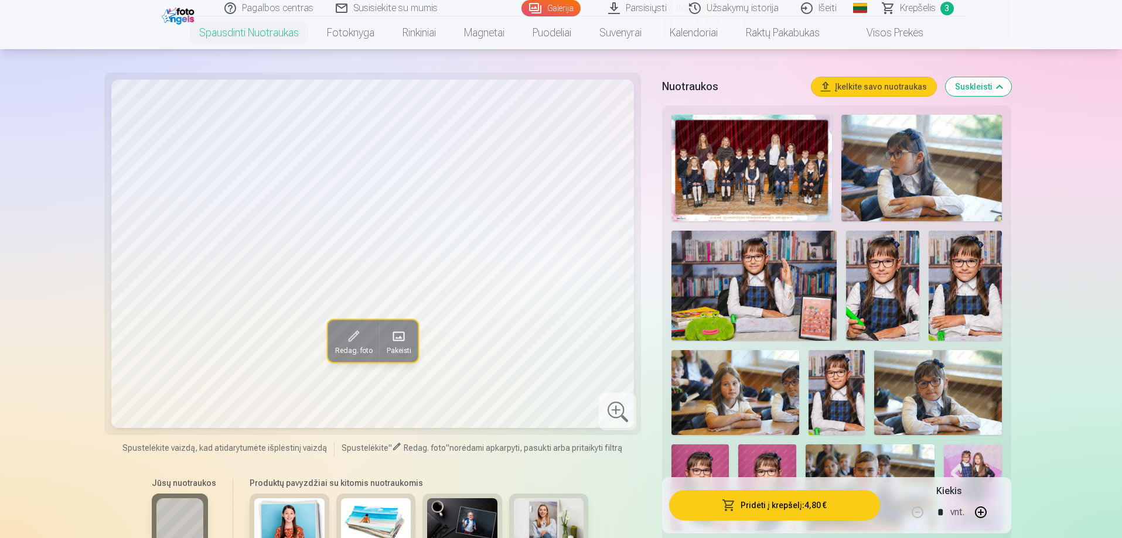
click at [886, 278] on img at bounding box center [882, 286] width 73 height 110
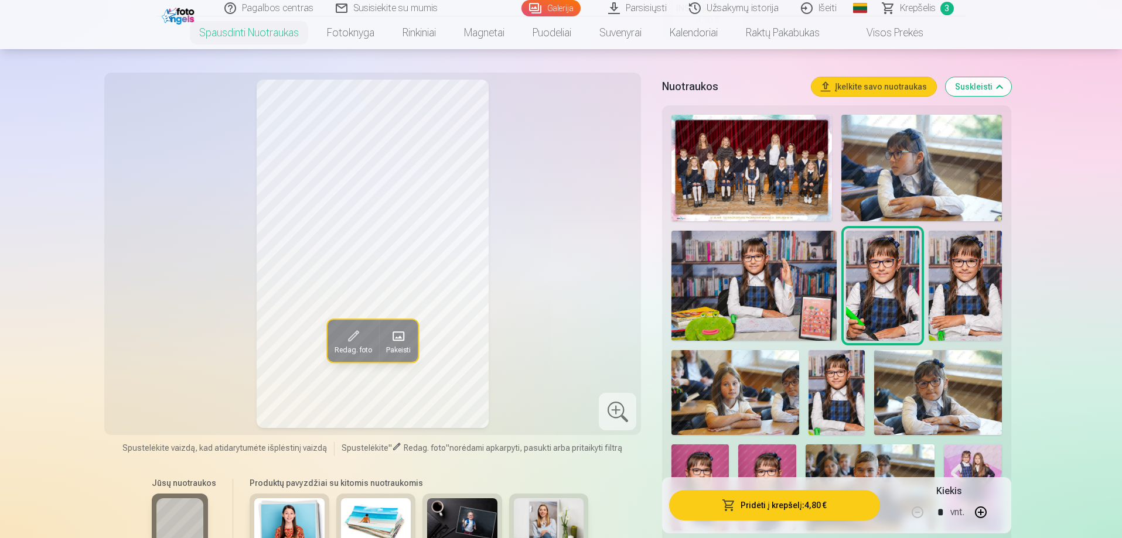
click at [766, 271] on img at bounding box center [753, 286] width 165 height 110
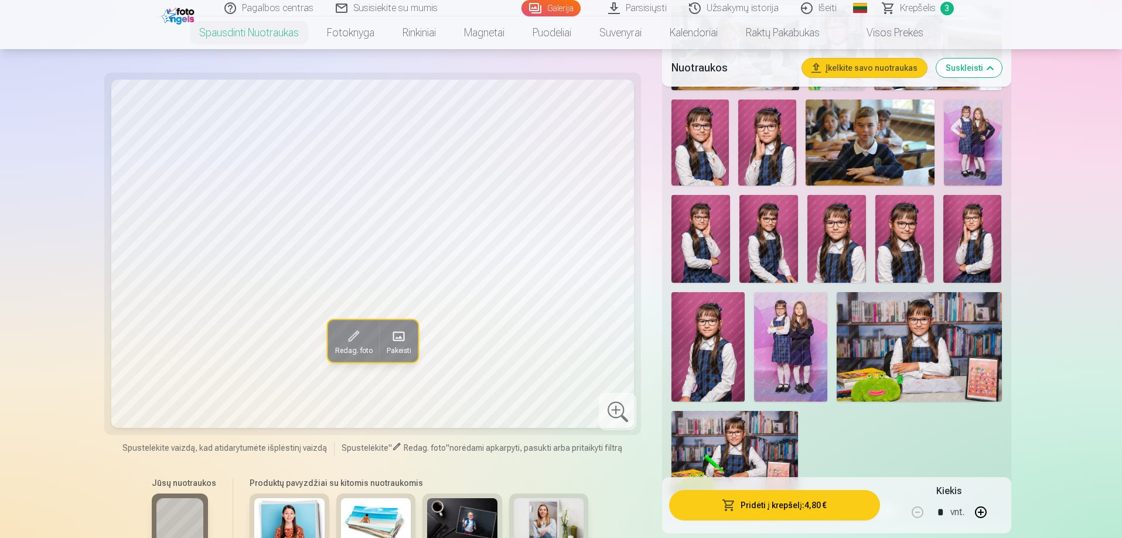
scroll to position [776, 0]
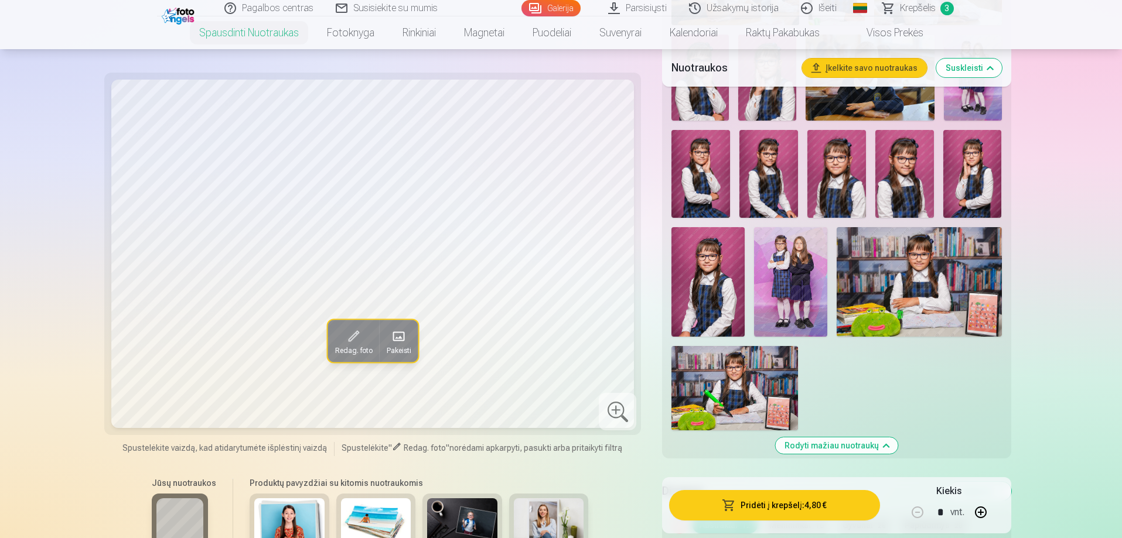
click at [830, 152] on img at bounding box center [836, 174] width 59 height 88
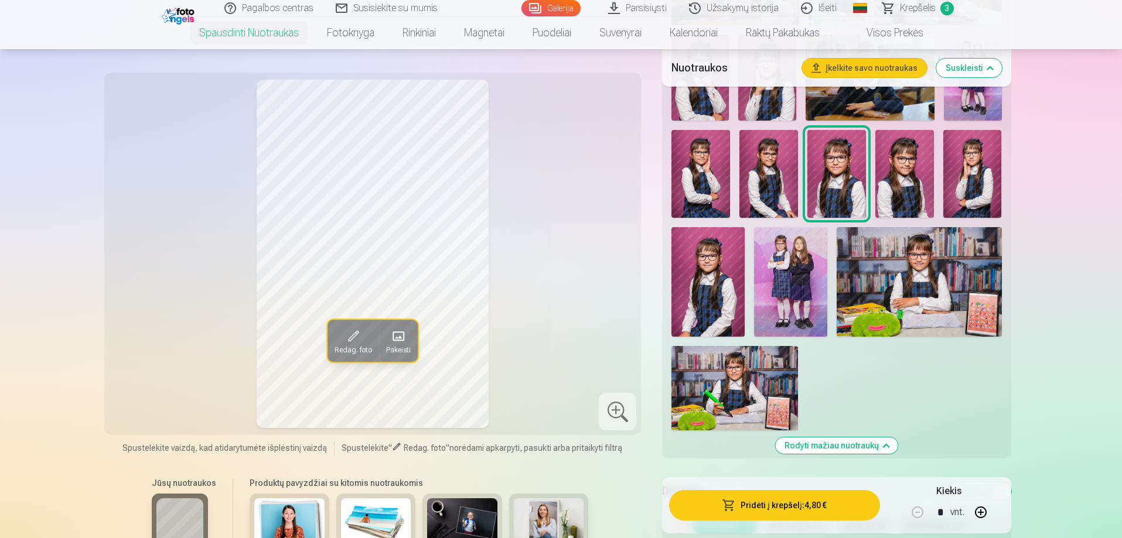
scroll to position [717, 0]
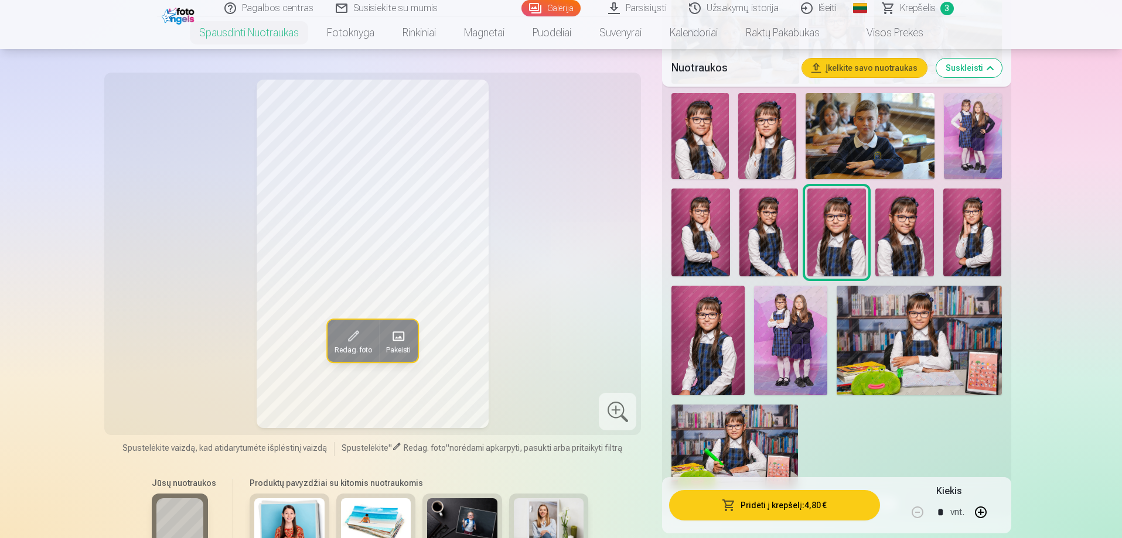
click at [709, 335] on img at bounding box center [707, 341] width 73 height 110
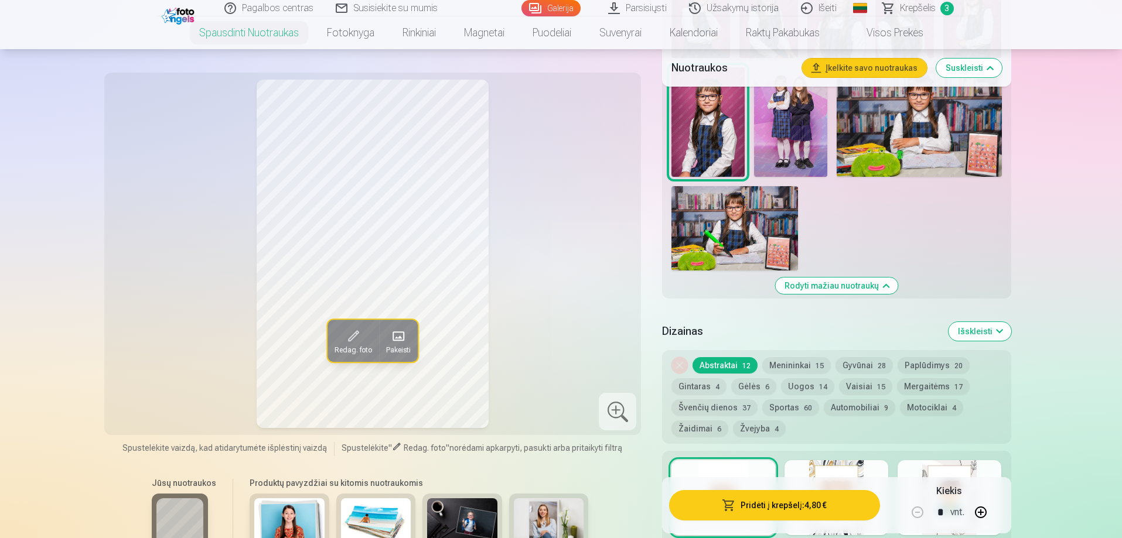
scroll to position [1010, 0]
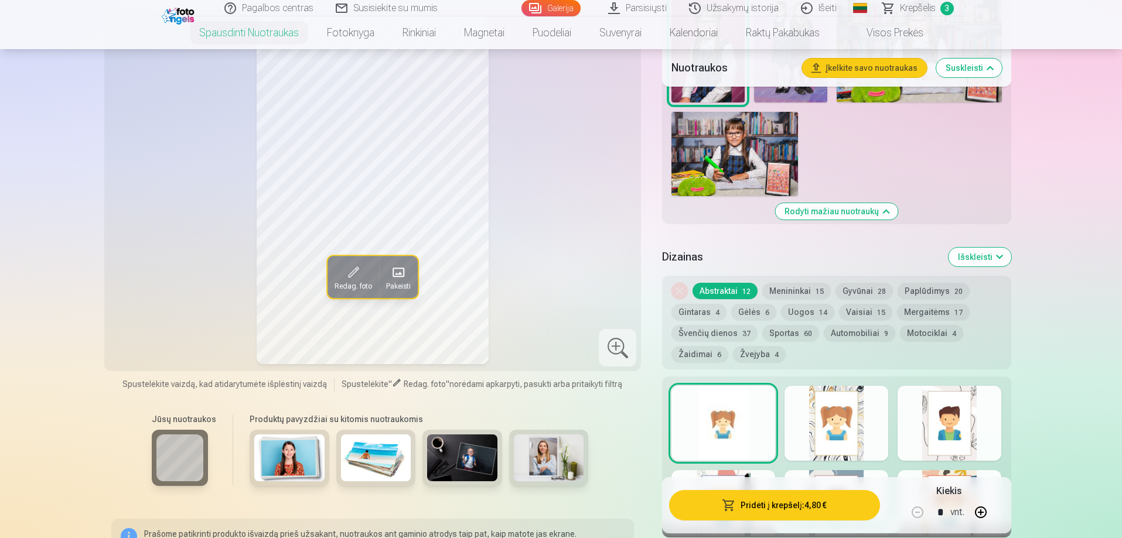
click at [738, 134] on img at bounding box center [734, 154] width 127 height 84
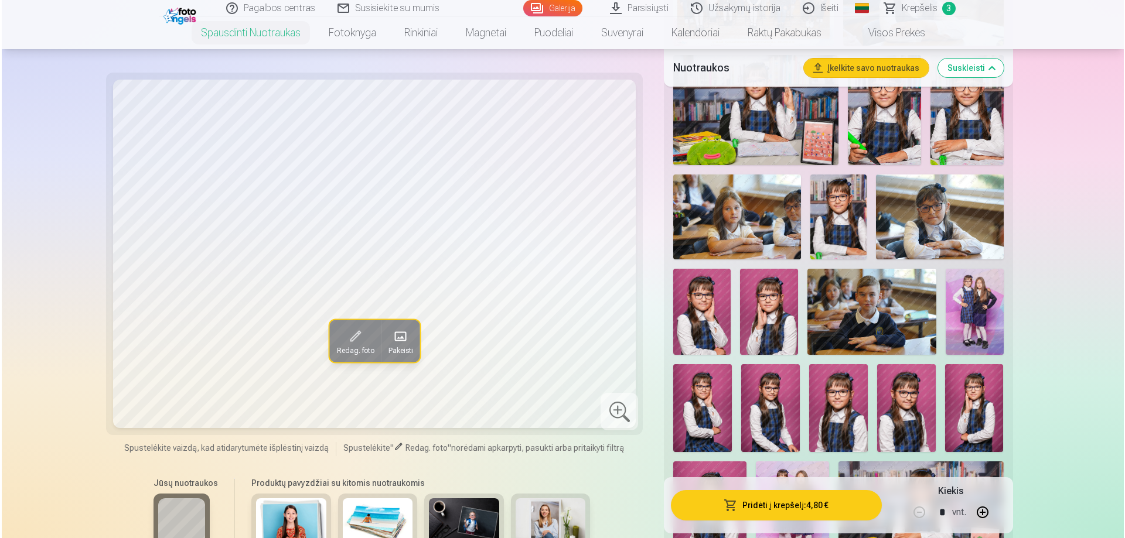
scroll to position [776, 0]
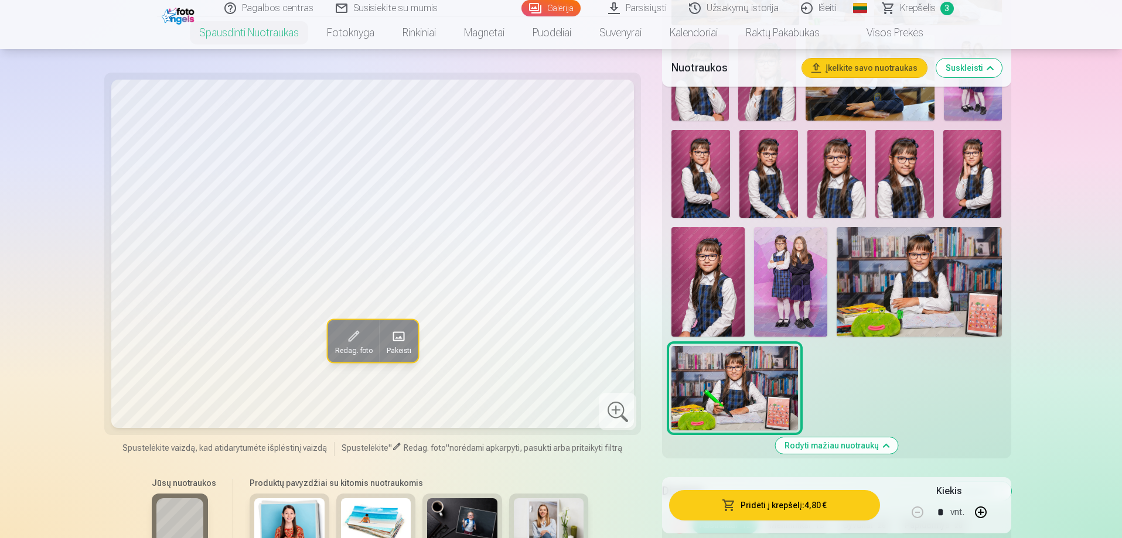
click at [970, 166] on img at bounding box center [972, 174] width 59 height 88
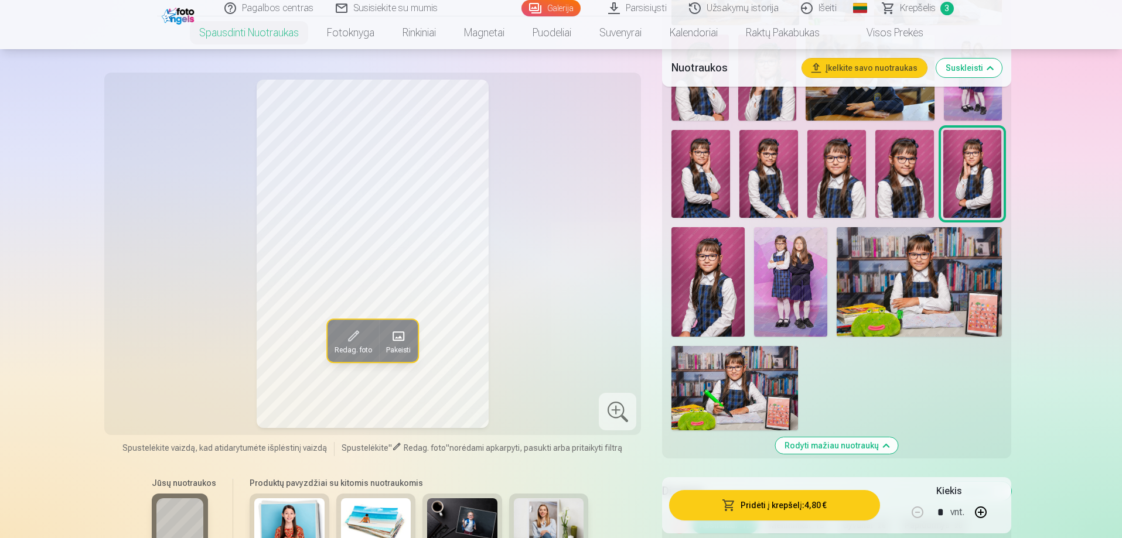
click at [801, 502] on button "Pridėti į krepšelį : 4,80 €" at bounding box center [774, 505] width 210 height 30
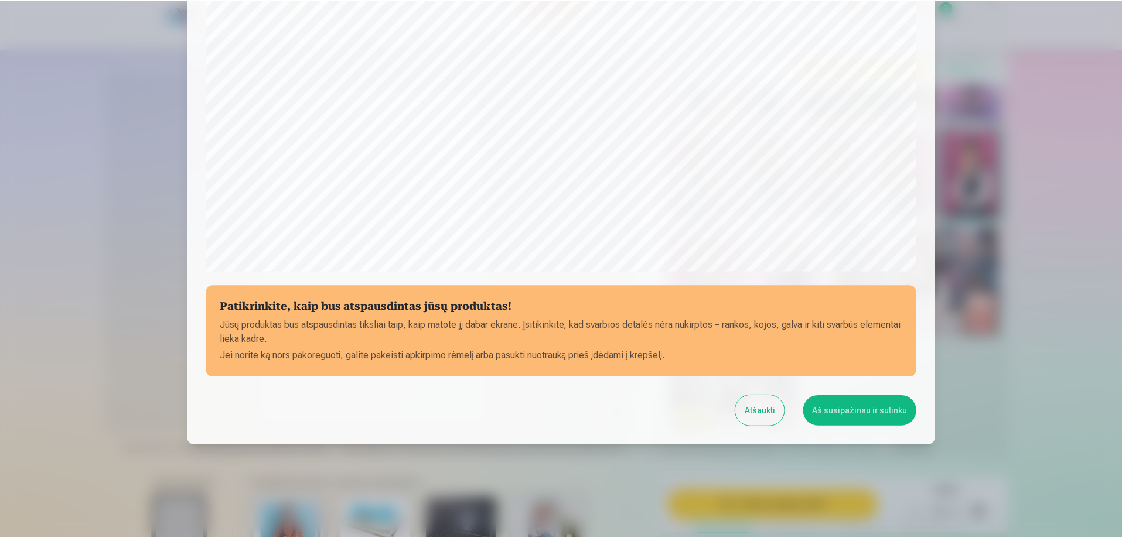
scroll to position [305, 0]
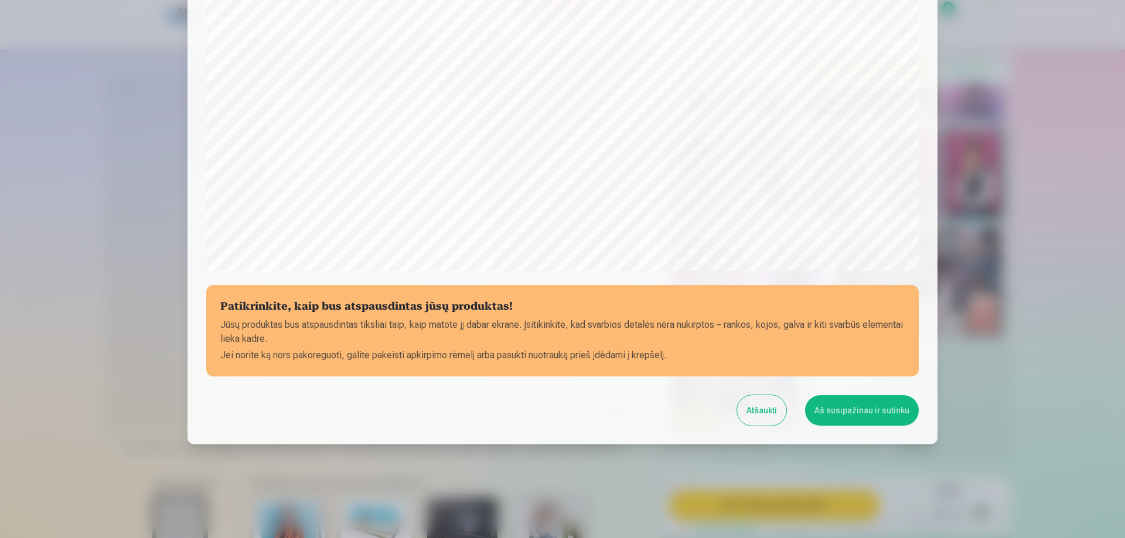
drag, startPoint x: 851, startPoint y: 409, endPoint x: 881, endPoint y: 421, distance: 32.1
click at [850, 409] on button "Aš susipažinau ir sutinku" at bounding box center [862, 410] width 114 height 30
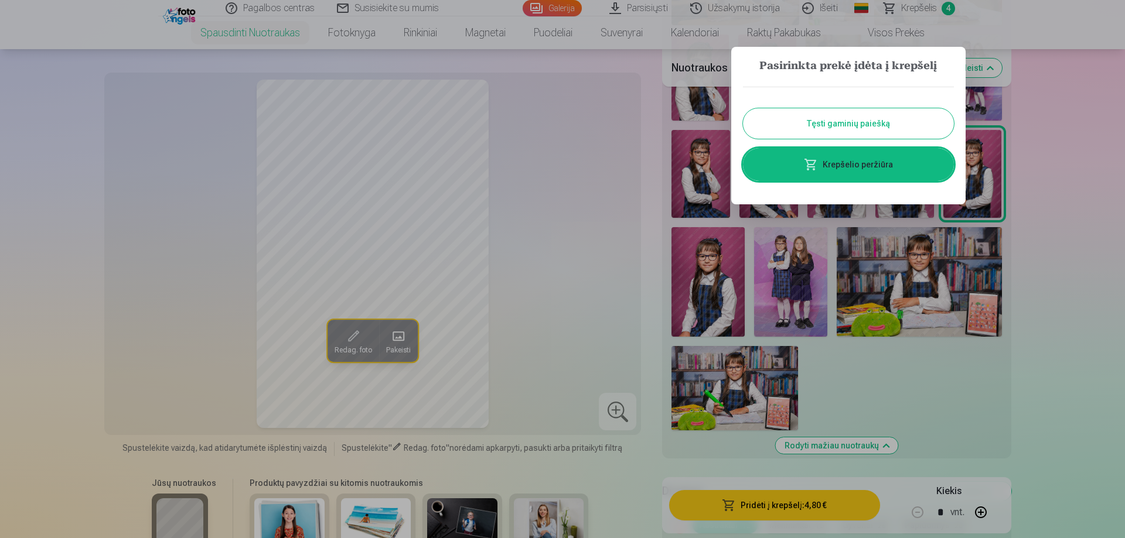
click at [876, 175] on link "Krepšelio peržiūra" at bounding box center [848, 164] width 211 height 33
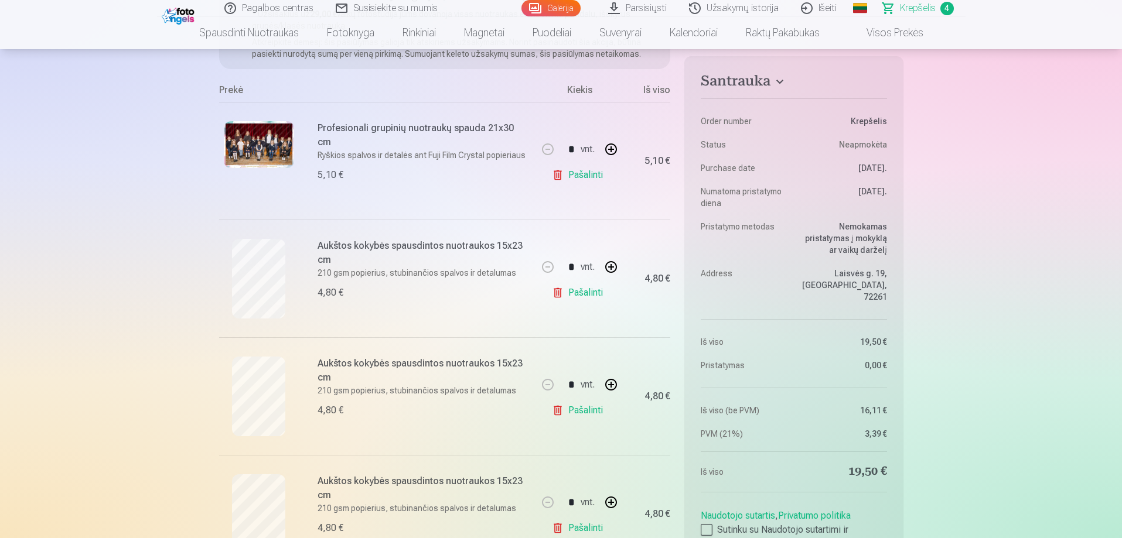
scroll to position [234, 0]
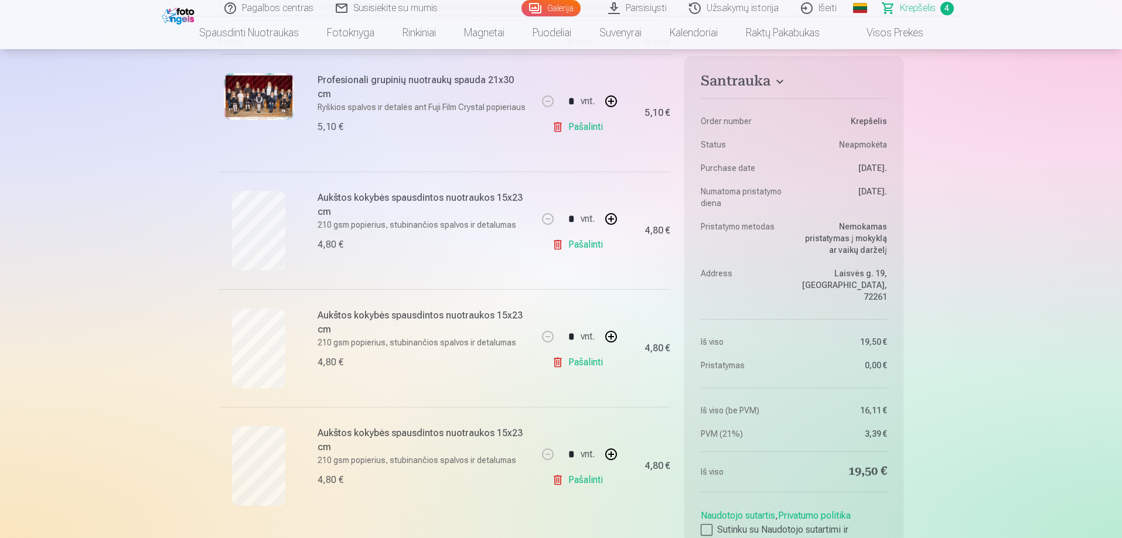
click at [581, 243] on link "Pašalinti" at bounding box center [580, 244] width 56 height 23
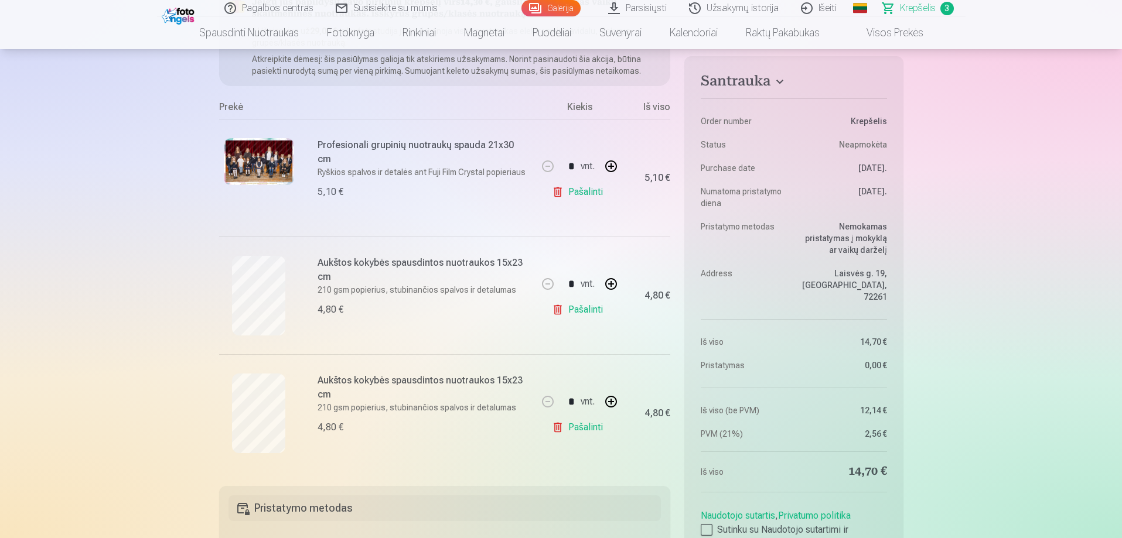
scroll to position [117, 0]
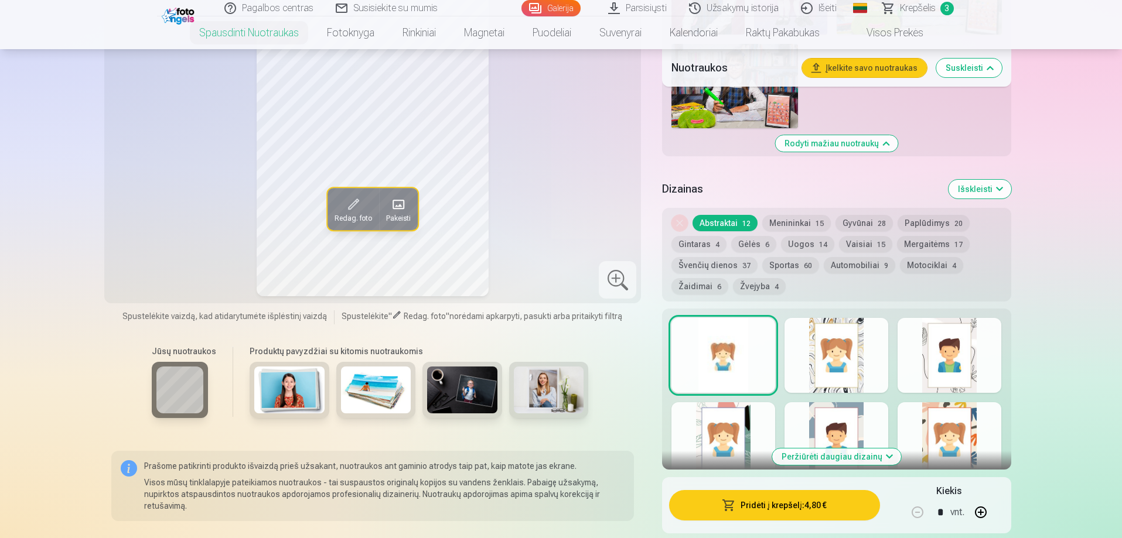
scroll to position [937, 0]
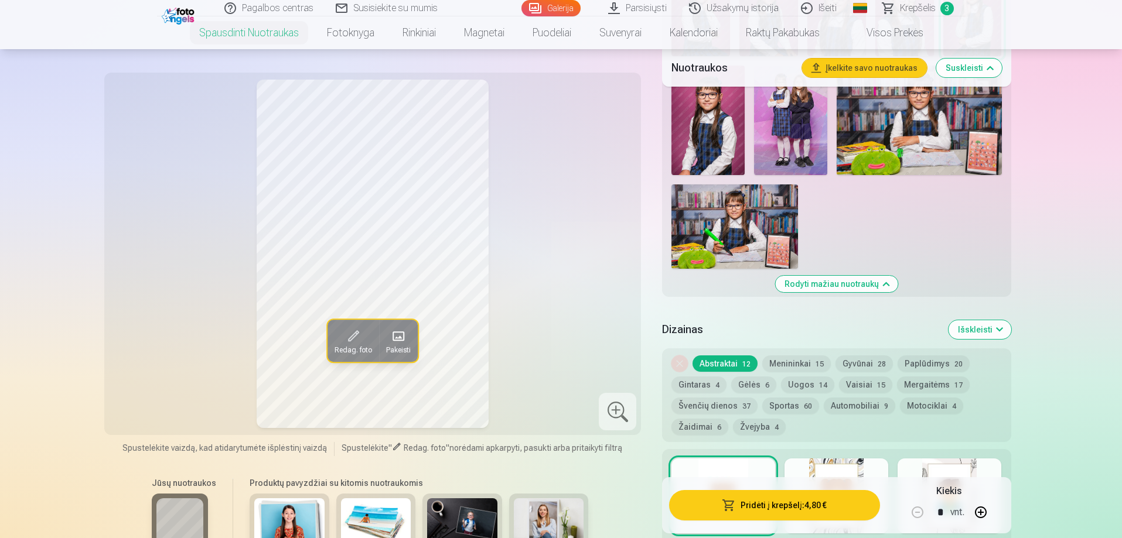
click at [700, 213] on img at bounding box center [734, 227] width 127 height 84
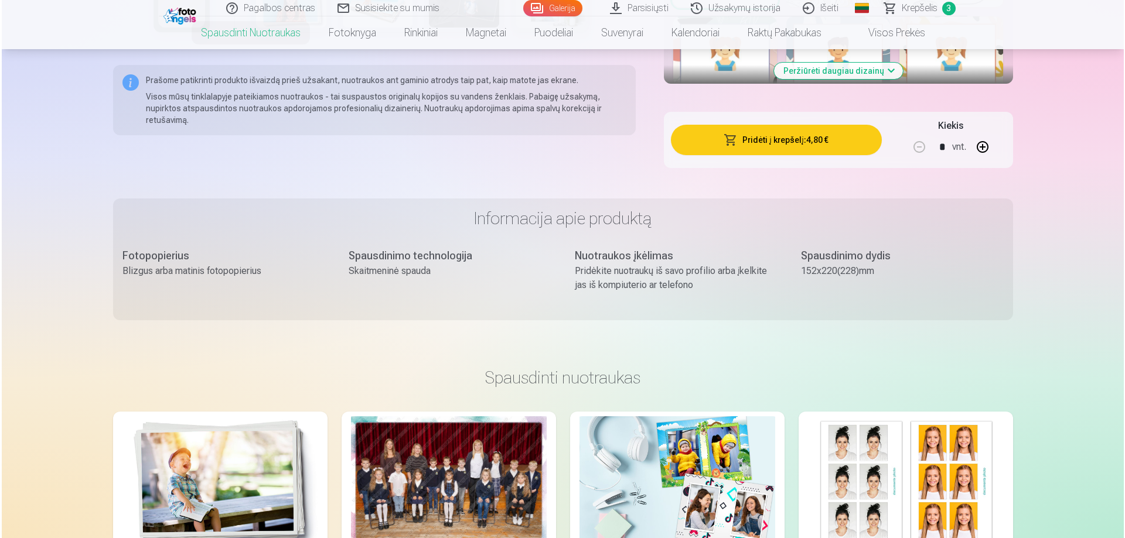
scroll to position [1289, 0]
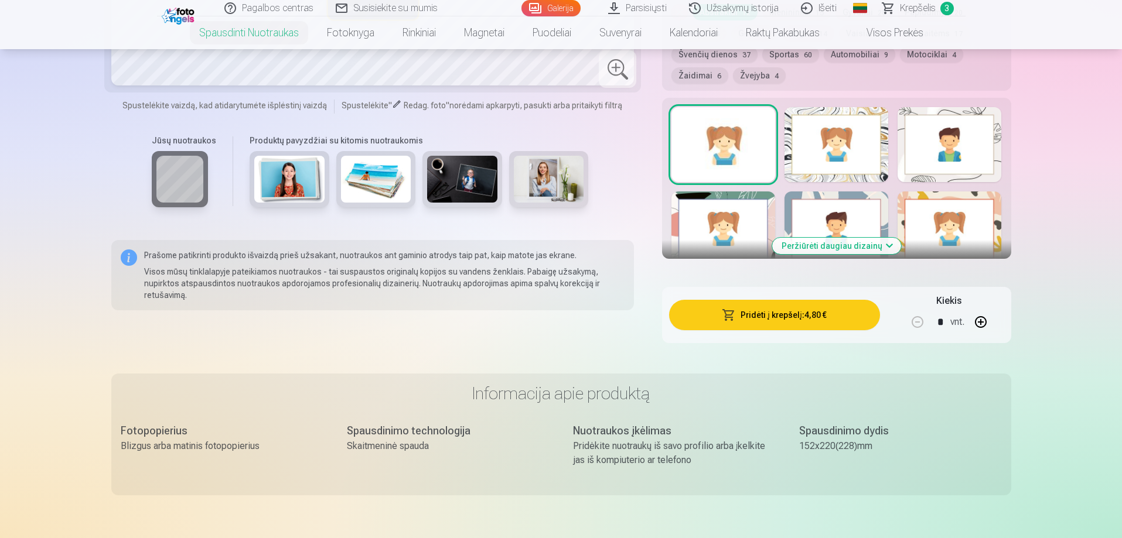
click at [813, 325] on button "Pridėti į krepšelį : 4,80 €" at bounding box center [774, 315] width 210 height 30
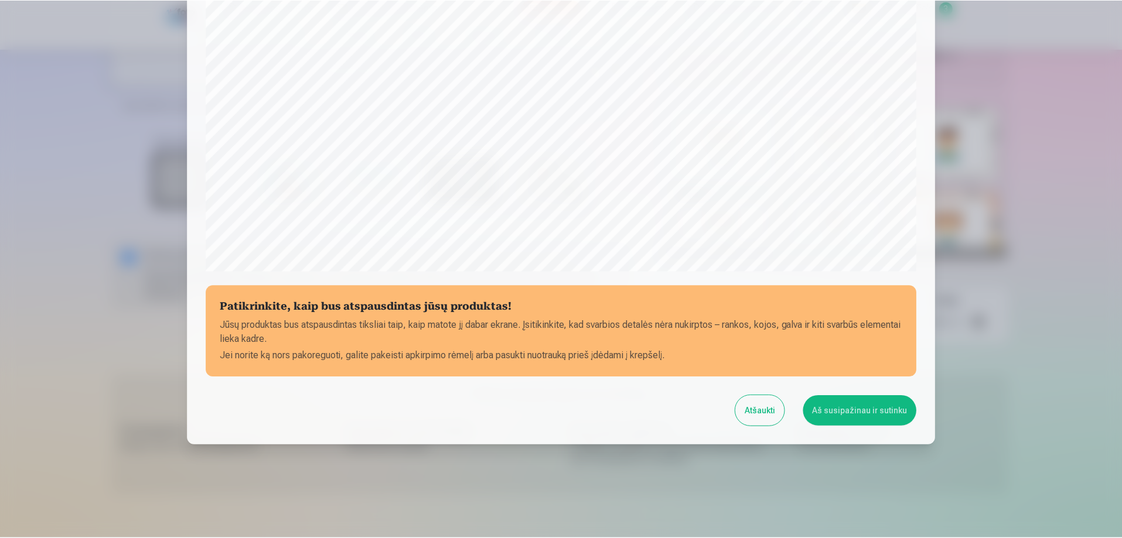
scroll to position [305, 0]
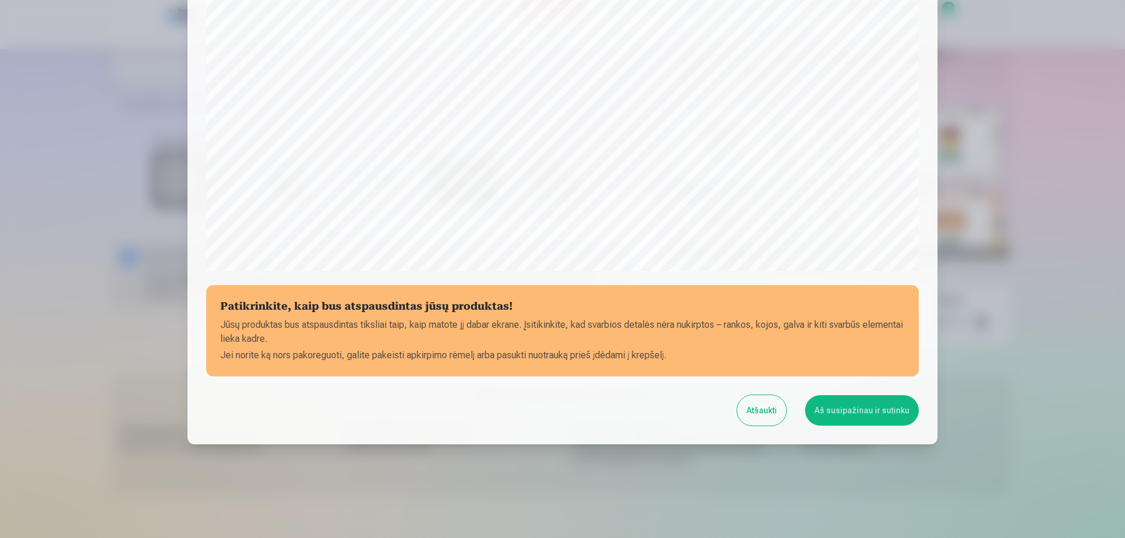
click at [875, 404] on button "Aš susipažinau ir sutinku" at bounding box center [862, 410] width 114 height 30
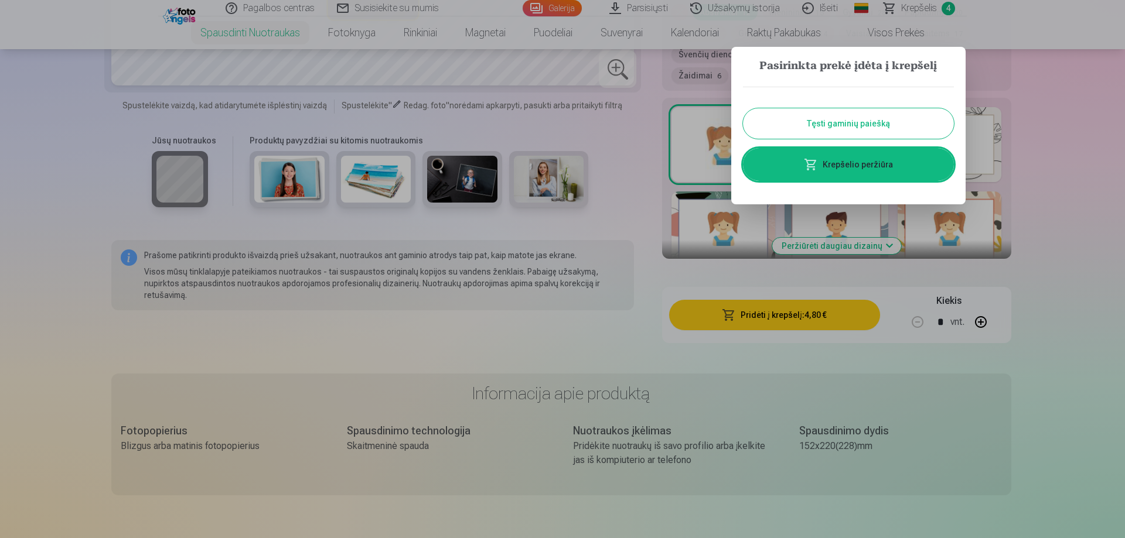
click at [880, 163] on link "Krepšelio peržiūra" at bounding box center [848, 164] width 211 height 33
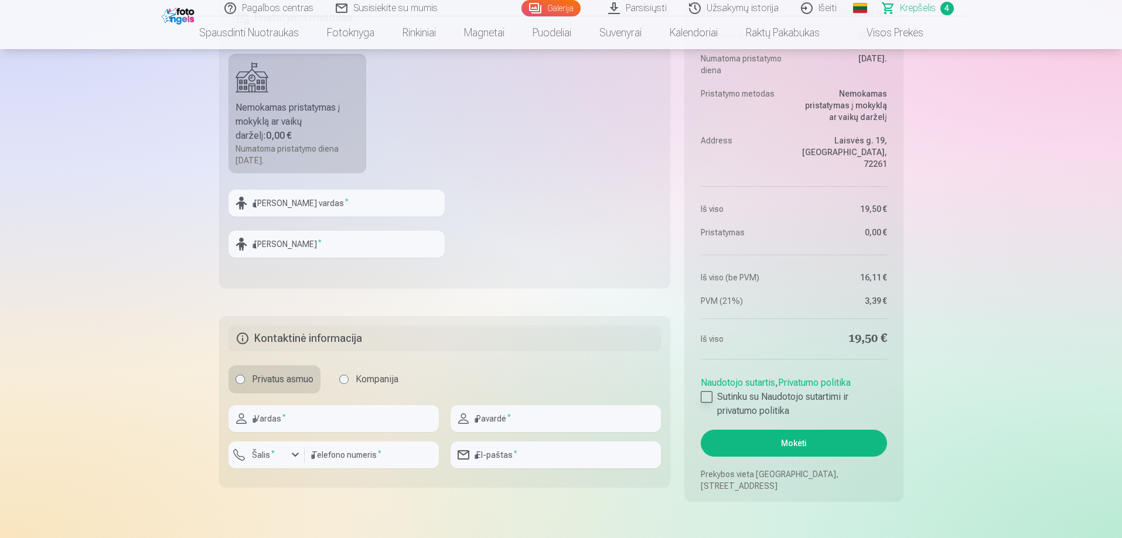
scroll to position [879, 0]
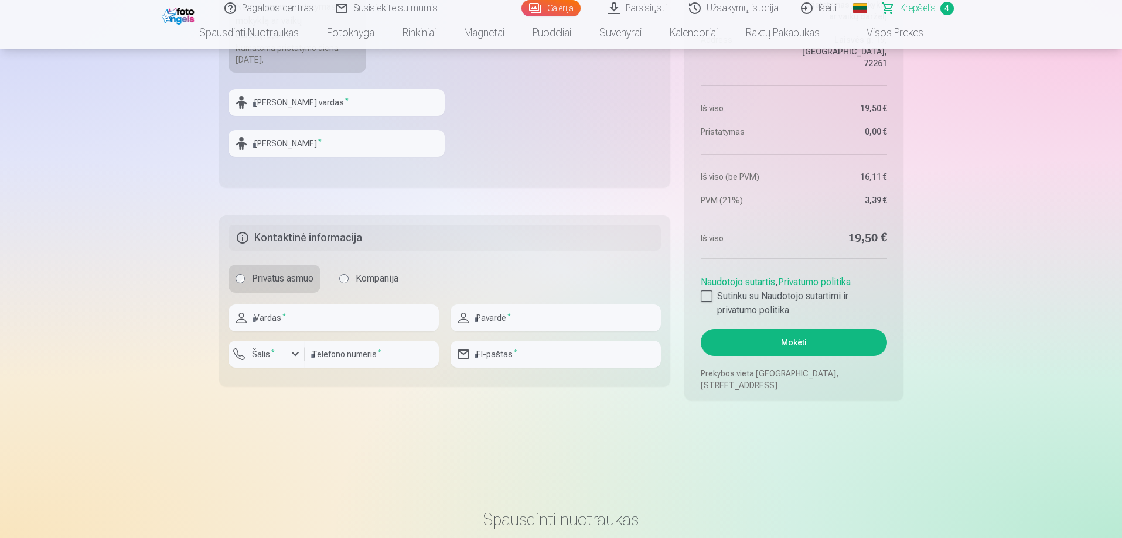
drag, startPoint x: 703, startPoint y: 293, endPoint x: 762, endPoint y: 337, distance: 73.6
click at [762, 338] on aside "Santrauka Order number Krepšelis Status Neapmokėta Purchase date [DATE]. Numato…" at bounding box center [793, 111] width 219 height 578
click at [705, 298] on div at bounding box center [707, 297] width 12 height 12
click at [309, 313] on input "text" at bounding box center [333, 318] width 210 height 27
type input "******"
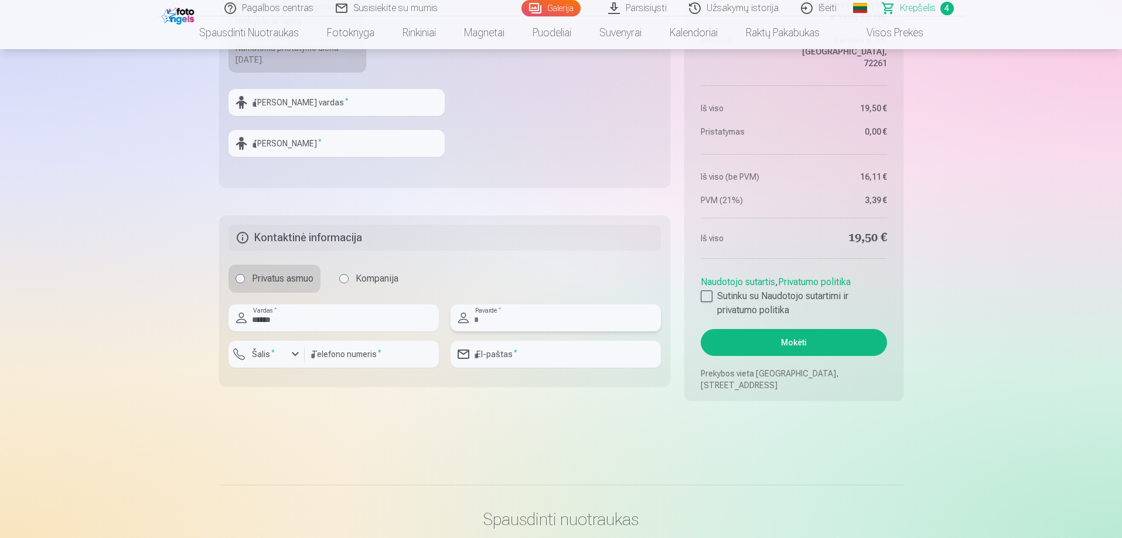
click at [581, 312] on input "text" at bounding box center [556, 318] width 210 height 27
type input "********"
click at [346, 360] on input "number" at bounding box center [372, 354] width 134 height 27
type input "*********"
click at [483, 350] on input "email" at bounding box center [556, 354] width 210 height 27
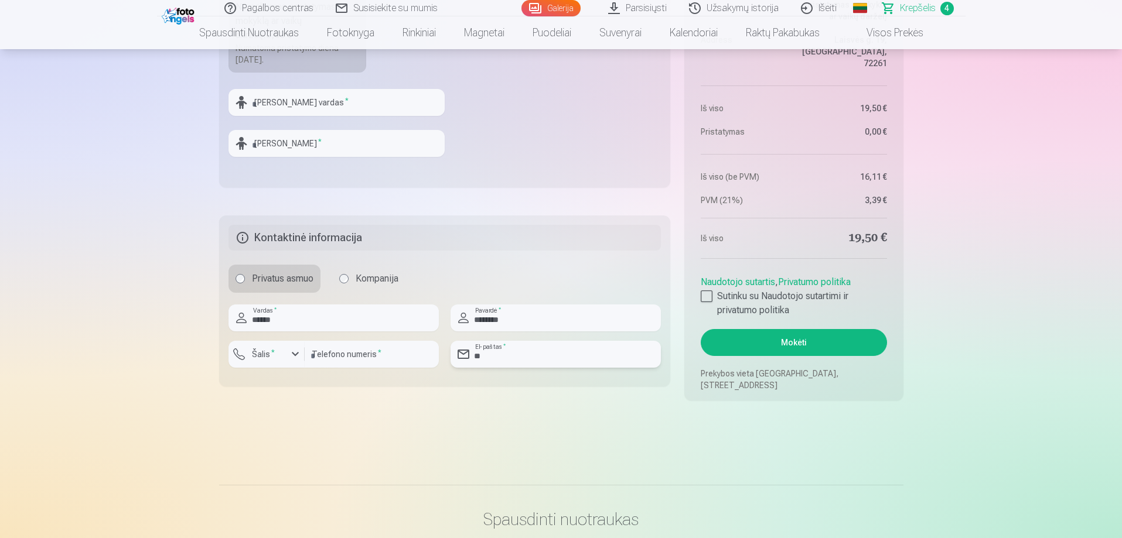
type input "**********"
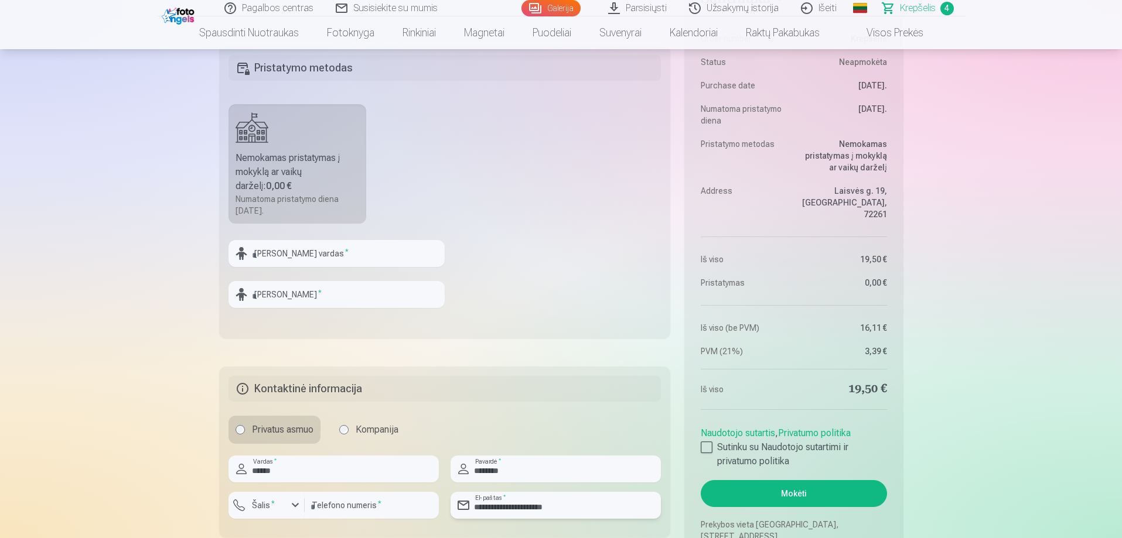
scroll to position [703, 0]
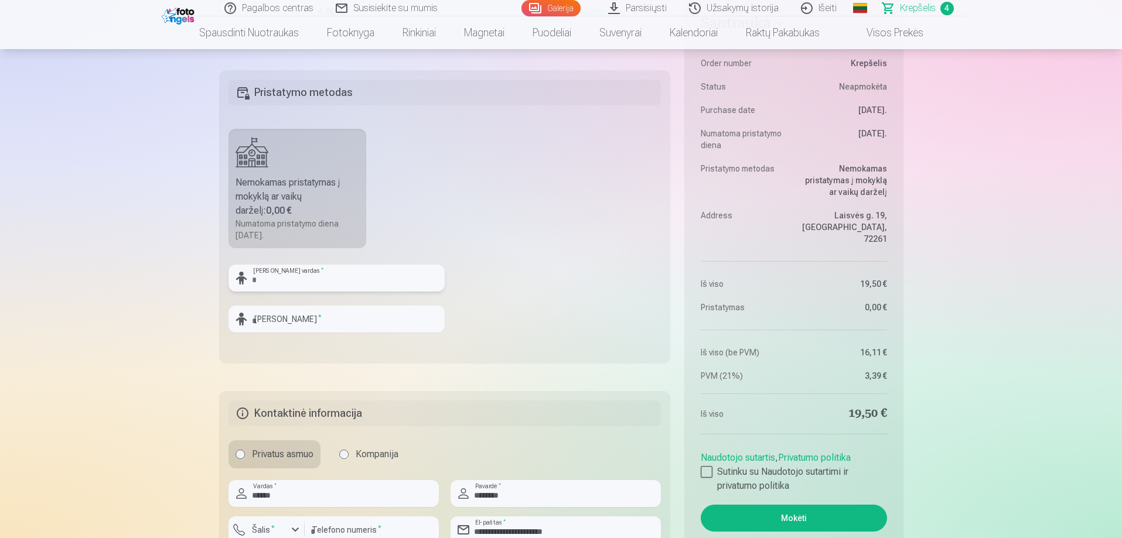
click at [355, 284] on input "text" at bounding box center [336, 278] width 216 height 27
type input "********"
click at [378, 322] on input "text" at bounding box center [336, 319] width 216 height 27
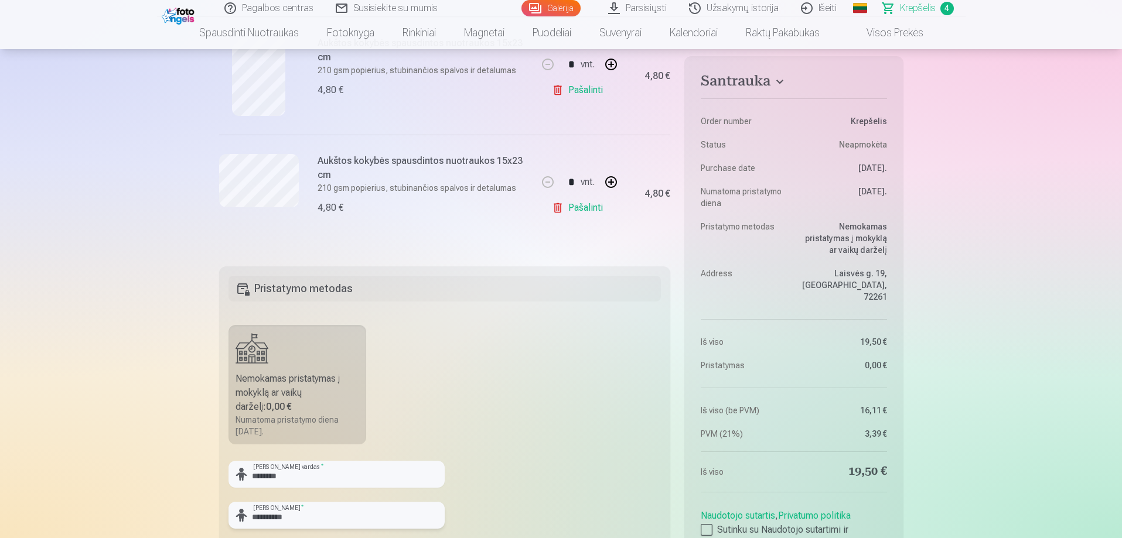
scroll to position [527, 0]
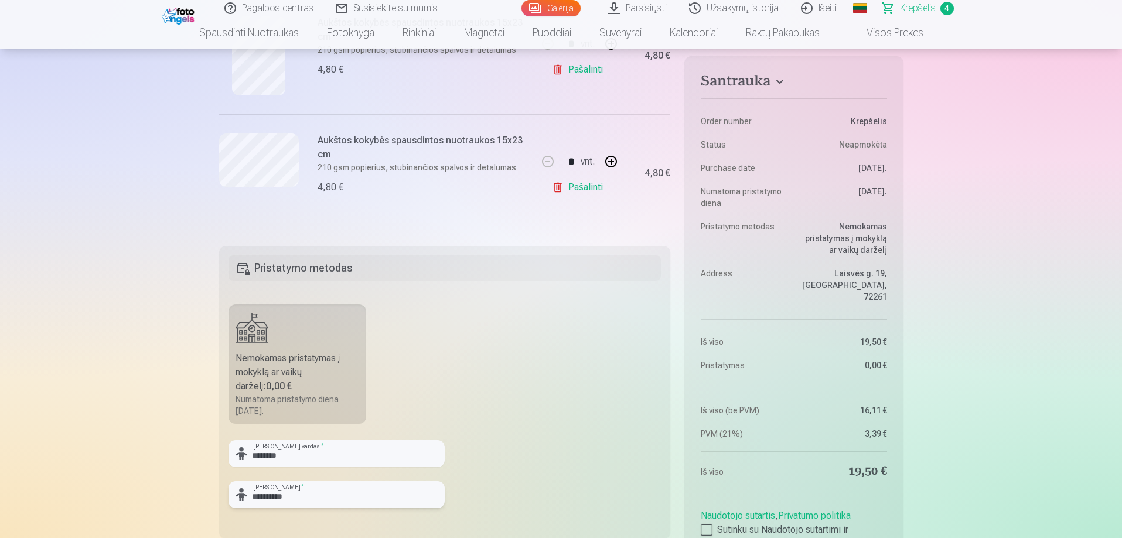
type input "**********"
click at [312, 360] on div "Nemokamas pristatymas į mokyklą ar vaikų darželį : 0,00 €" at bounding box center [298, 373] width 124 height 42
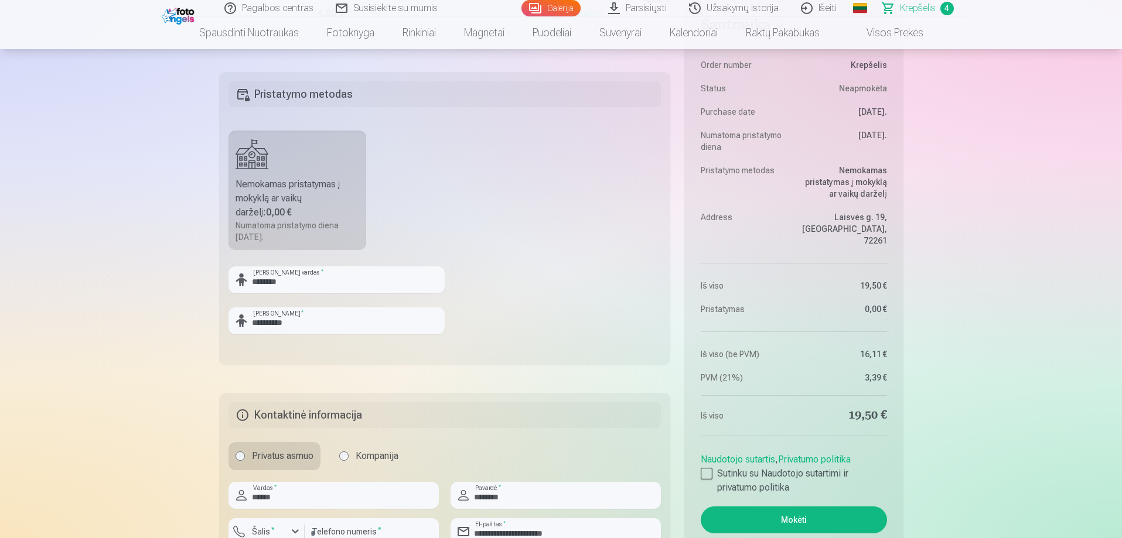
scroll to position [644, 0]
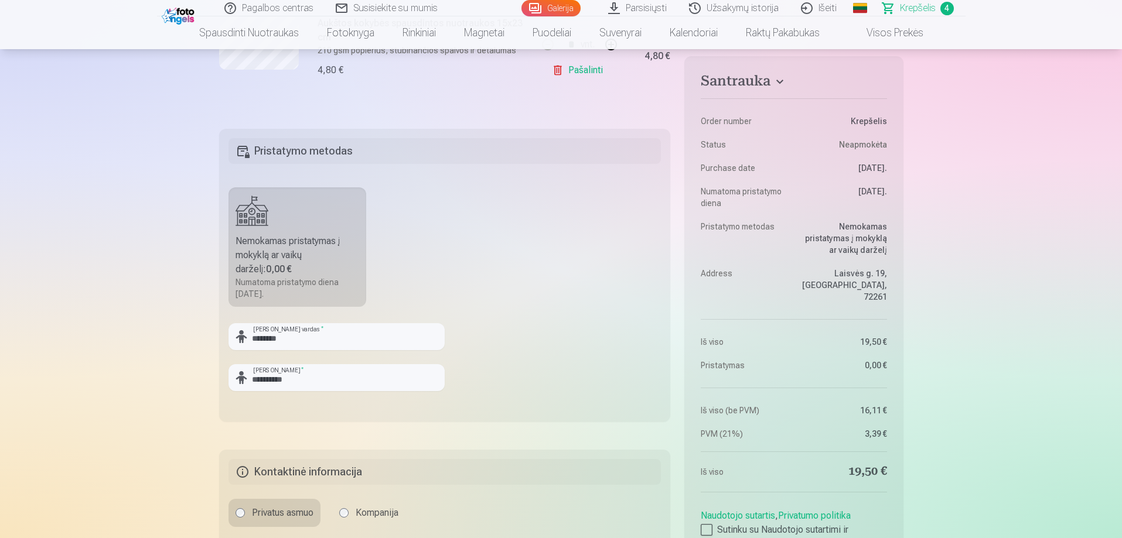
click at [381, 155] on h5 "Pristatymo metodas" at bounding box center [444, 151] width 433 height 26
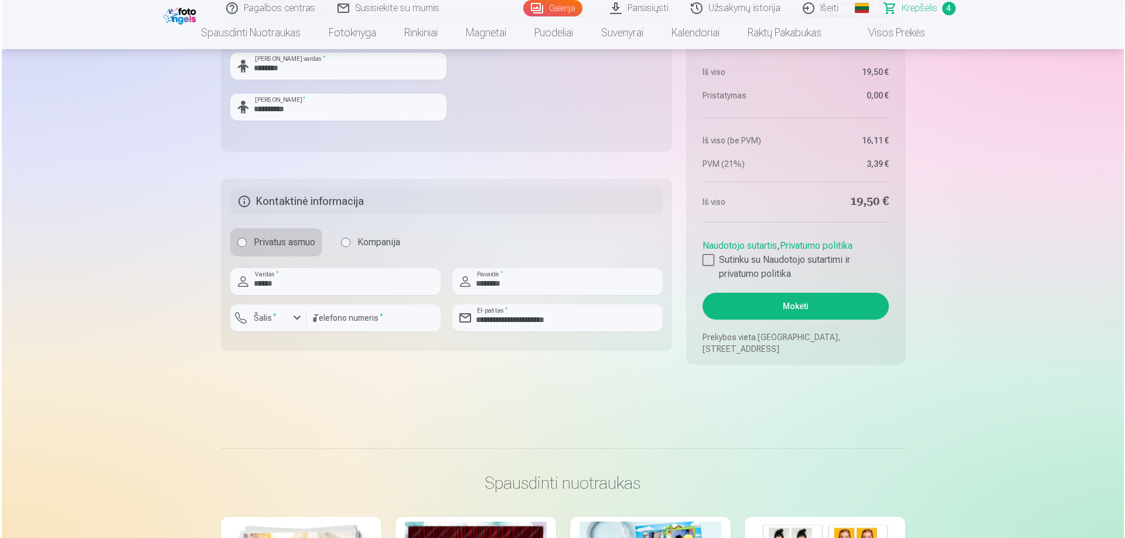
scroll to position [996, 0]
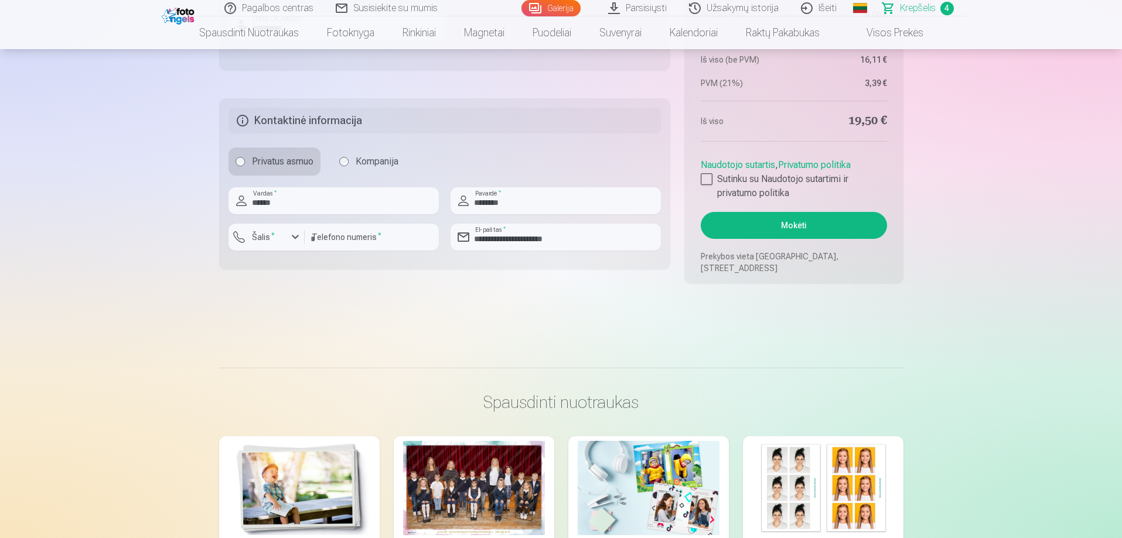
click at [837, 222] on button "Mokėti" at bounding box center [794, 225] width 186 height 27
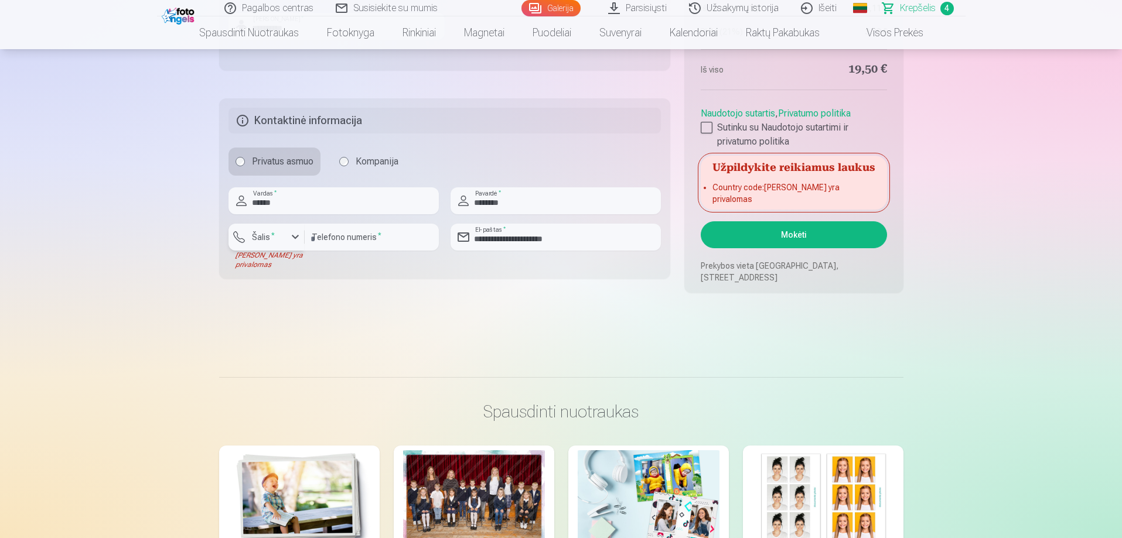
click at [252, 240] on label "Šalis *" at bounding box center [263, 237] width 32 height 12
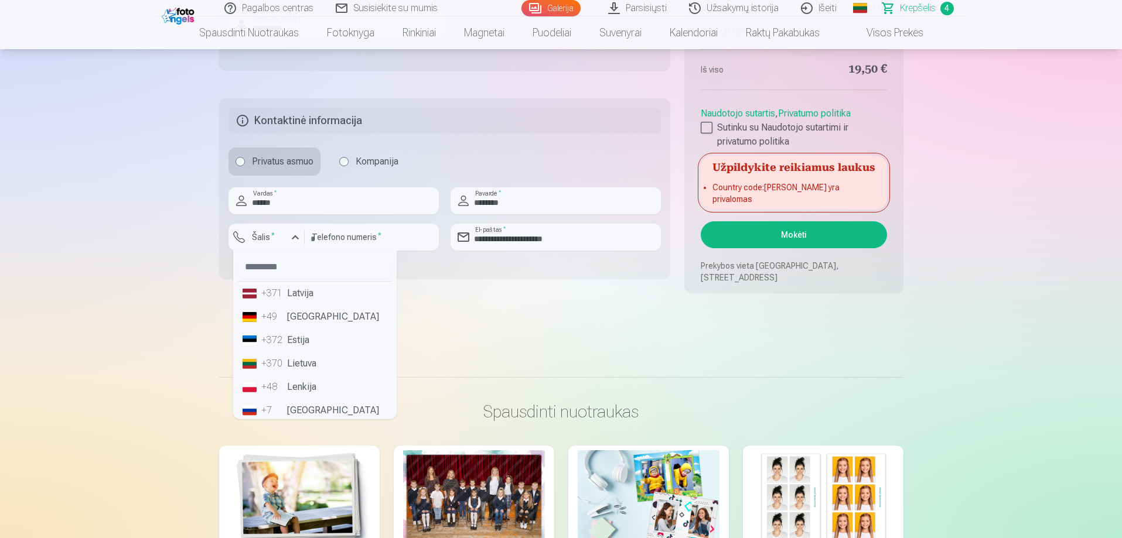
click at [317, 360] on li "+370 Lietuva" at bounding box center [315, 363] width 154 height 23
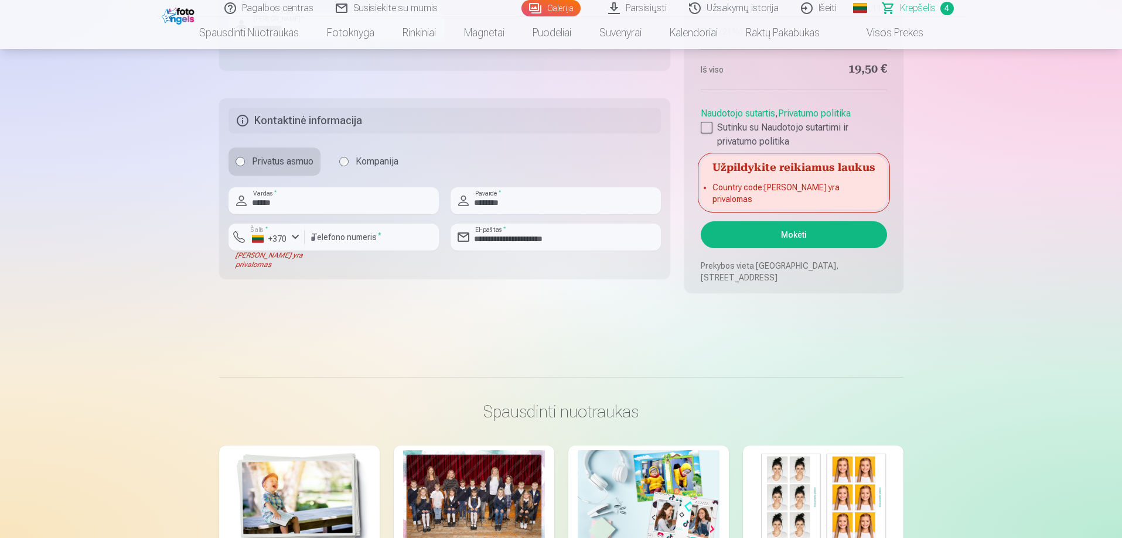
click at [801, 238] on button "Mokėti" at bounding box center [794, 234] width 186 height 27
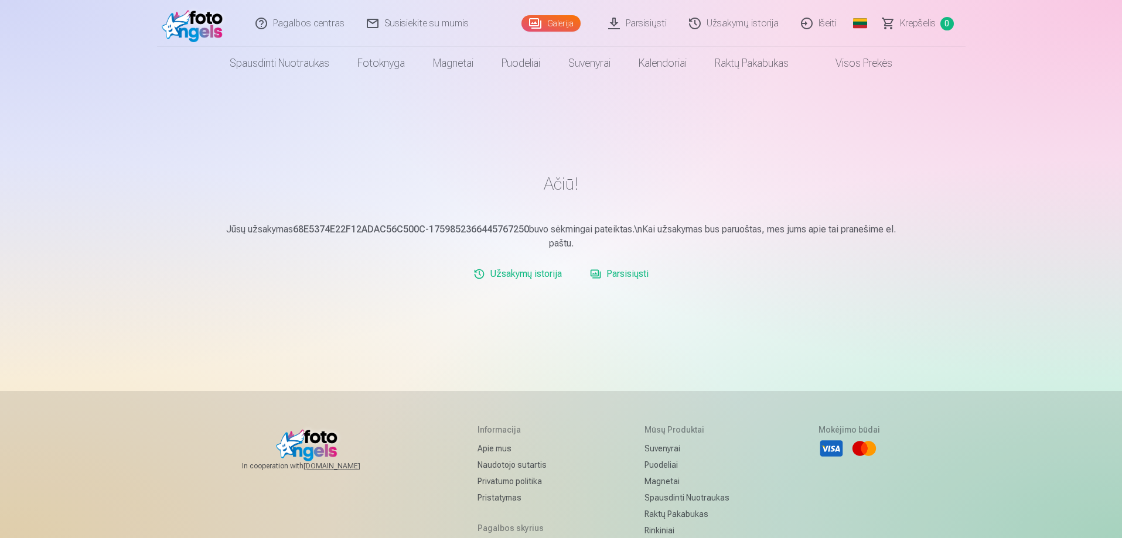
click at [544, 17] on link "Galerija" at bounding box center [550, 23] width 59 height 16
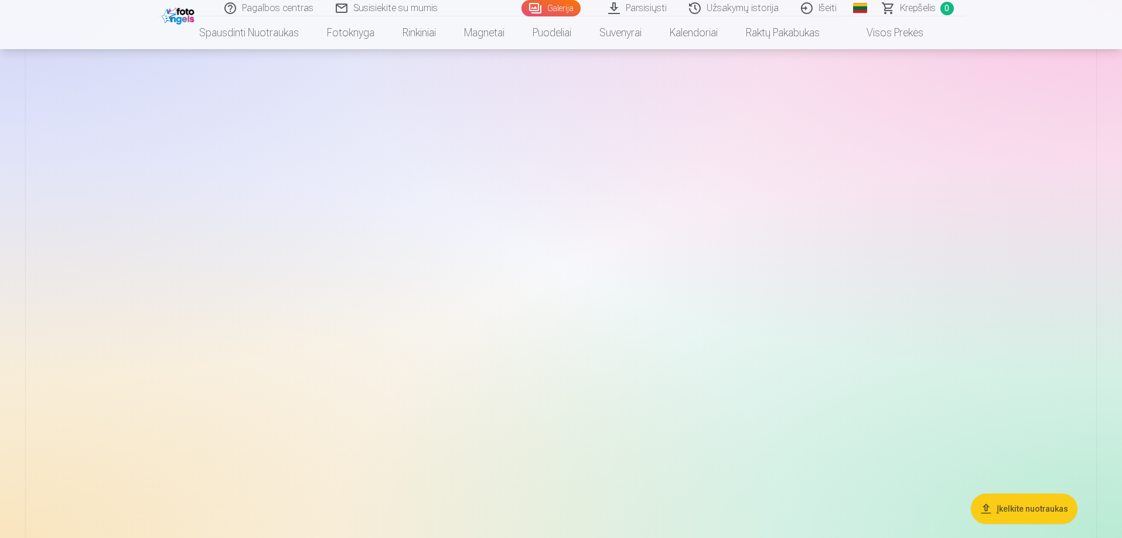
scroll to position [293, 0]
